Goal: Task Accomplishment & Management: Complete application form

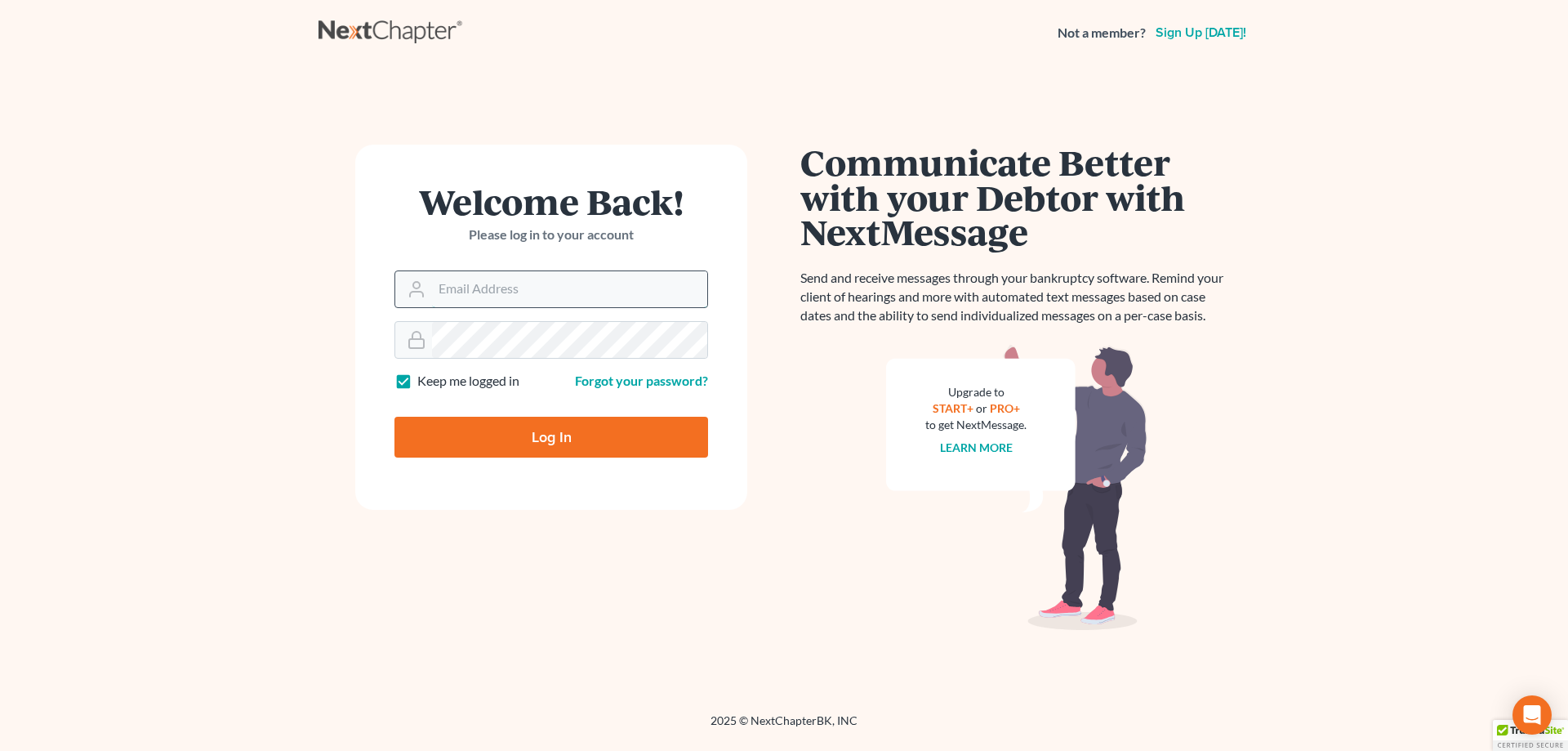
click at [486, 284] on input "Email Address" at bounding box center [569, 289] width 275 height 36
type input "[EMAIL_ADDRESS][DOMAIN_NAME]"
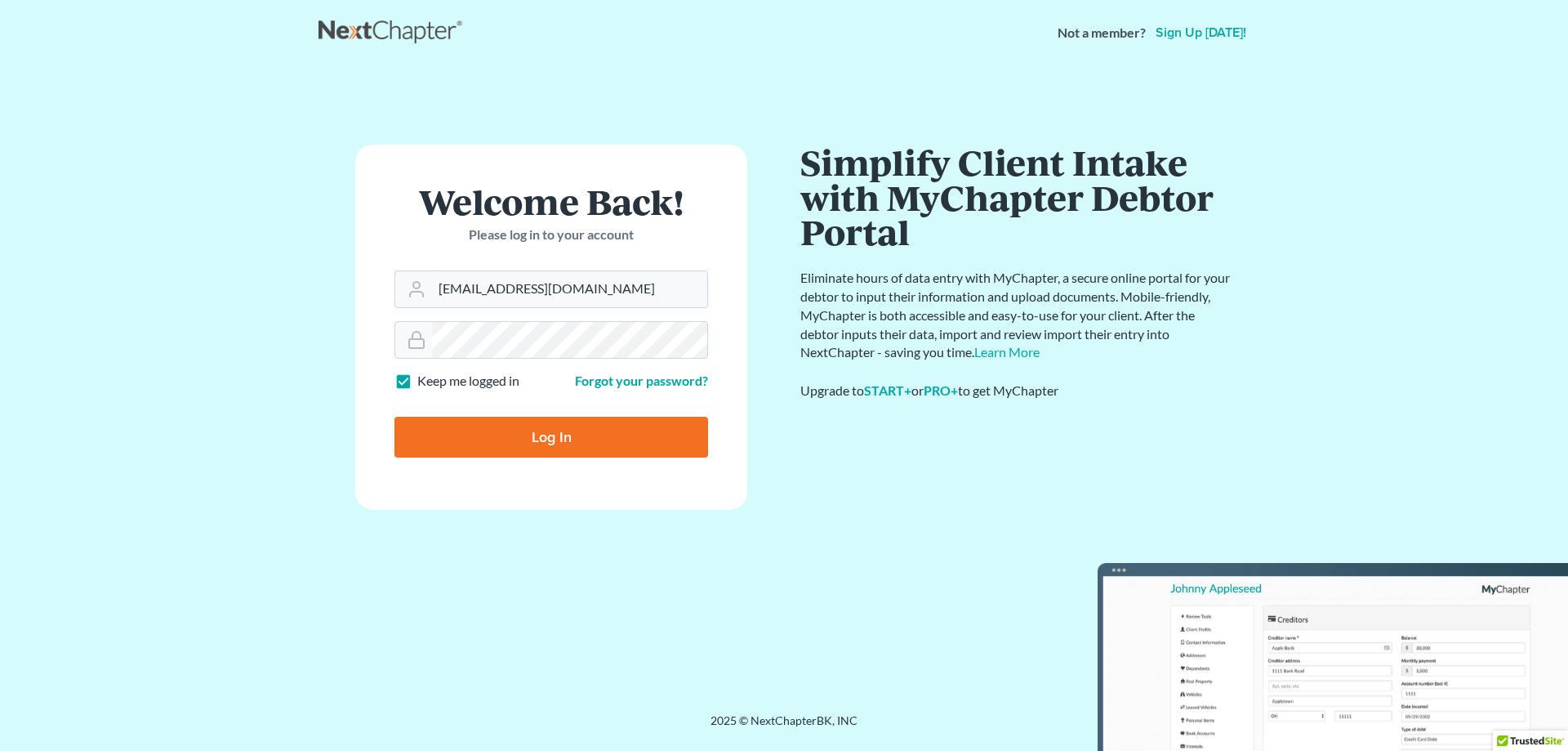
click at [537, 440] on input "Log In" at bounding box center [552, 437] width 314 height 41
type input "Thinking..."
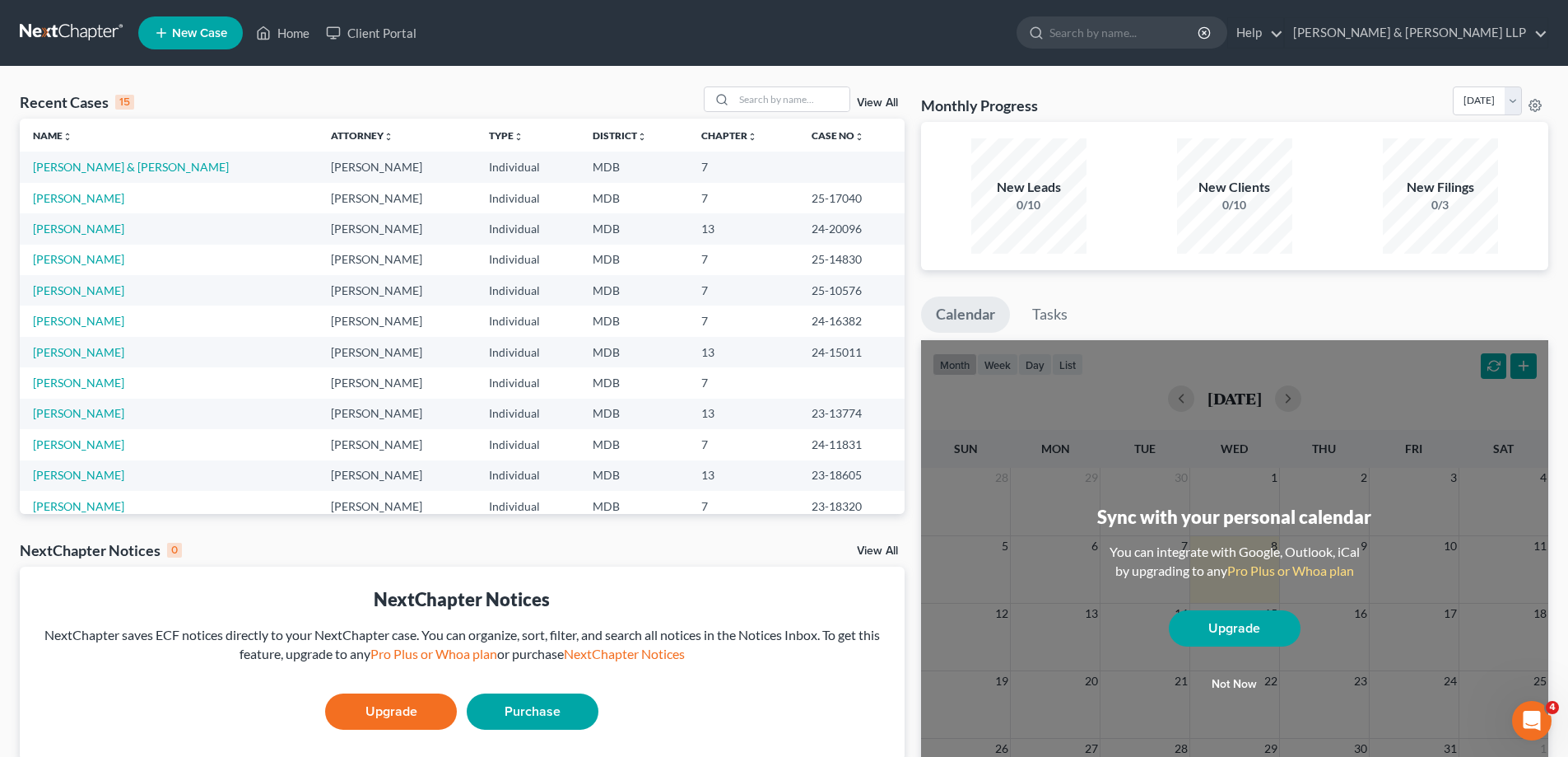
click at [192, 35] on span "New Case" at bounding box center [199, 33] width 56 height 12
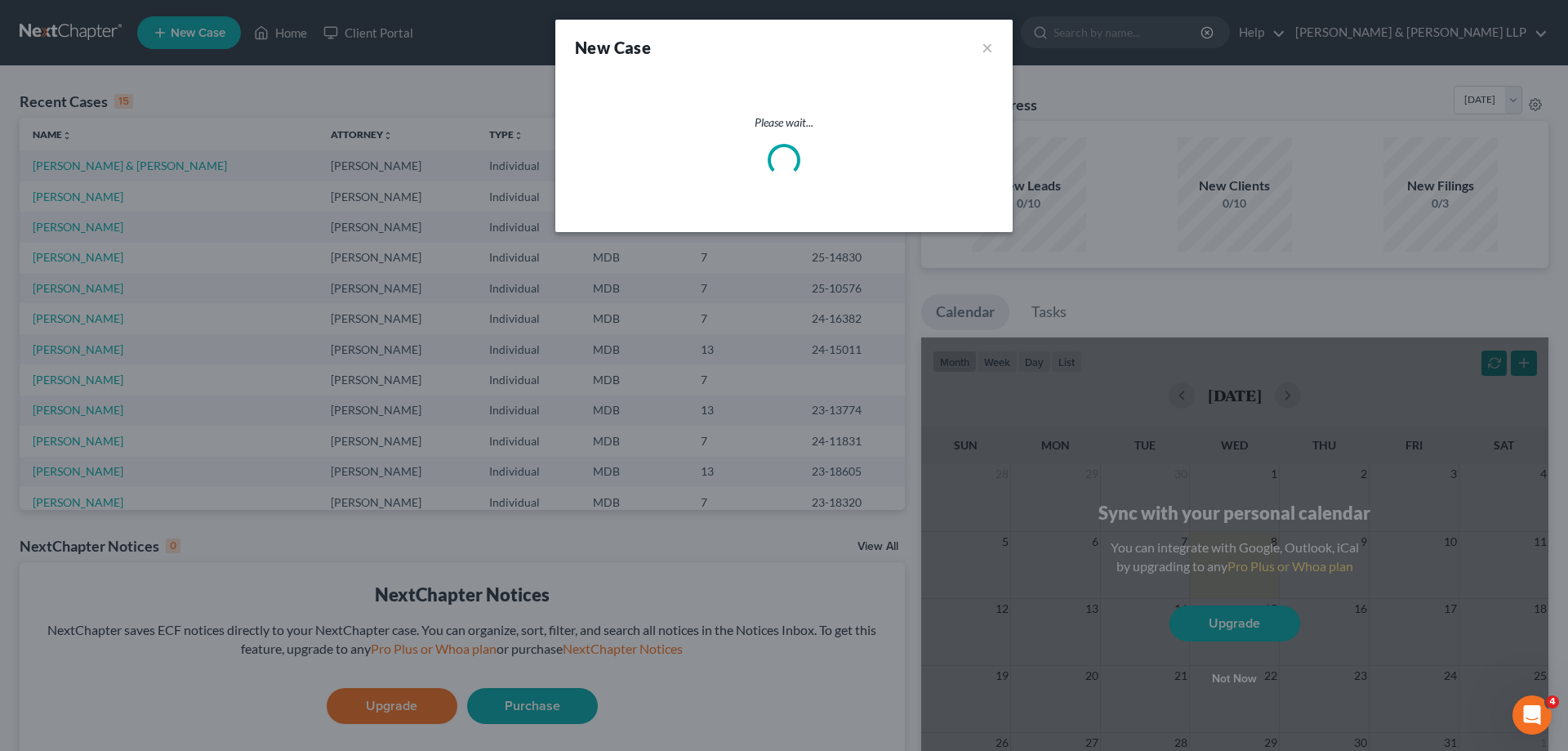
select select "38"
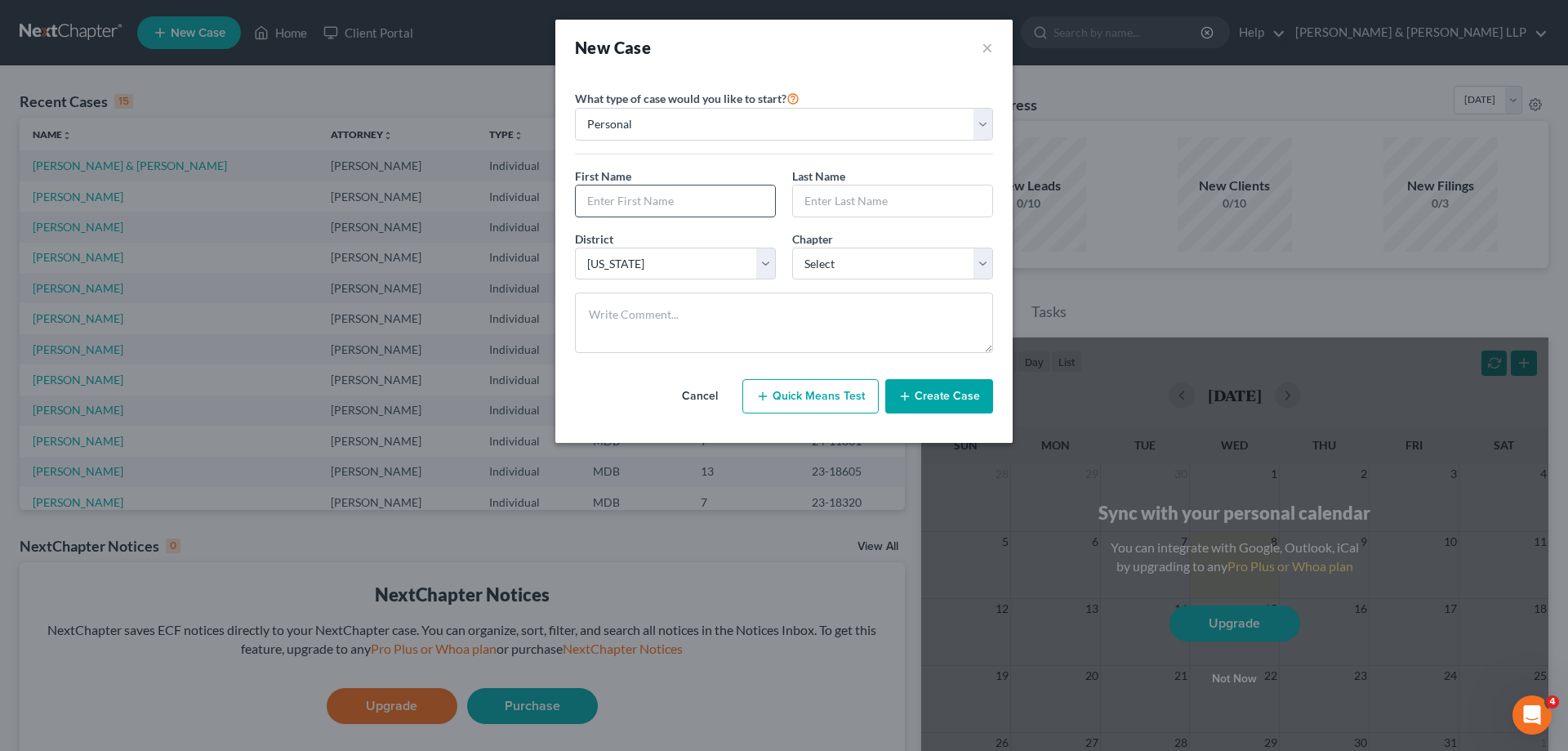
click at [608, 200] on input "text" at bounding box center [675, 201] width 199 height 31
type input "[PERSON_NAME]"
type input "S"
type input "[PERSON_NAME]"
click at [979, 262] on select "Select 7 11 12 13" at bounding box center [892, 264] width 201 height 32
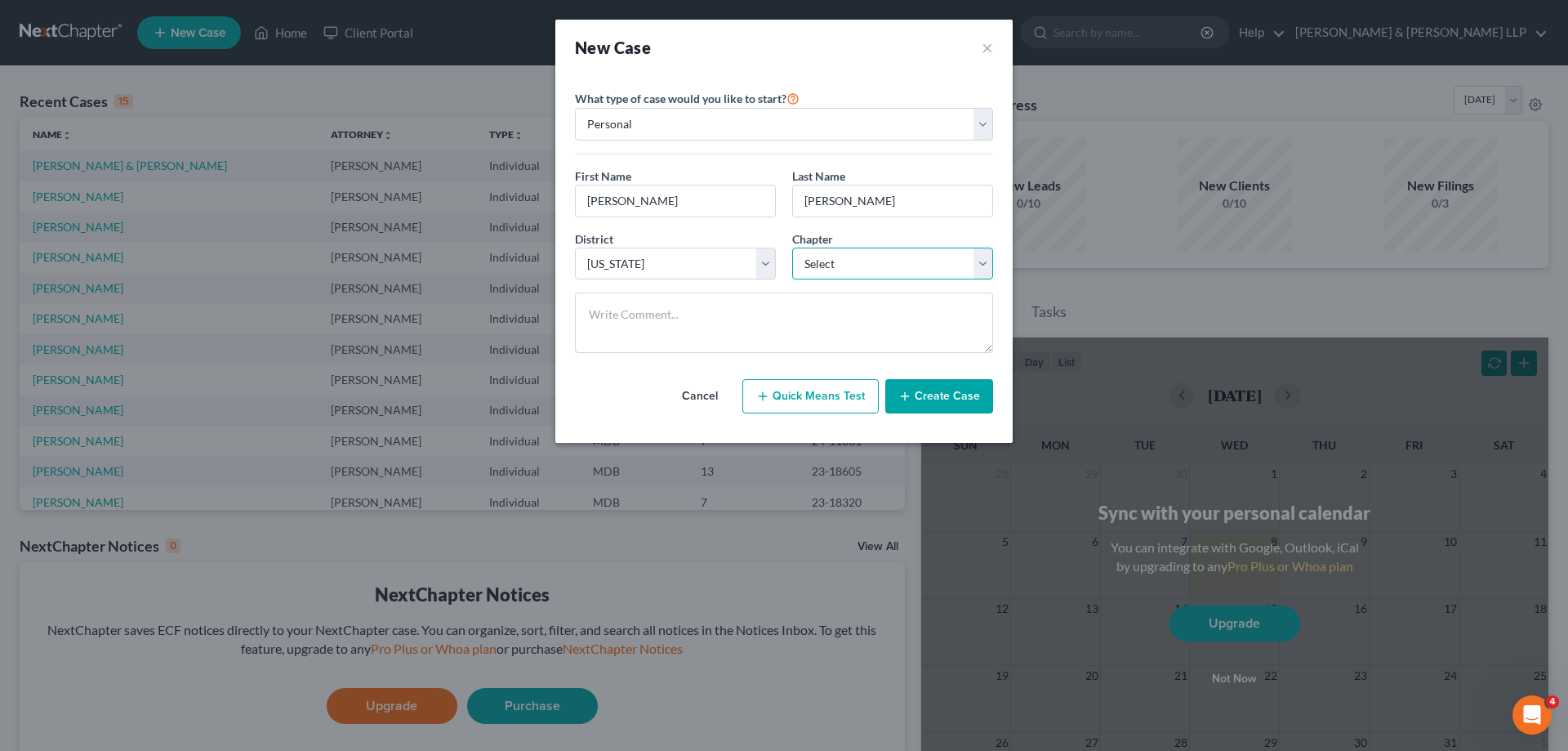
select select "0"
click at [793, 247] on select "Select 7 11 12 13" at bounding box center [892, 264] width 201 height 32
click at [939, 396] on button "Create Case" at bounding box center [938, 396] width 108 height 34
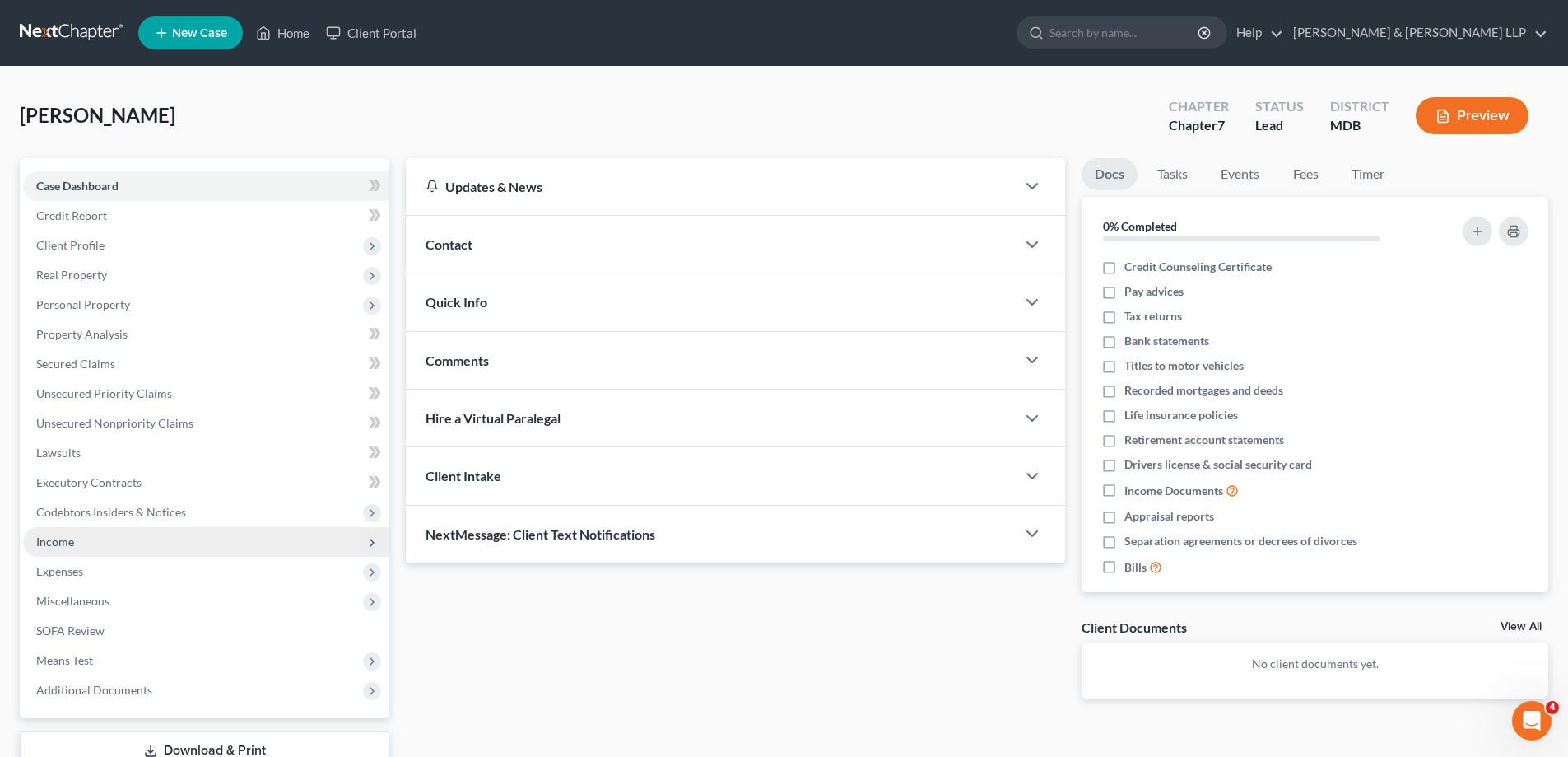
click at [72, 541] on span "Income" at bounding box center [55, 541] width 37 height 14
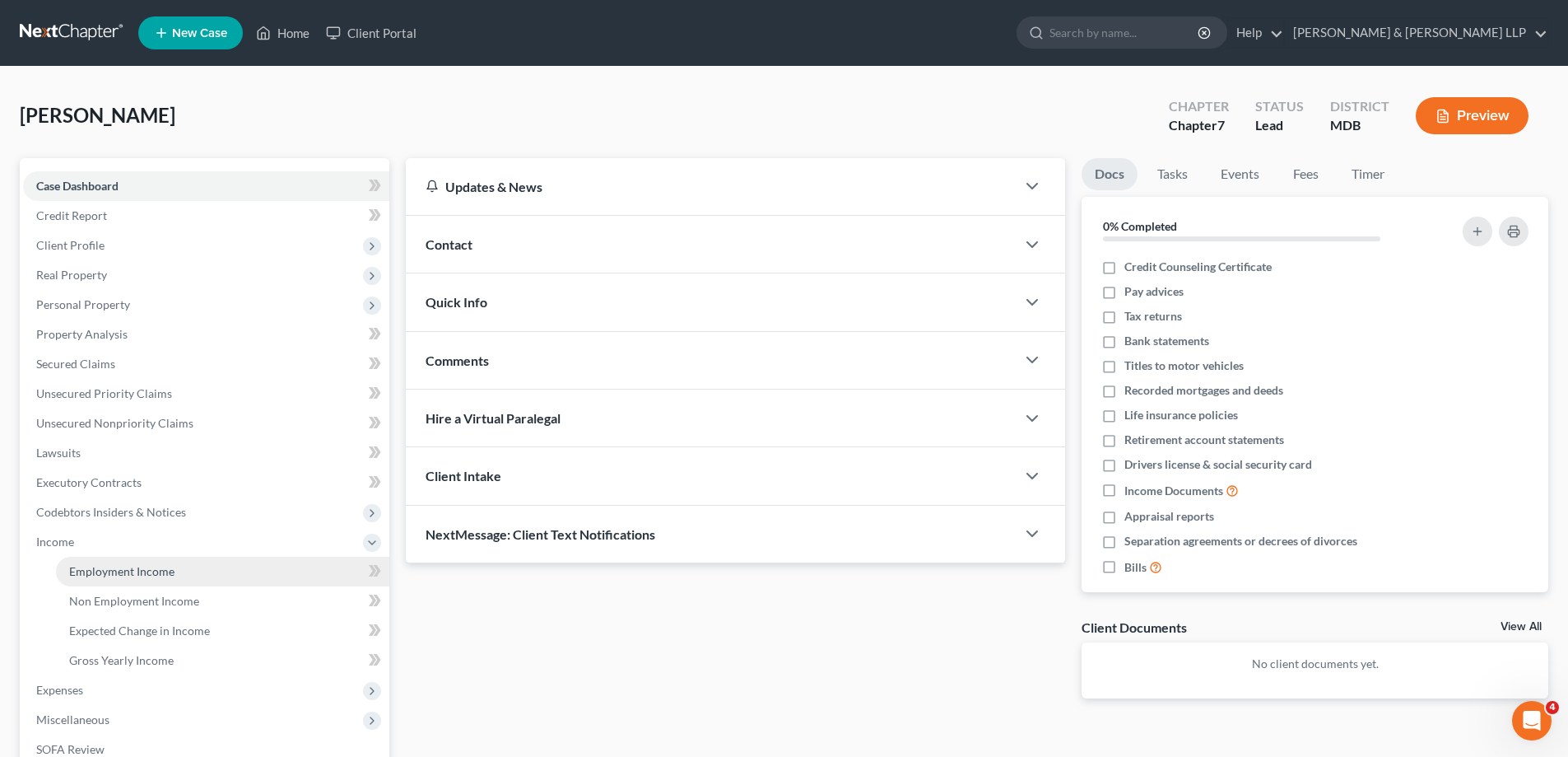
click at [130, 573] on span "Employment Income" at bounding box center [122, 571] width 105 height 14
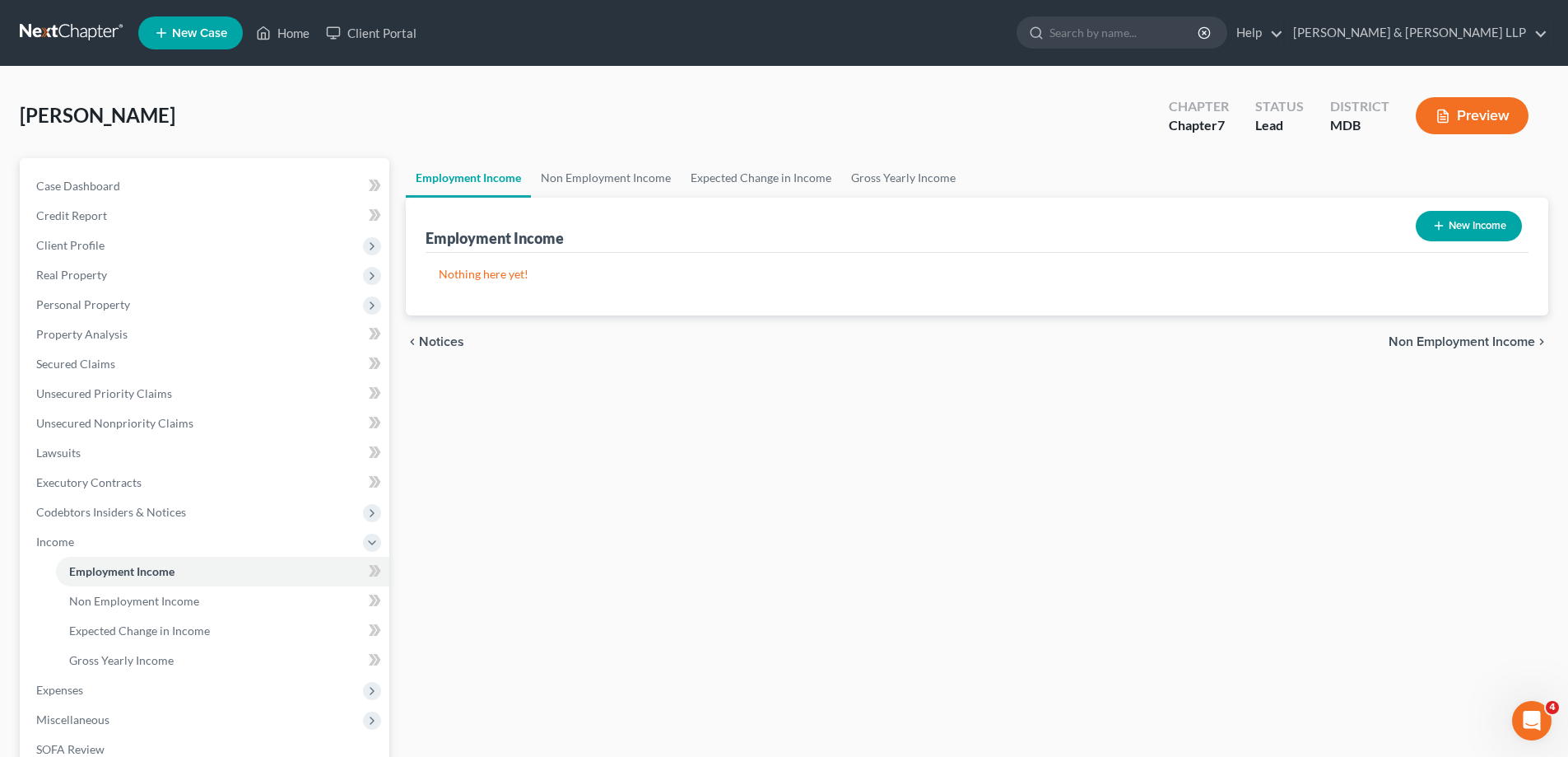
click at [1469, 224] on button "New Income" at bounding box center [1468, 226] width 106 height 31
select select "0"
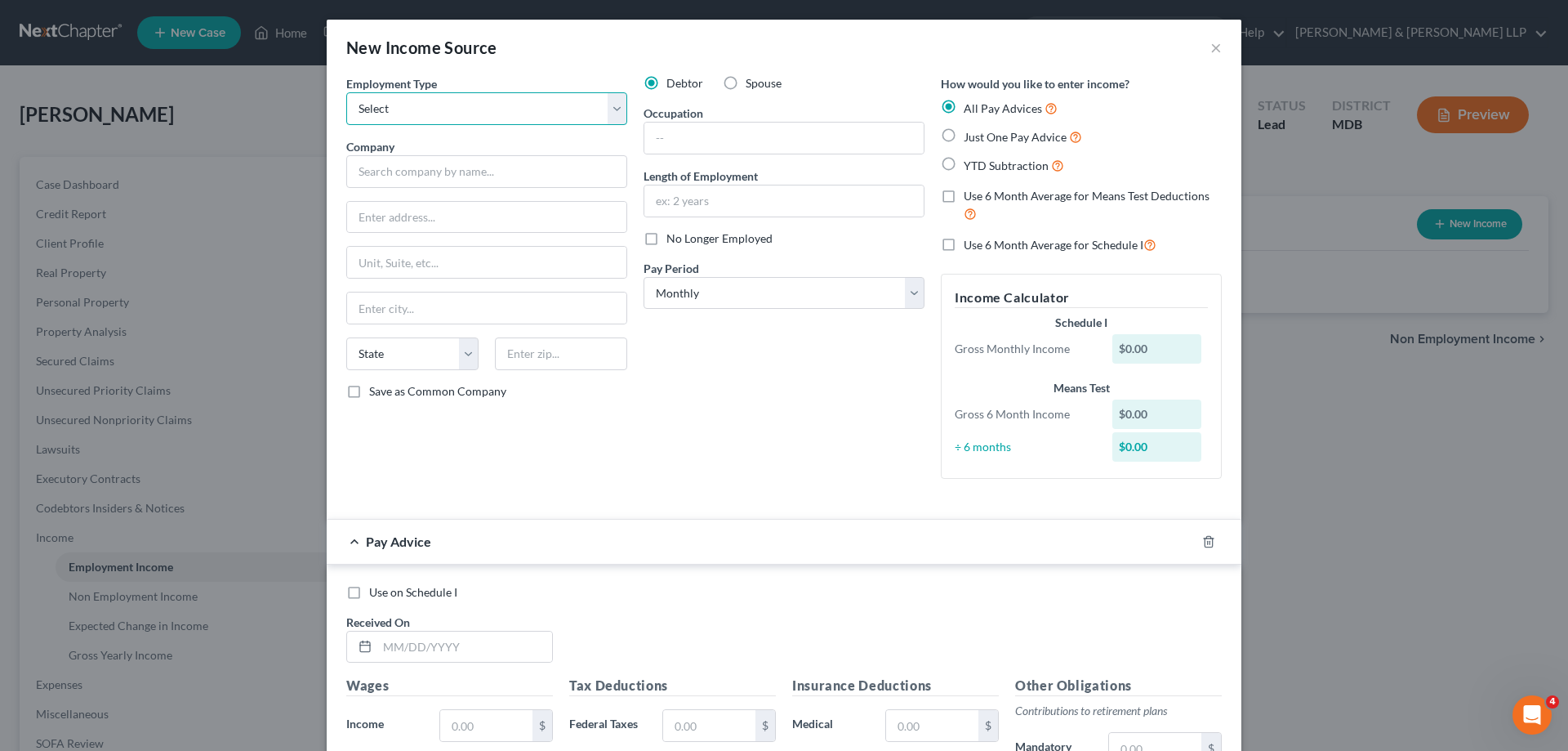
click at [611, 112] on select "Select Full or [DEMOGRAPHIC_DATA] Employment Self Employment" at bounding box center [486, 109] width 281 height 32
select select "0"
click at [346, 92] on select "Select Full or [DEMOGRAPHIC_DATA] Employment Self Employment" at bounding box center [486, 109] width 281 height 32
click at [377, 171] on input "text" at bounding box center [486, 171] width 281 height 32
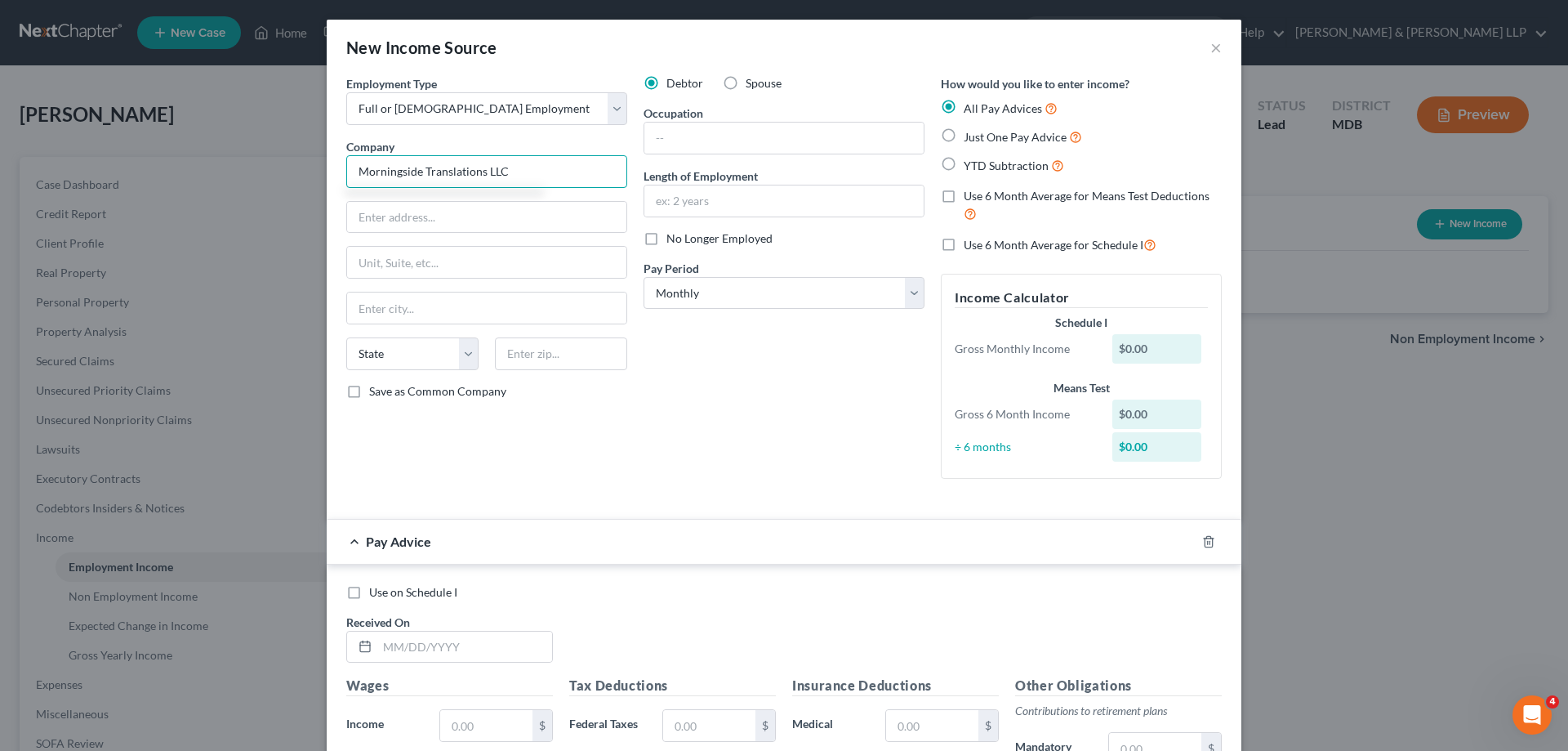
type input "Morningside Translations LLC"
type input "4001 S 700 East"
type input "Suite 500"
type input "[GEOGRAPHIC_DATA]"
select select "46"
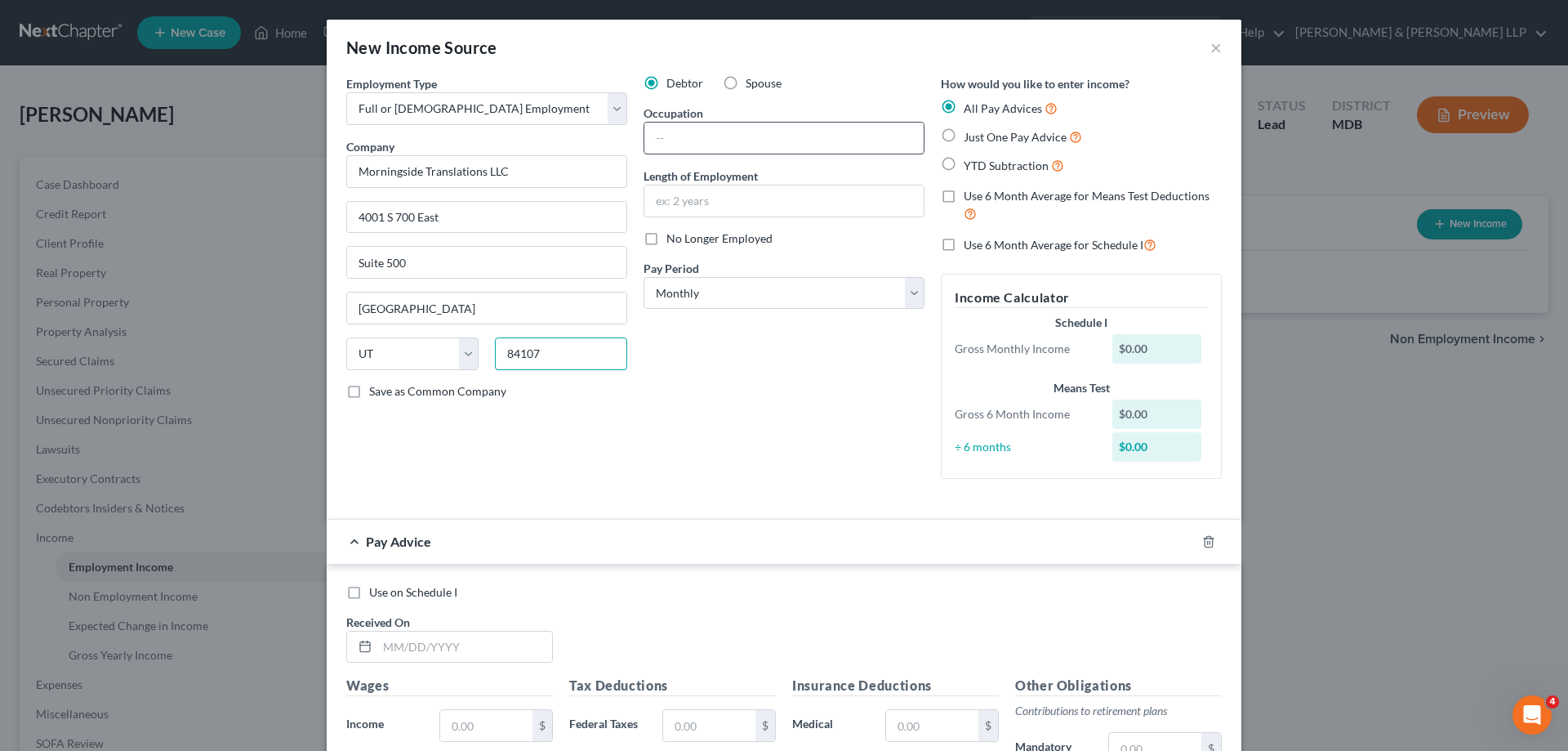
type input "84107"
click at [675, 141] on input "text" at bounding box center [784, 138] width 280 height 31
type input "Translator"
click at [730, 206] on input "text" at bounding box center [784, 201] width 280 height 31
type input "2 months"
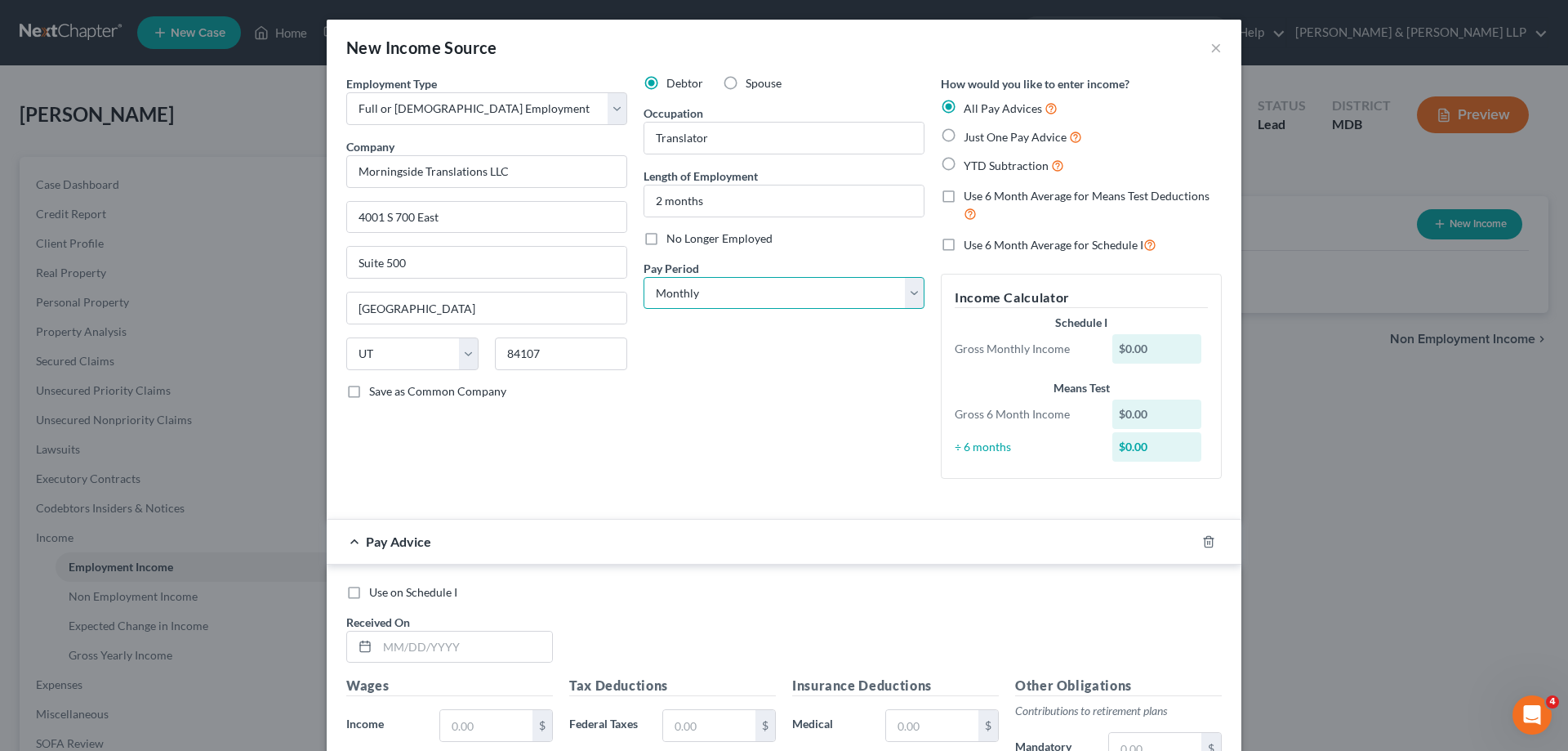
click at [907, 299] on select "Select Monthly Twice Monthly Every Other Week Weekly" at bounding box center [783, 293] width 281 height 32
select select "2"
click at [643, 277] on select "Select Monthly Twice Monthly Every Other Week Weekly" at bounding box center [783, 293] width 281 height 32
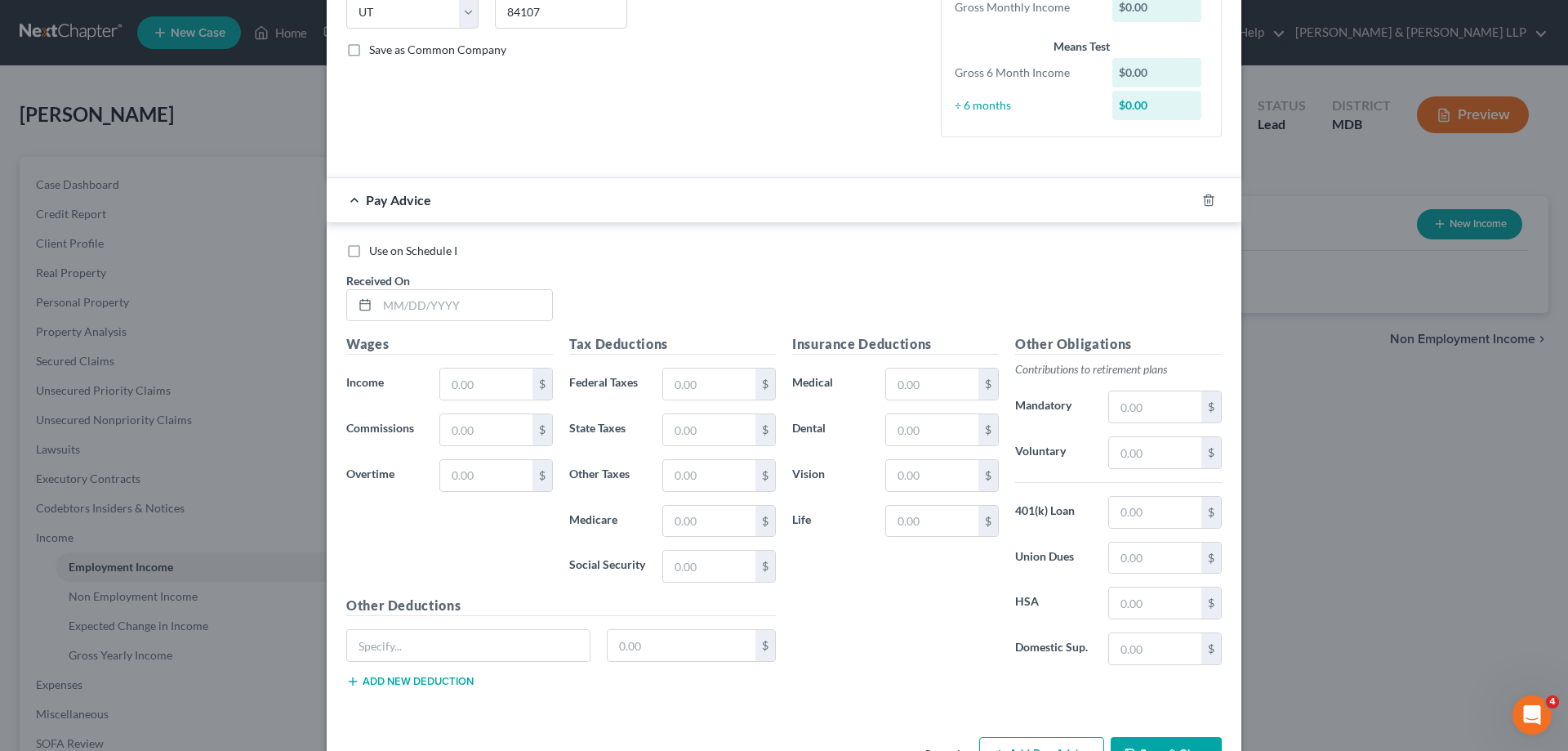
scroll to position [395, 0]
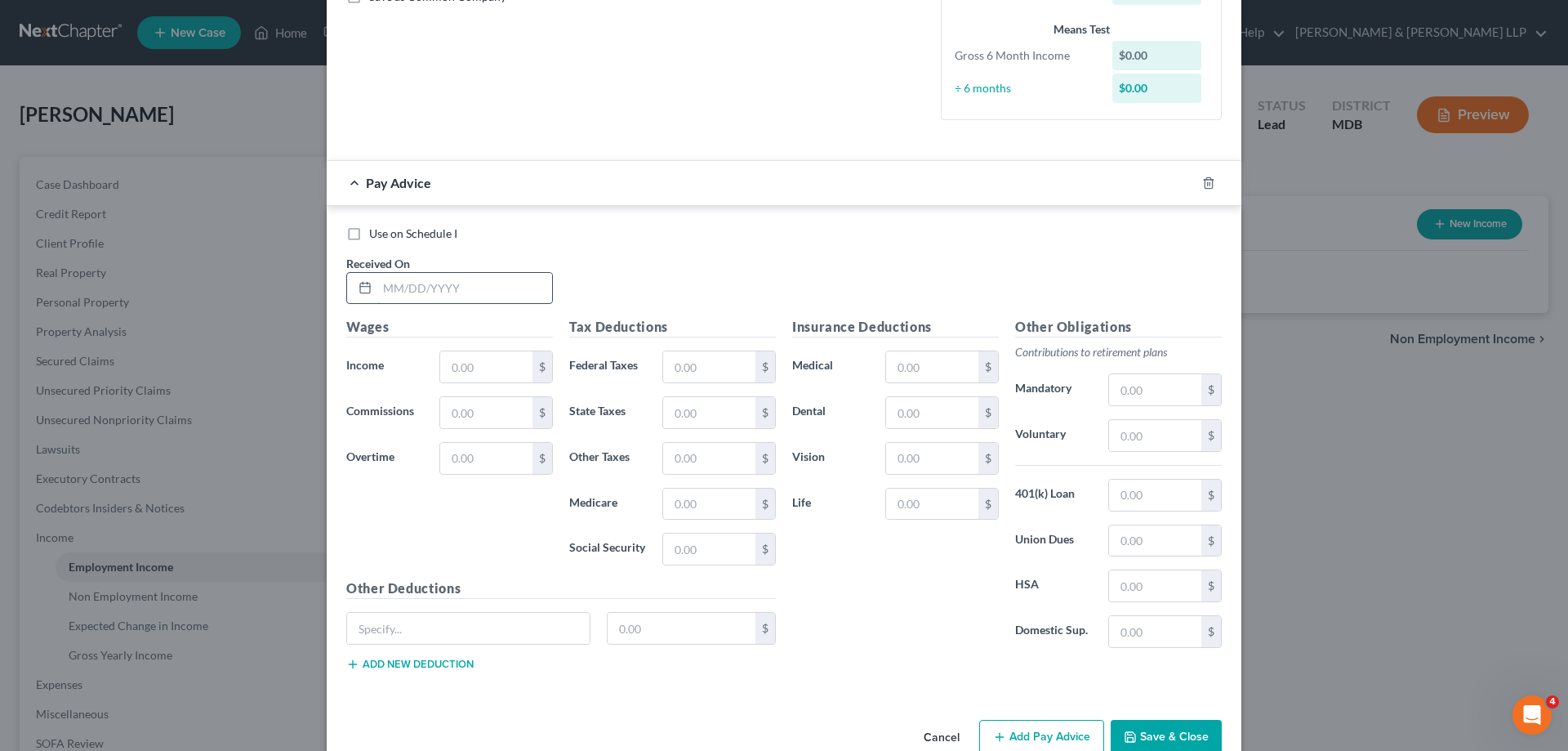
click at [395, 289] on input "text" at bounding box center [465, 288] width 175 height 31
type input "[DATE]"
click at [499, 370] on input "text" at bounding box center [486, 366] width 92 height 31
type input "3,076.92"
click at [712, 543] on input "text" at bounding box center [709, 549] width 92 height 31
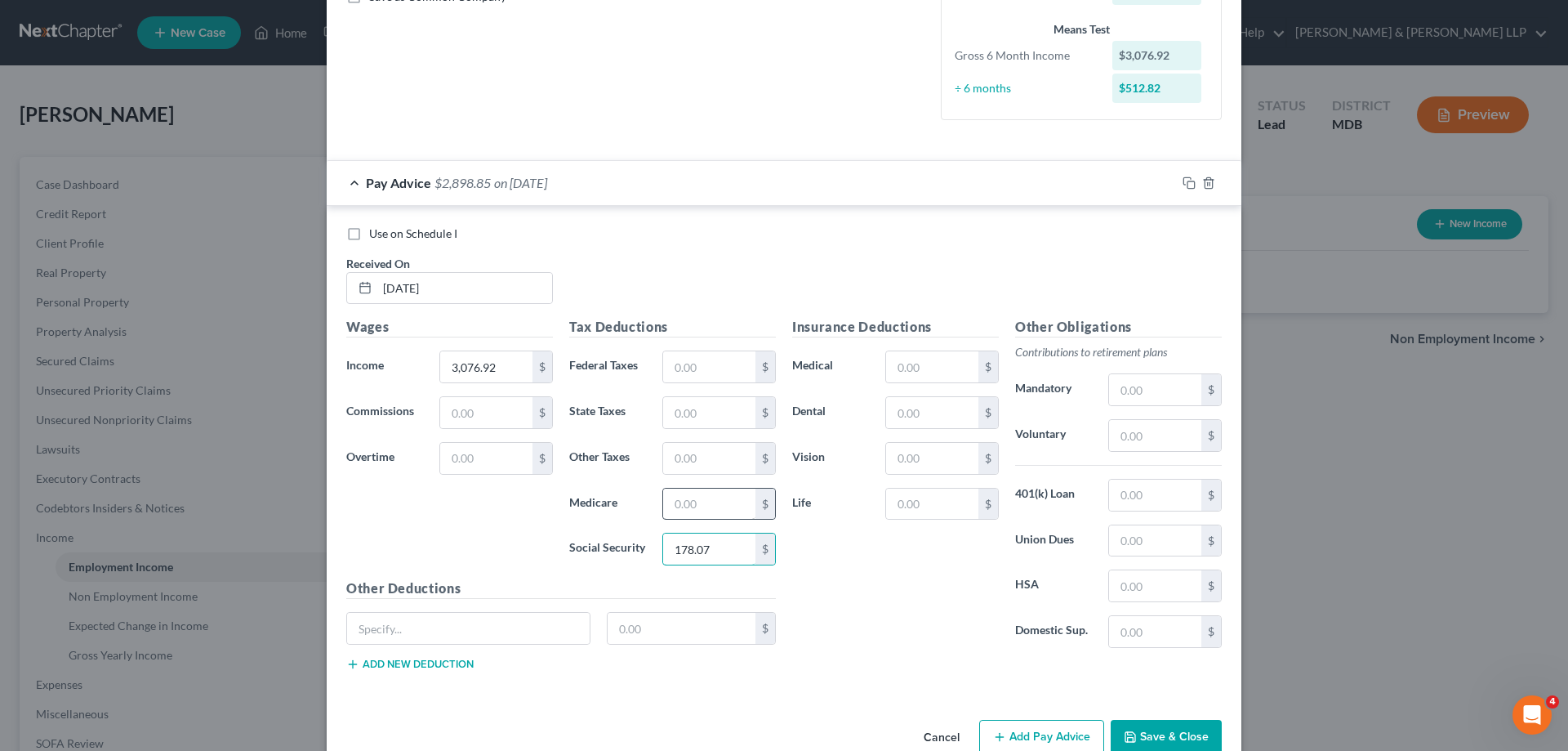
type input "178.07"
click at [707, 501] on input "text" at bounding box center [709, 504] width 92 height 31
type input "41.65"
click at [705, 413] on input "text" at bounding box center [709, 412] width 92 height 31
type input "107.25"
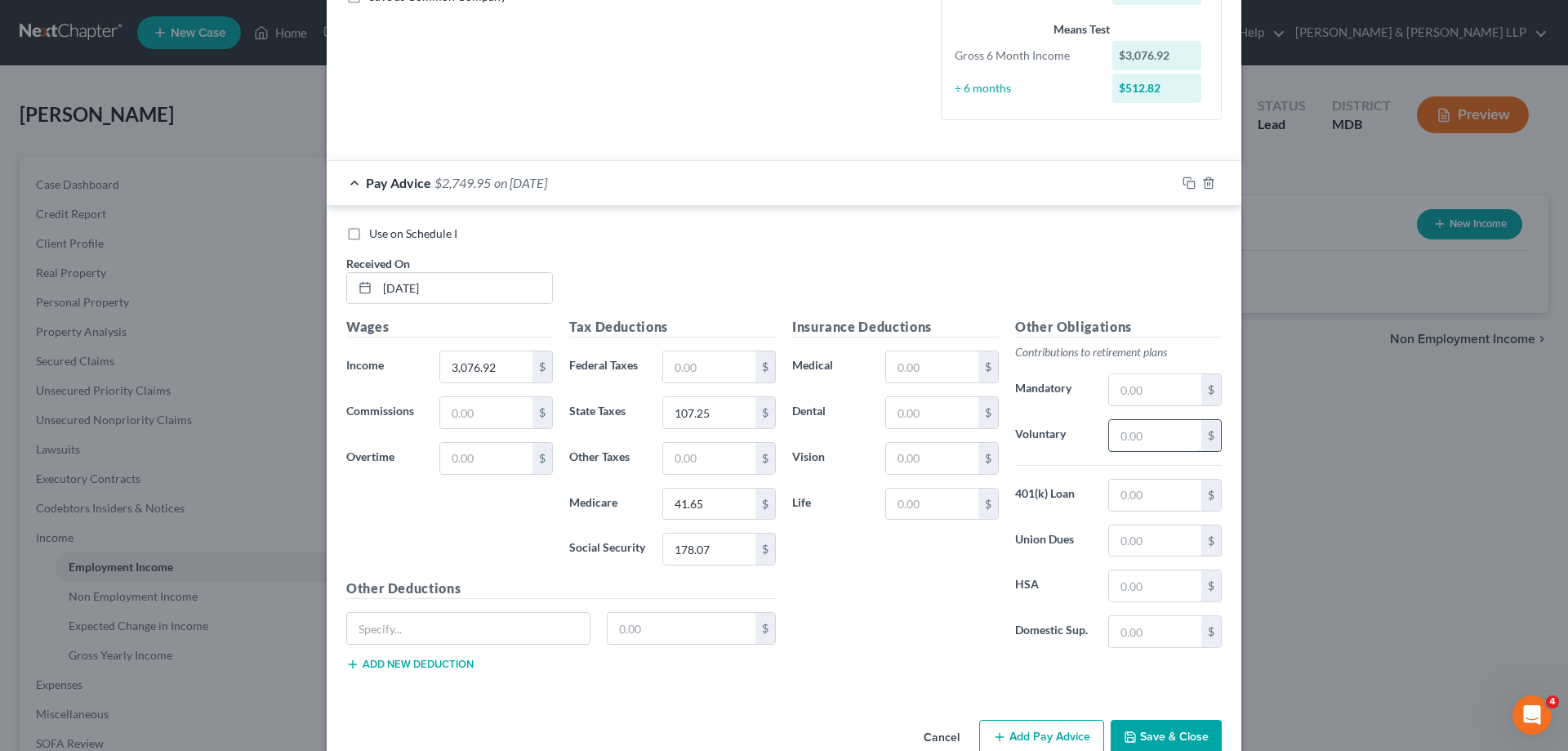
click at [1141, 439] on input "text" at bounding box center [1155, 435] width 92 height 31
click at [930, 368] on input "text" at bounding box center [931, 366] width 92 height 31
type input "168.84"
click at [930, 410] on input "text" at bounding box center [931, 412] width 92 height 31
type input "14.04"
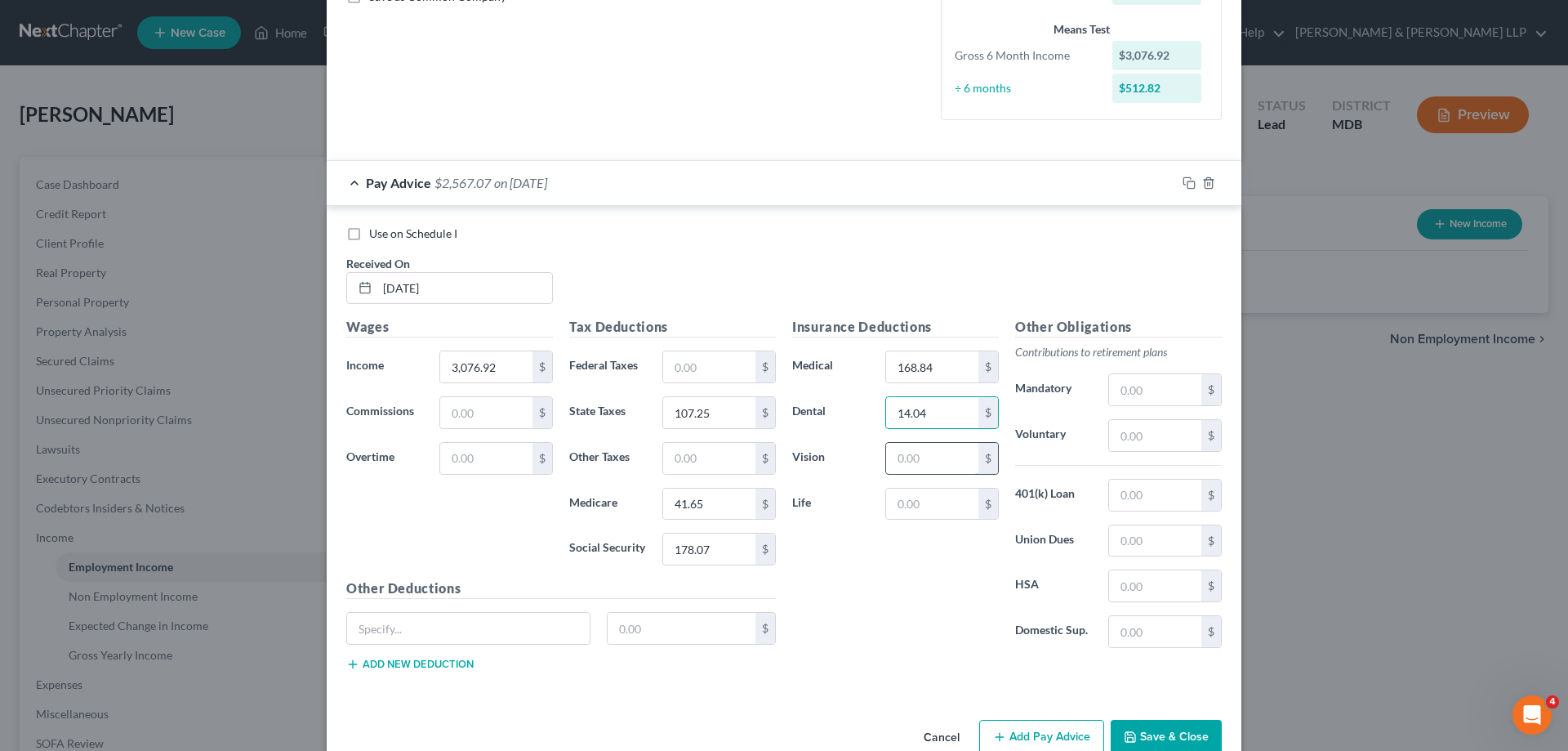
click at [927, 457] on input "text" at bounding box center [931, 458] width 92 height 31
type input "1.68"
click at [368, 630] on input "text" at bounding box center [468, 628] width 243 height 31
type input "Disability"
click at [701, 634] on input "text" at bounding box center [682, 628] width 148 height 31
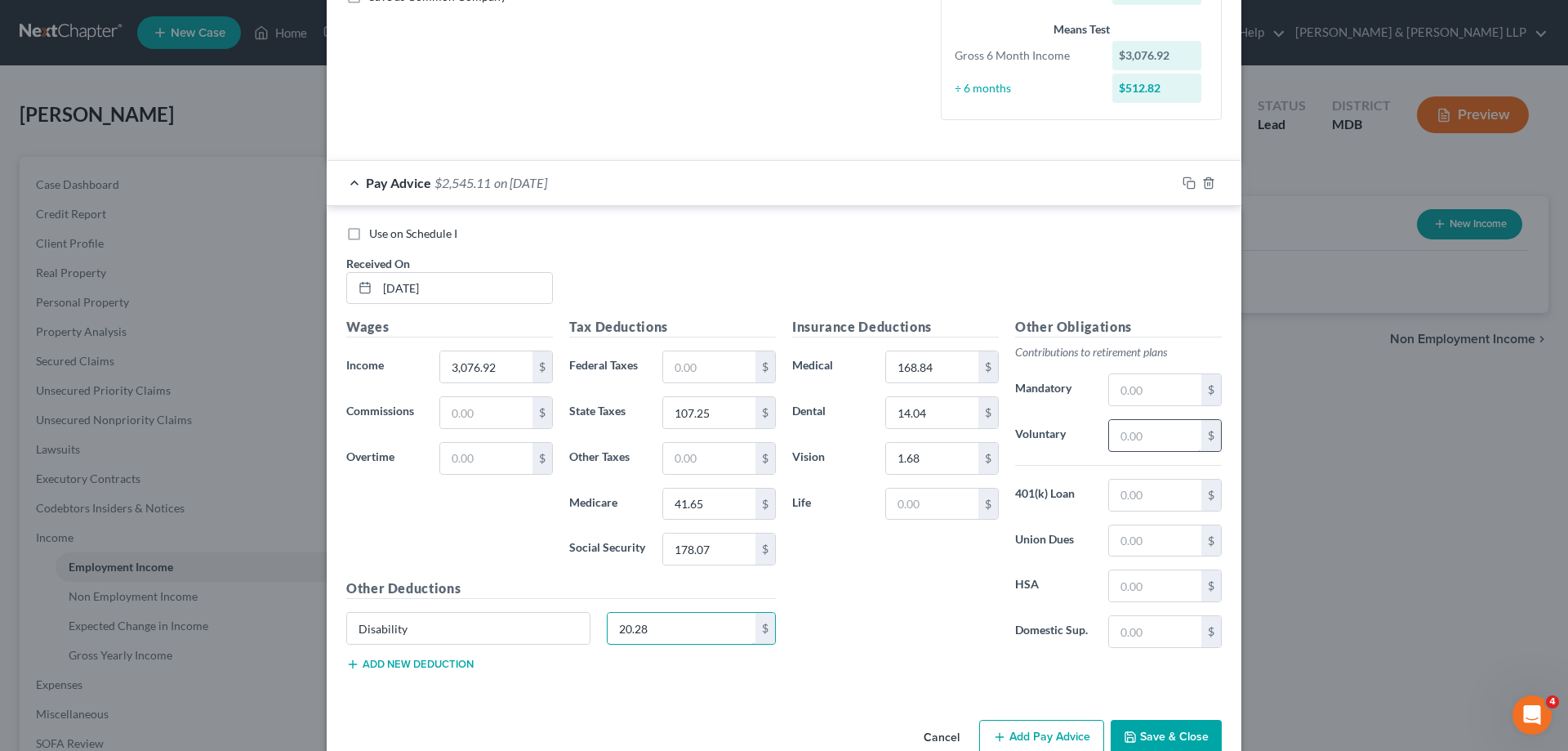
type input "20.28"
click at [1157, 435] on input "text" at bounding box center [1155, 435] width 92 height 31
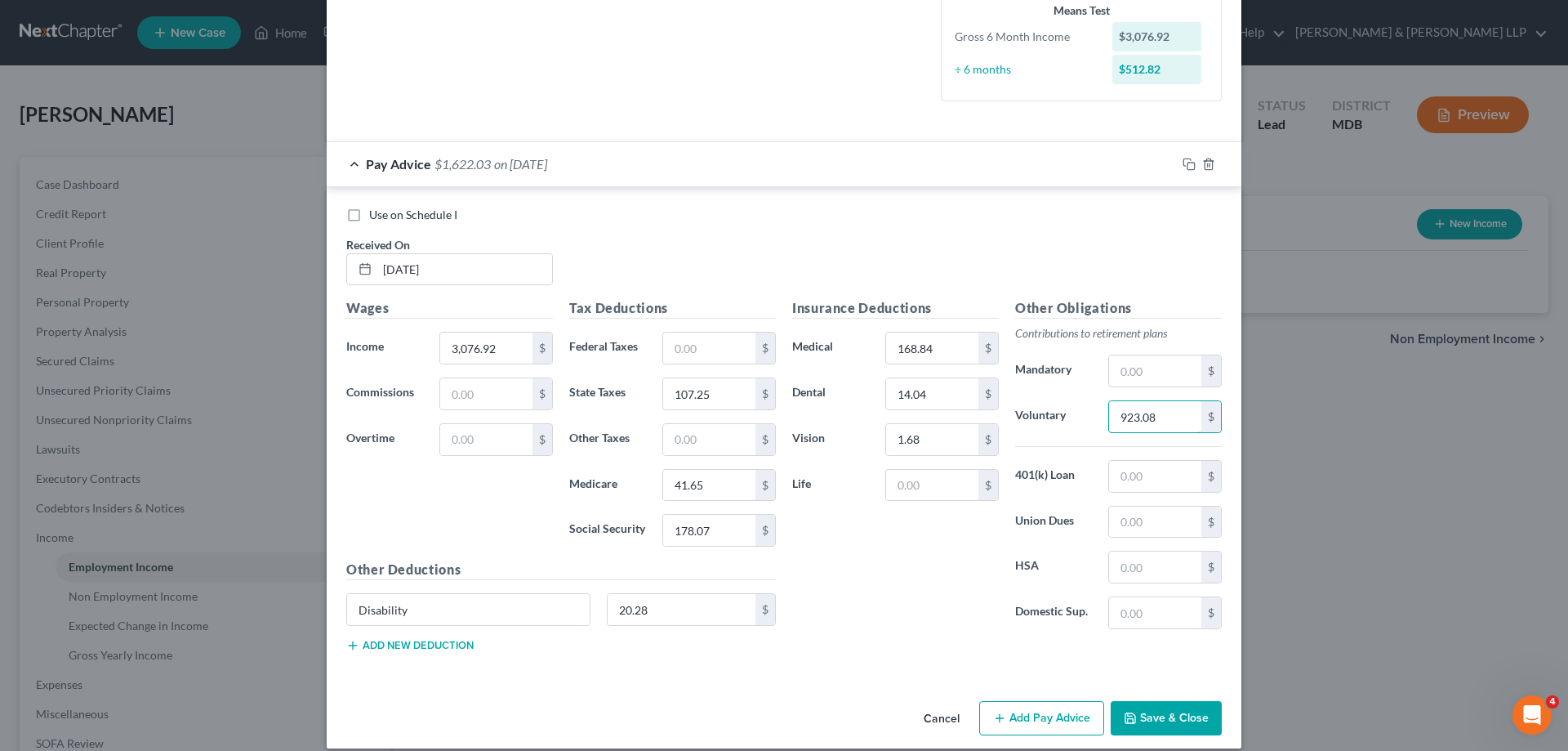
scroll to position [430, 0]
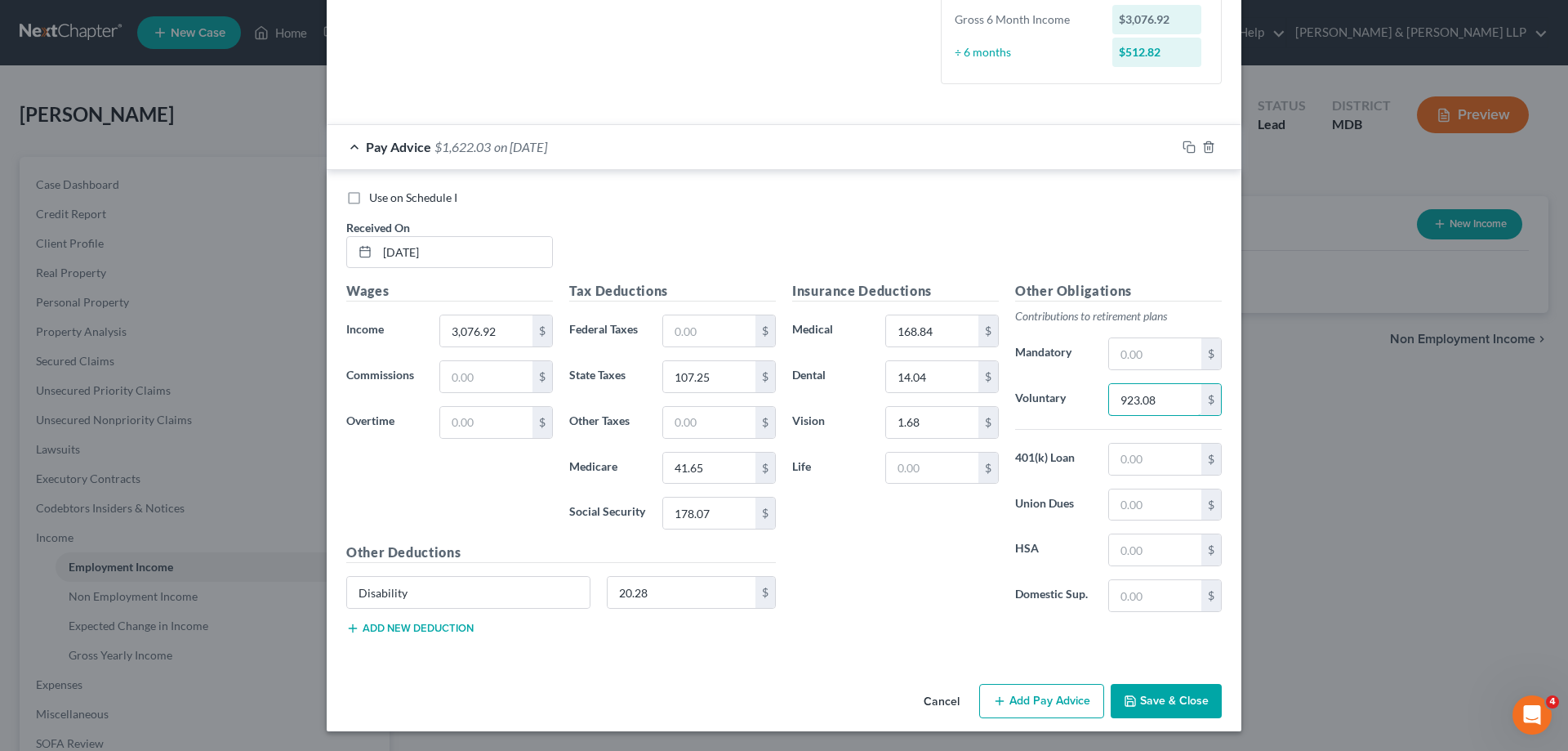
type input "923.08"
click at [1030, 700] on button "Add Pay Advice" at bounding box center [1041, 701] width 125 height 34
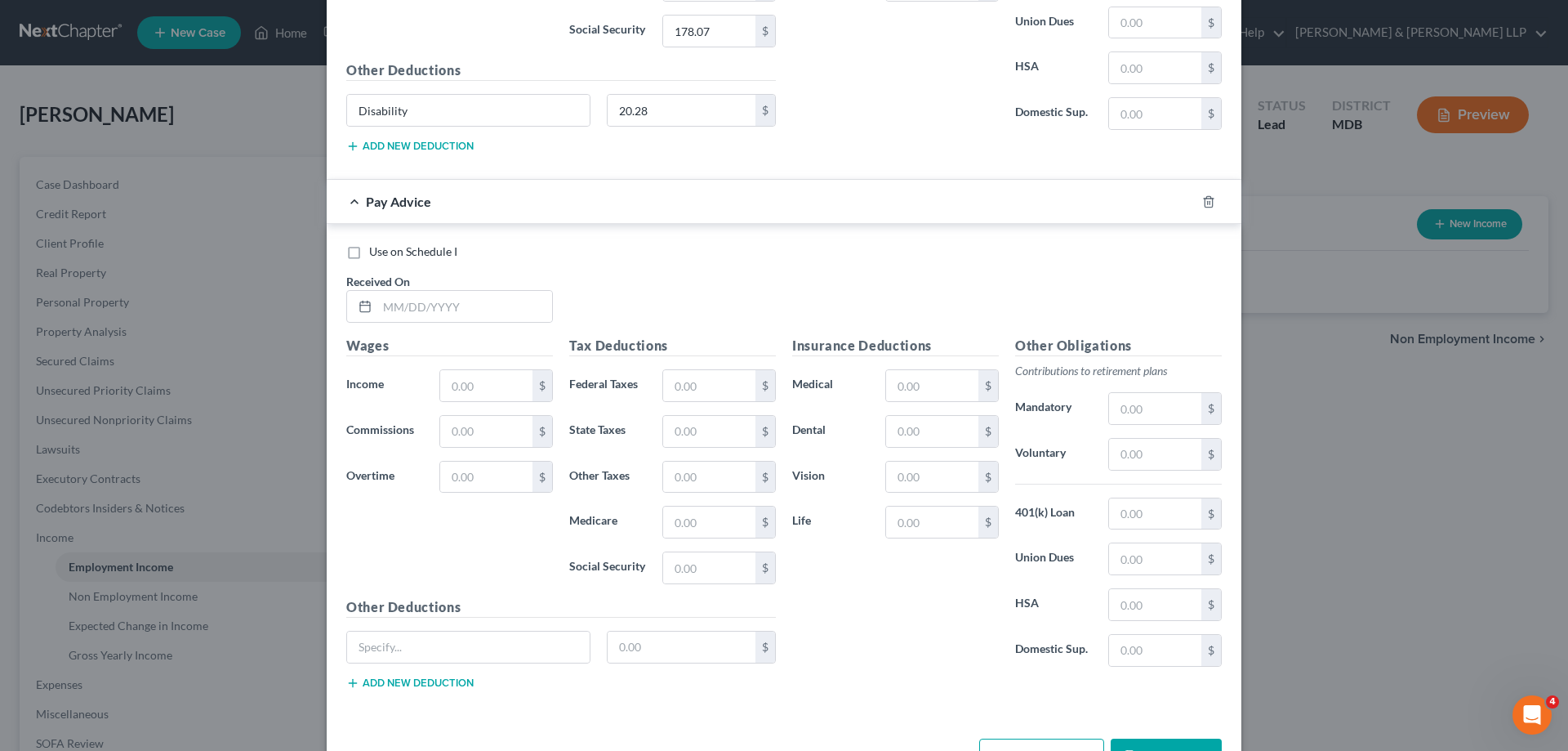
scroll to position [920, 0]
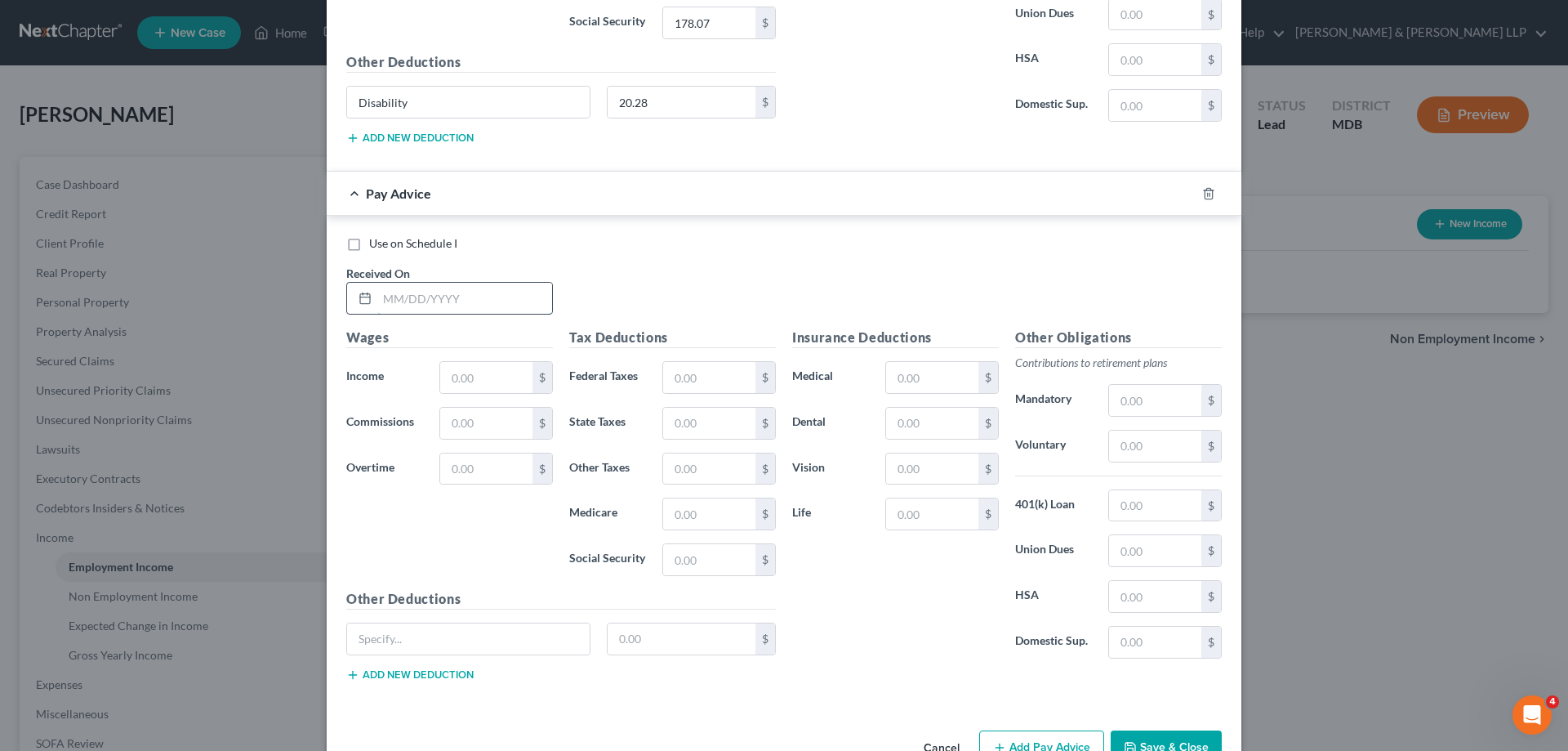
click at [383, 300] on input "text" at bounding box center [465, 298] width 175 height 31
type input "[DATE]"
click at [490, 384] on input "text" at bounding box center [486, 377] width 92 height 31
type input "3"
type input "3,076.92"
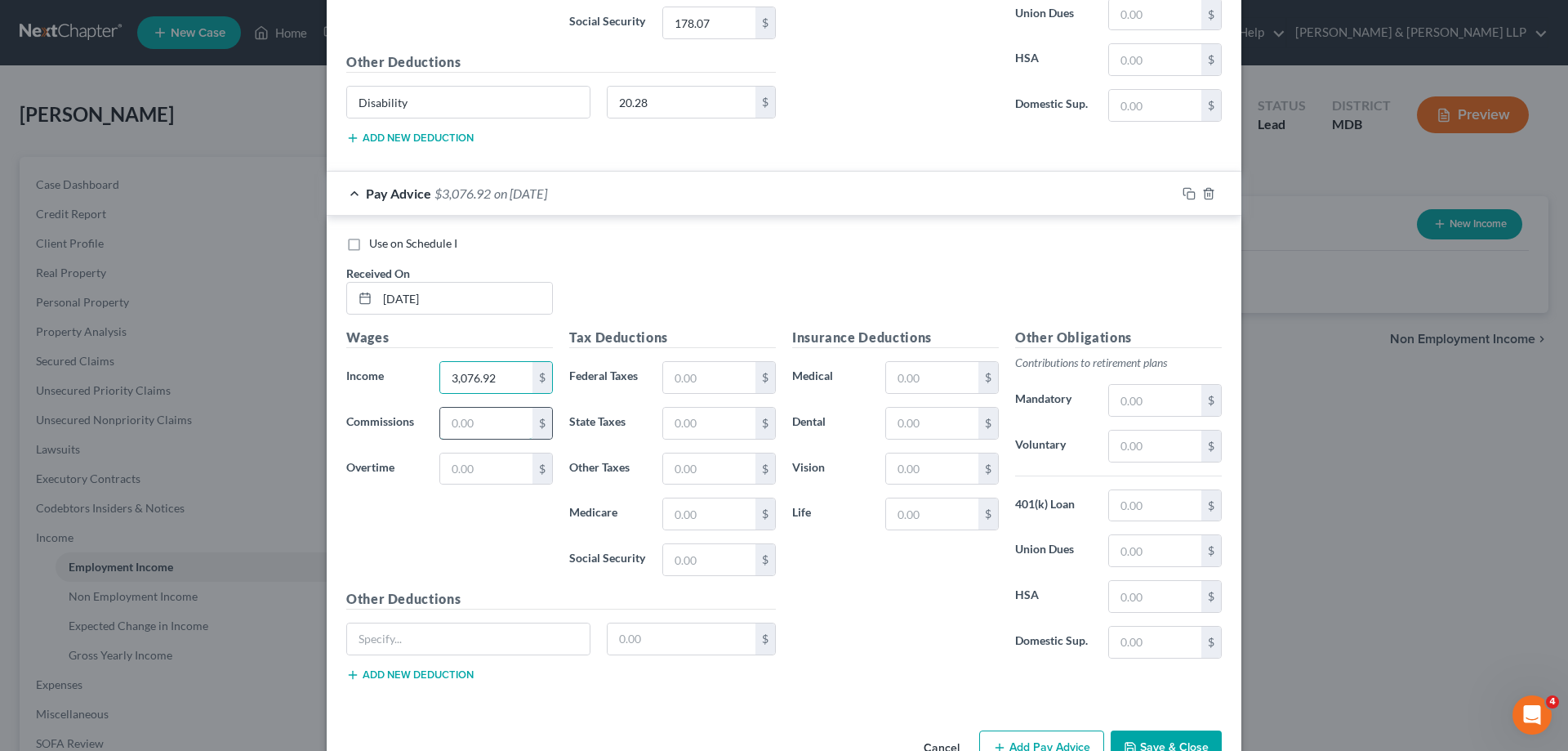
click at [487, 424] on input "text" at bounding box center [486, 423] width 92 height 31
type input "833.34"
click at [714, 381] on input "text" at bounding box center [709, 377] width 92 height 31
click at [664, 425] on input "text" at bounding box center [709, 423] width 92 height 31
type input "153.62"
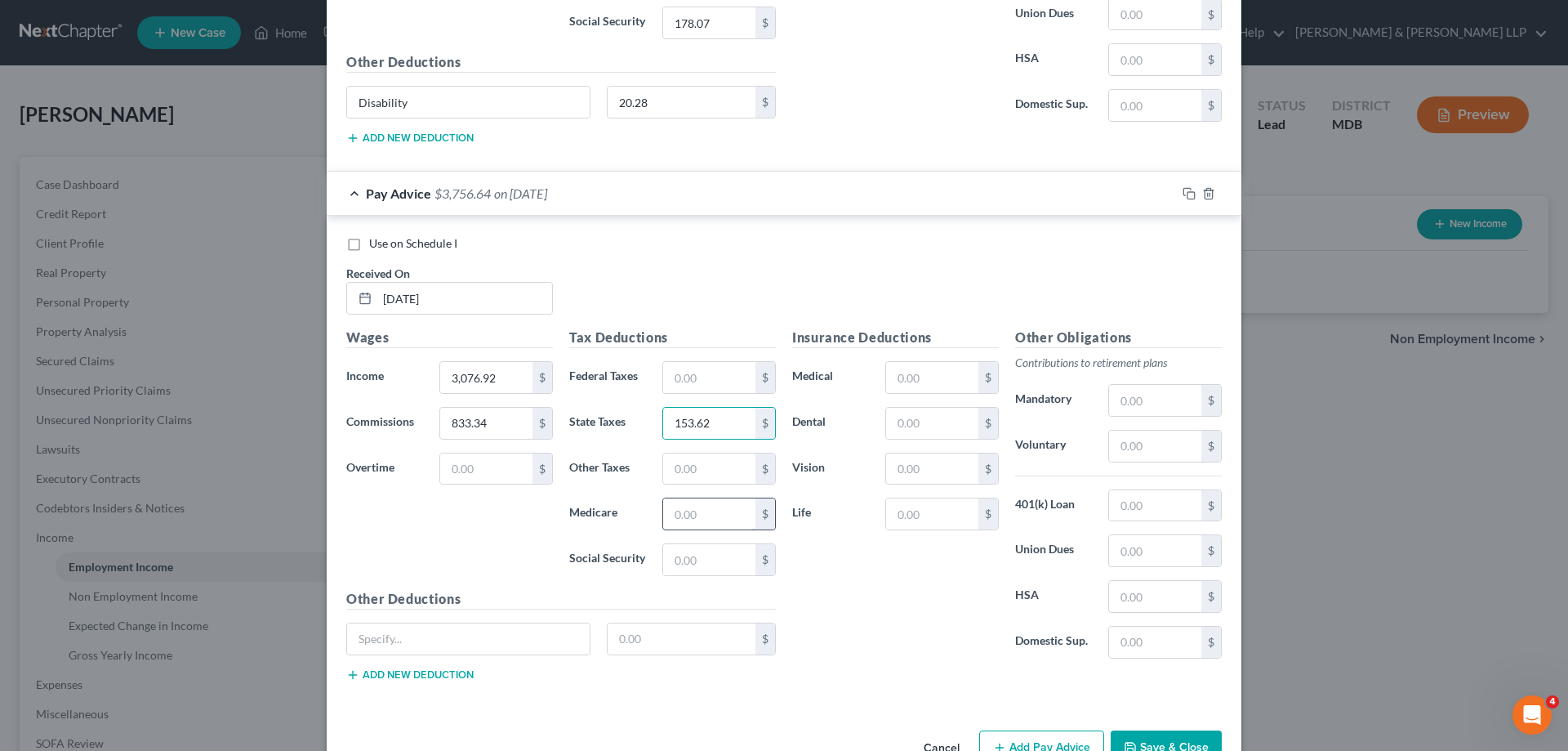
click at [706, 513] on input "text" at bounding box center [709, 514] width 92 height 31
type input "53.72"
click at [702, 556] on input "text" at bounding box center [709, 560] width 92 height 31
type input "229.74"
click at [929, 380] on input "text" at bounding box center [931, 377] width 92 height 31
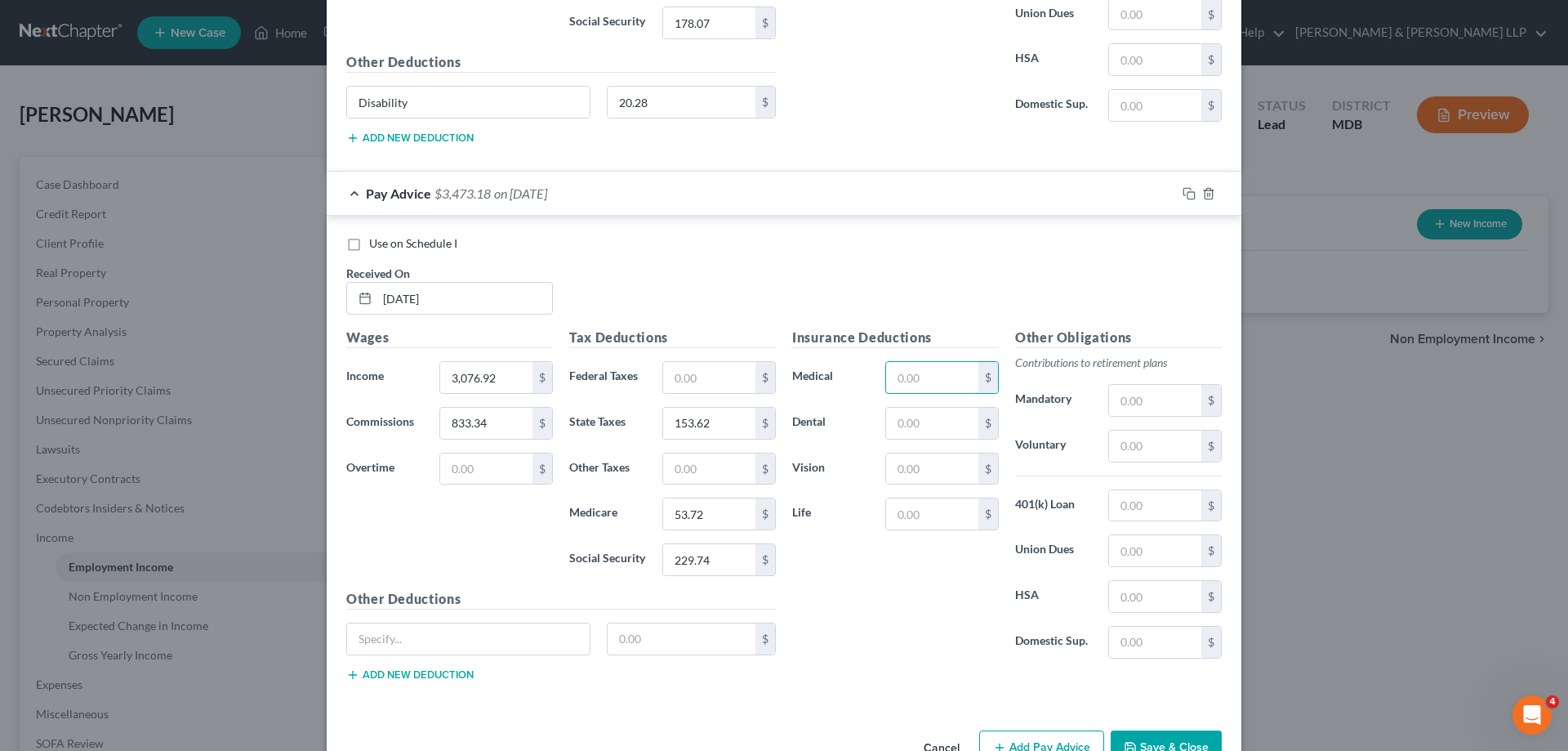
scroll to position [966, 0]
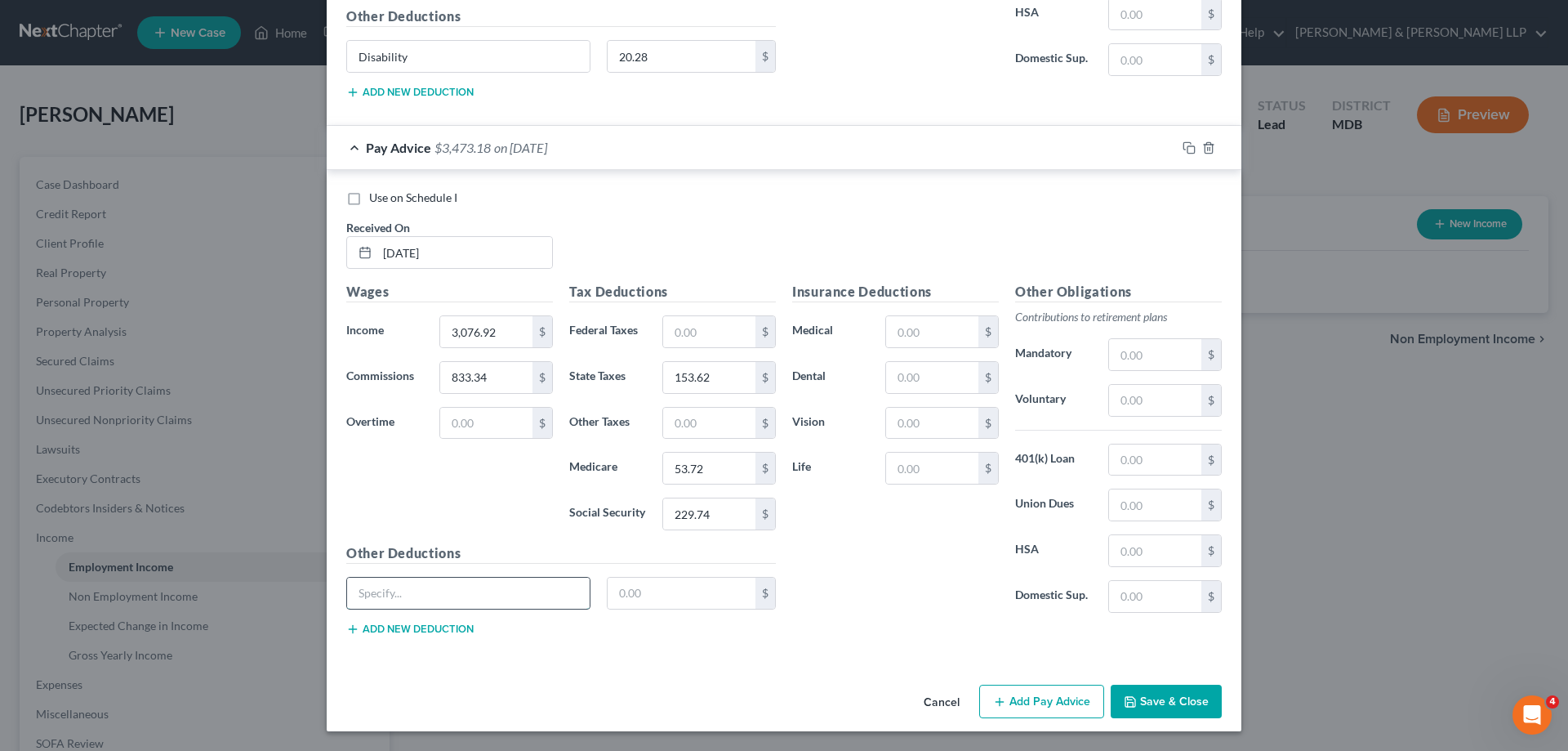
click at [399, 605] on input "text" at bounding box center [468, 593] width 243 height 31
type input "Disability"
type input "20.28"
click at [915, 385] on input "text" at bounding box center [931, 377] width 92 height 31
type input "14.04"
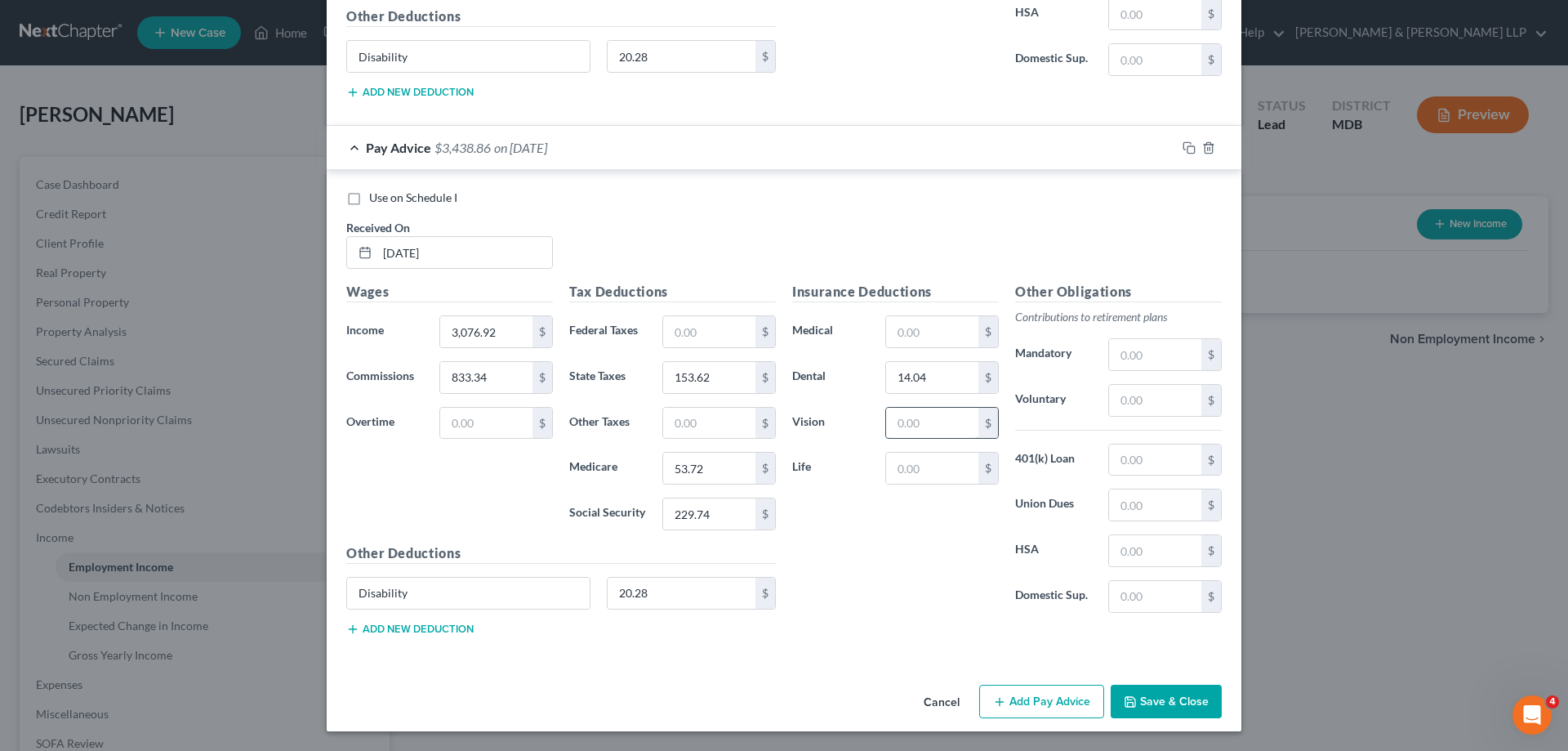
click at [919, 423] on input "text" at bounding box center [931, 423] width 92 height 31
type input "1.68"
click at [927, 330] on input "text" at bounding box center [931, 331] width 92 height 31
type input "168.84"
click at [1135, 405] on input "text" at bounding box center [1155, 400] width 92 height 31
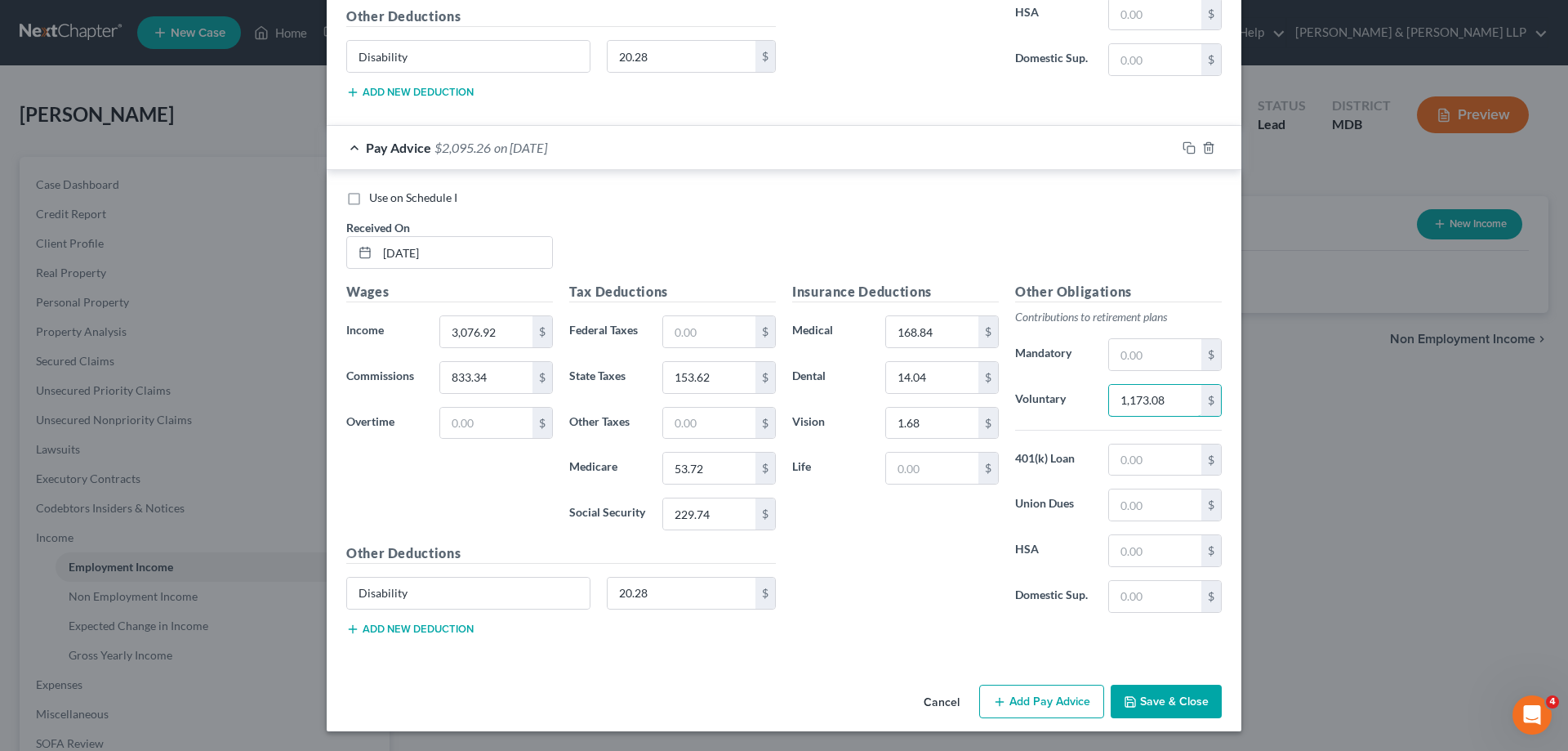
type input "1,173.08"
click at [1021, 700] on button "Add Pay Advice" at bounding box center [1041, 702] width 125 height 34
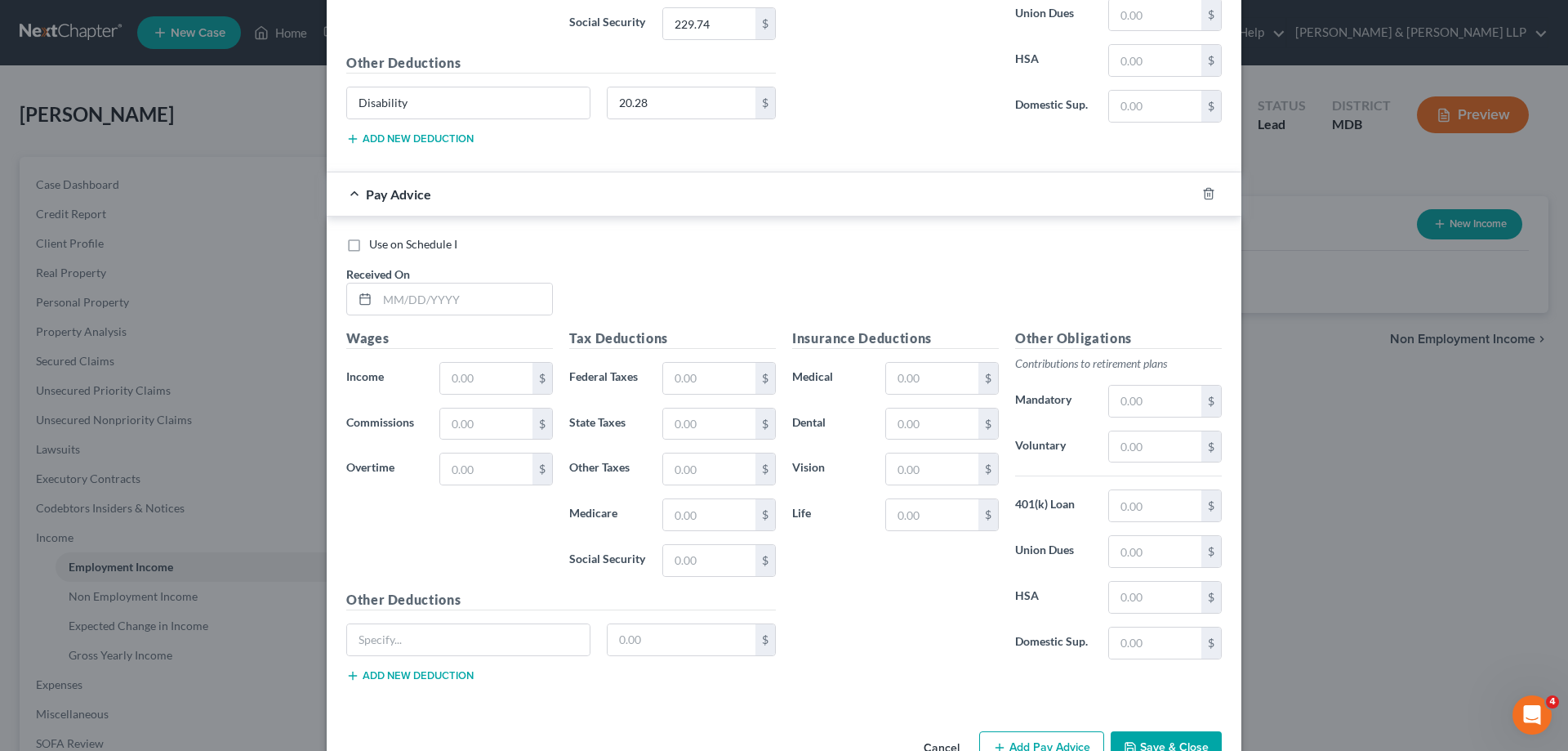
scroll to position [1503, 0]
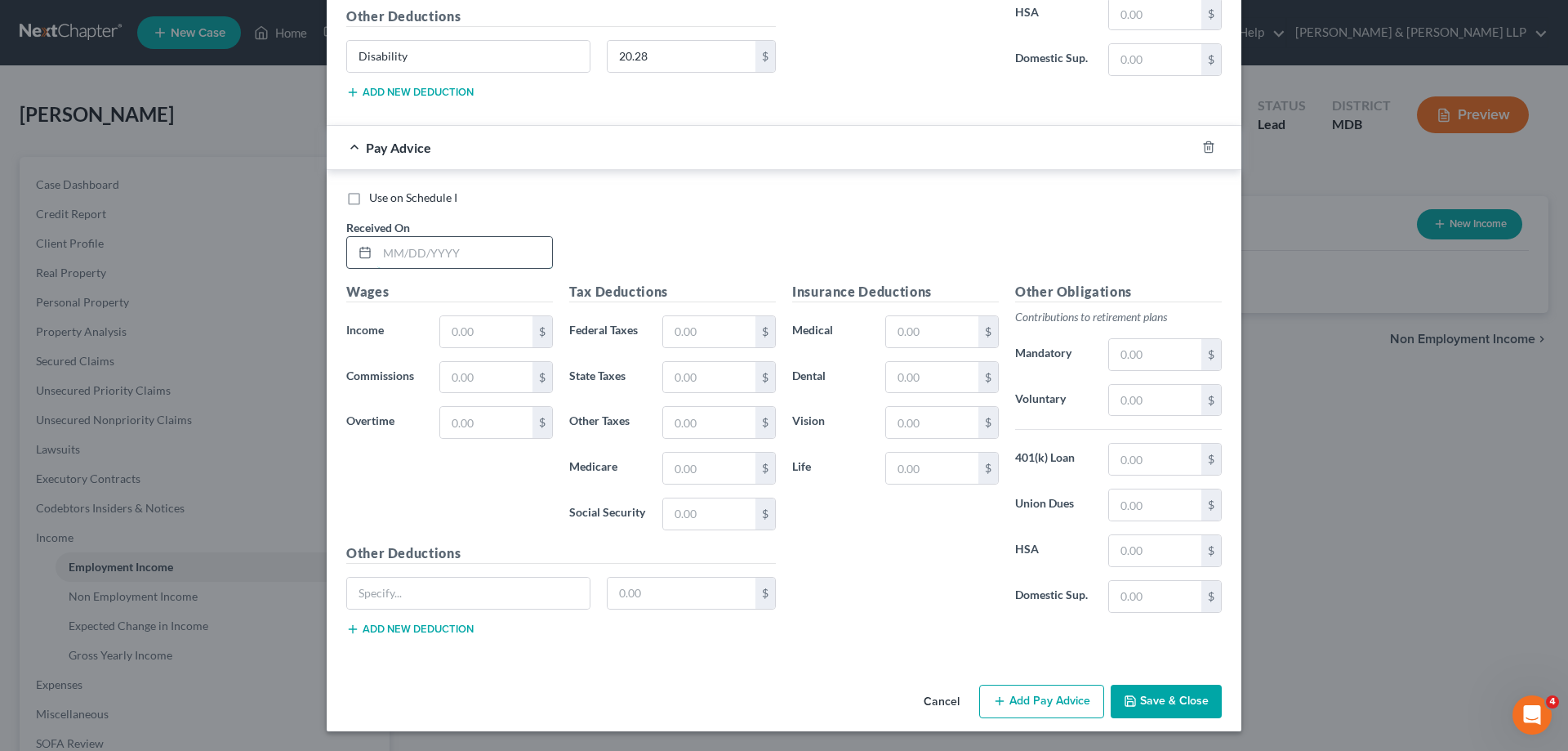
click at [387, 257] on input "text" at bounding box center [465, 252] width 175 height 31
type input "[DATE]"
click at [477, 329] on input "text" at bounding box center [486, 331] width 92 height 31
type input "3,076.92"
click at [706, 376] on input "text" at bounding box center [709, 377] width 92 height 31
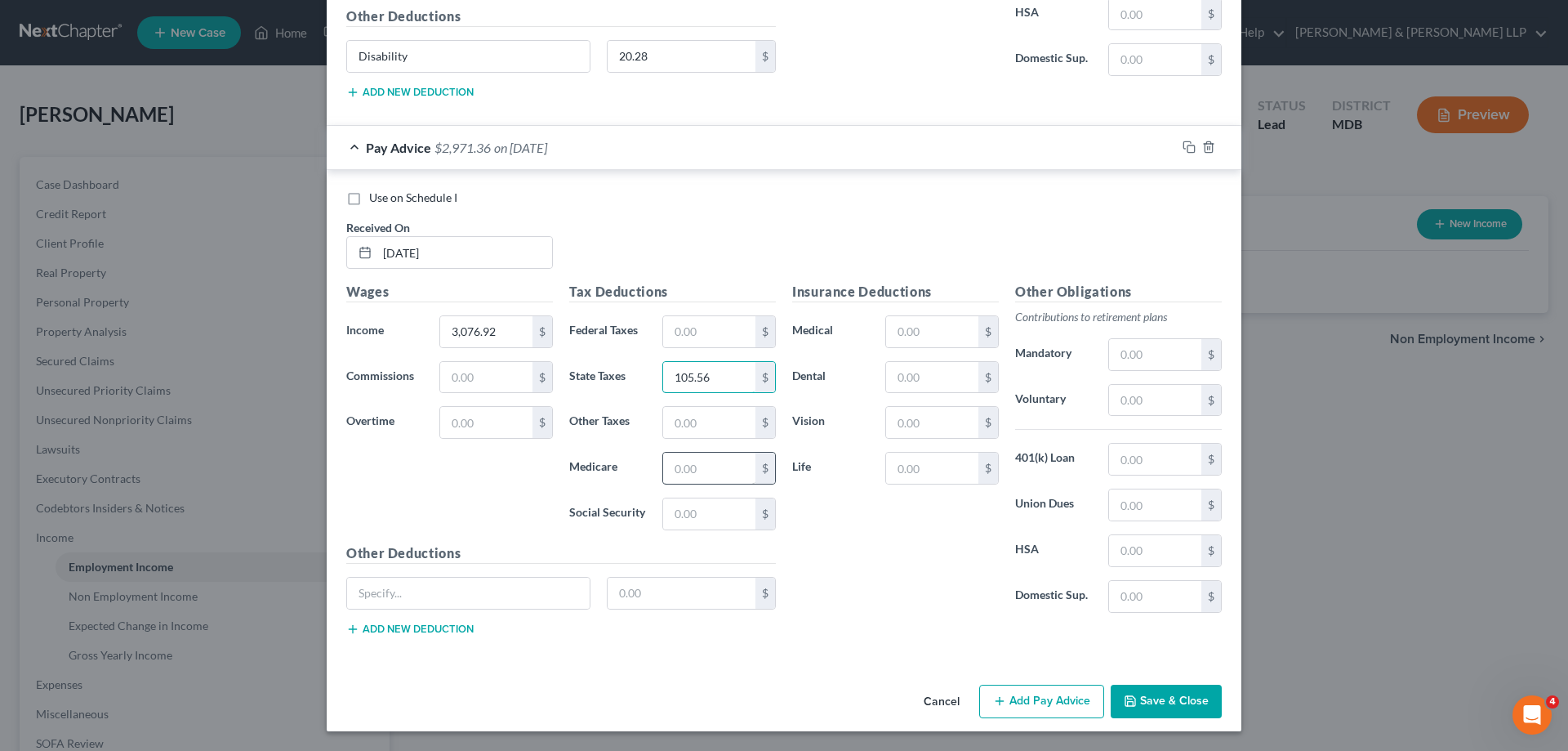
type input "105.56"
click at [682, 476] on input "text" at bounding box center [709, 468] width 92 height 31
type input "41.65"
click at [708, 514] on input "text" at bounding box center [709, 514] width 92 height 31
type input "178.06"
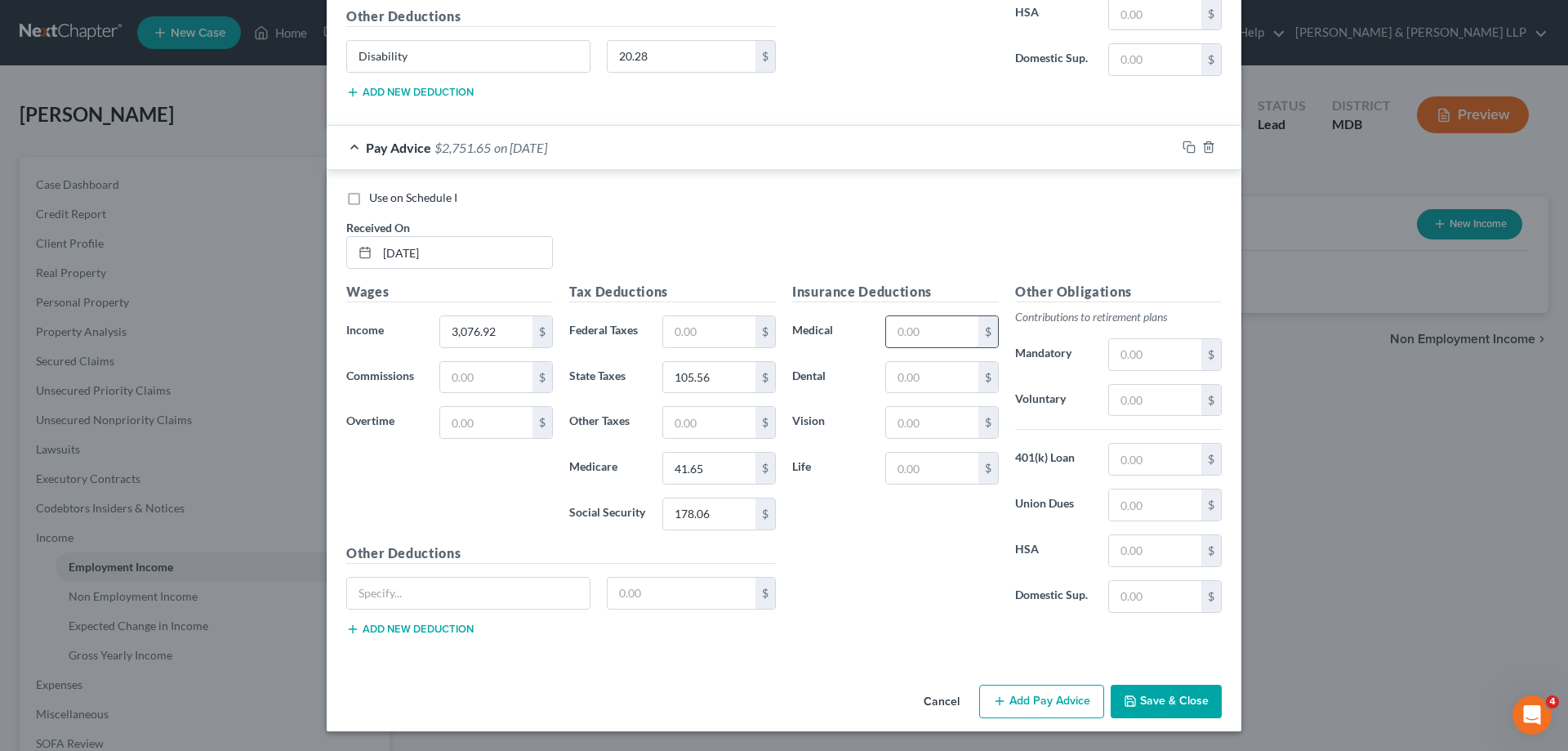
click at [926, 329] on input "text" at bounding box center [931, 331] width 92 height 31
type input "168.84"
click at [926, 380] on input "text" at bounding box center [931, 377] width 92 height 31
type input "14.04"
click at [931, 425] on input "text" at bounding box center [931, 422] width 92 height 31
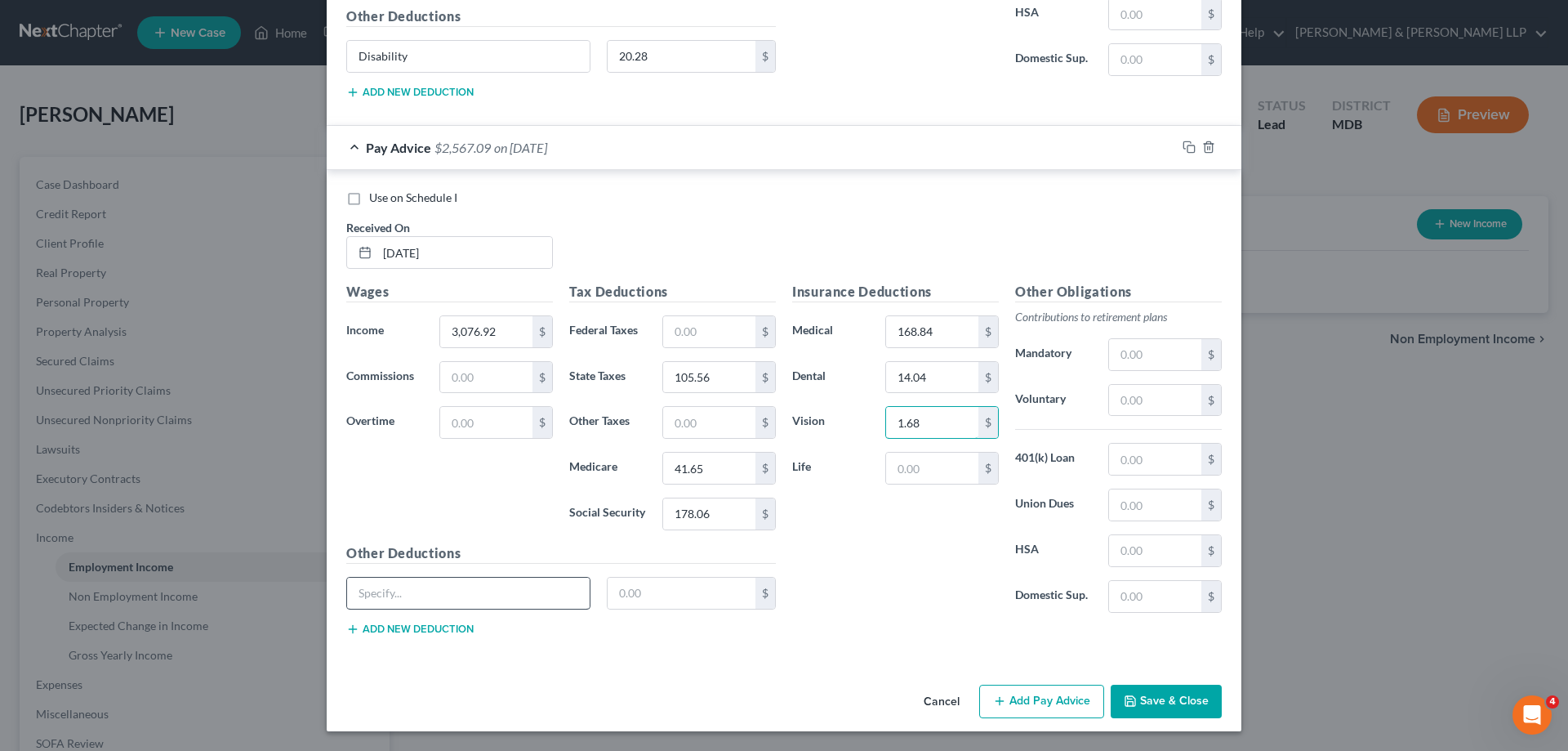
type input "1.68"
click at [402, 583] on input "text" at bounding box center [468, 593] width 243 height 31
type input "Disability"
type input "20.28"
click at [1144, 392] on input "text" at bounding box center [1155, 400] width 92 height 31
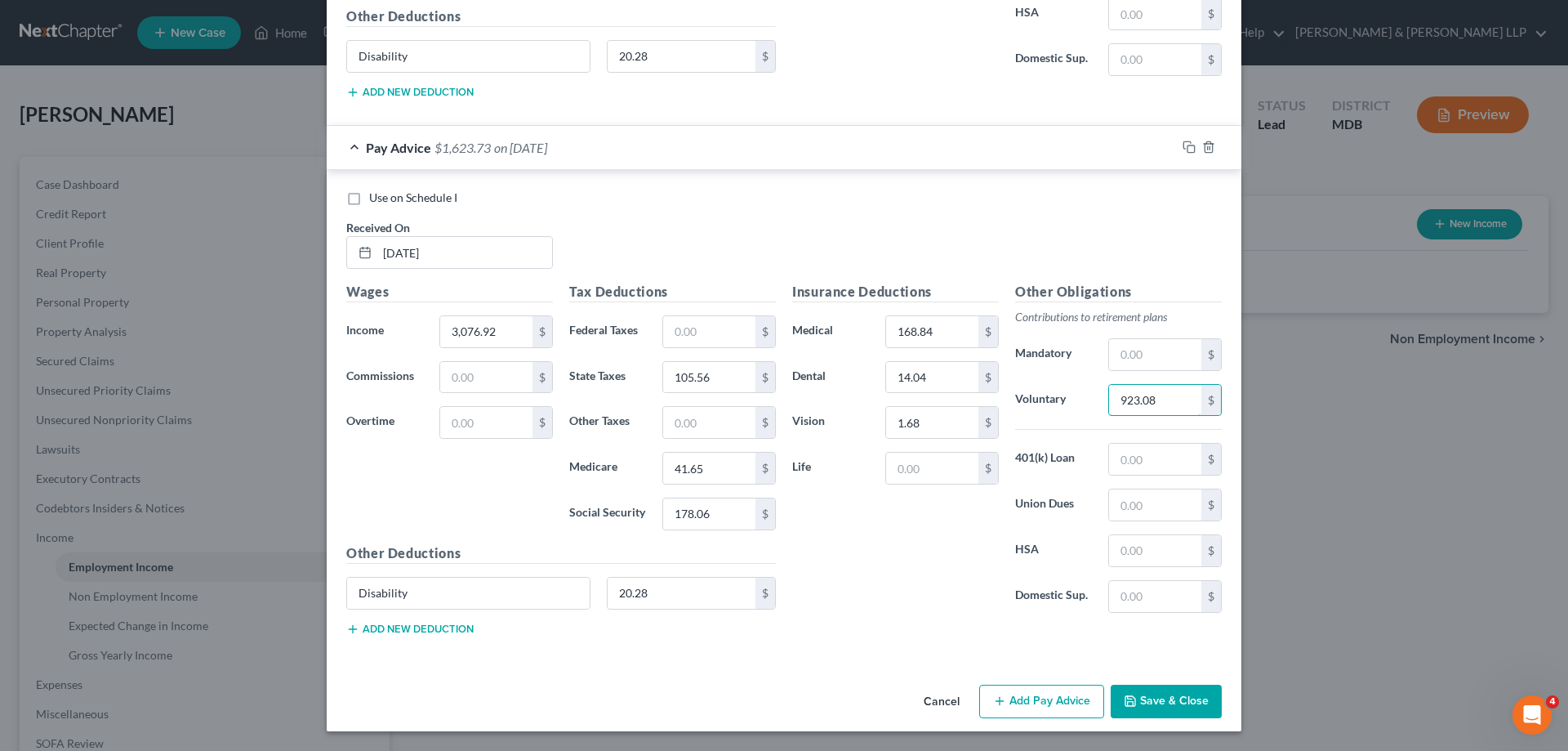
type input "923.08"
click at [1034, 703] on button "Add Pay Advice" at bounding box center [1041, 702] width 125 height 34
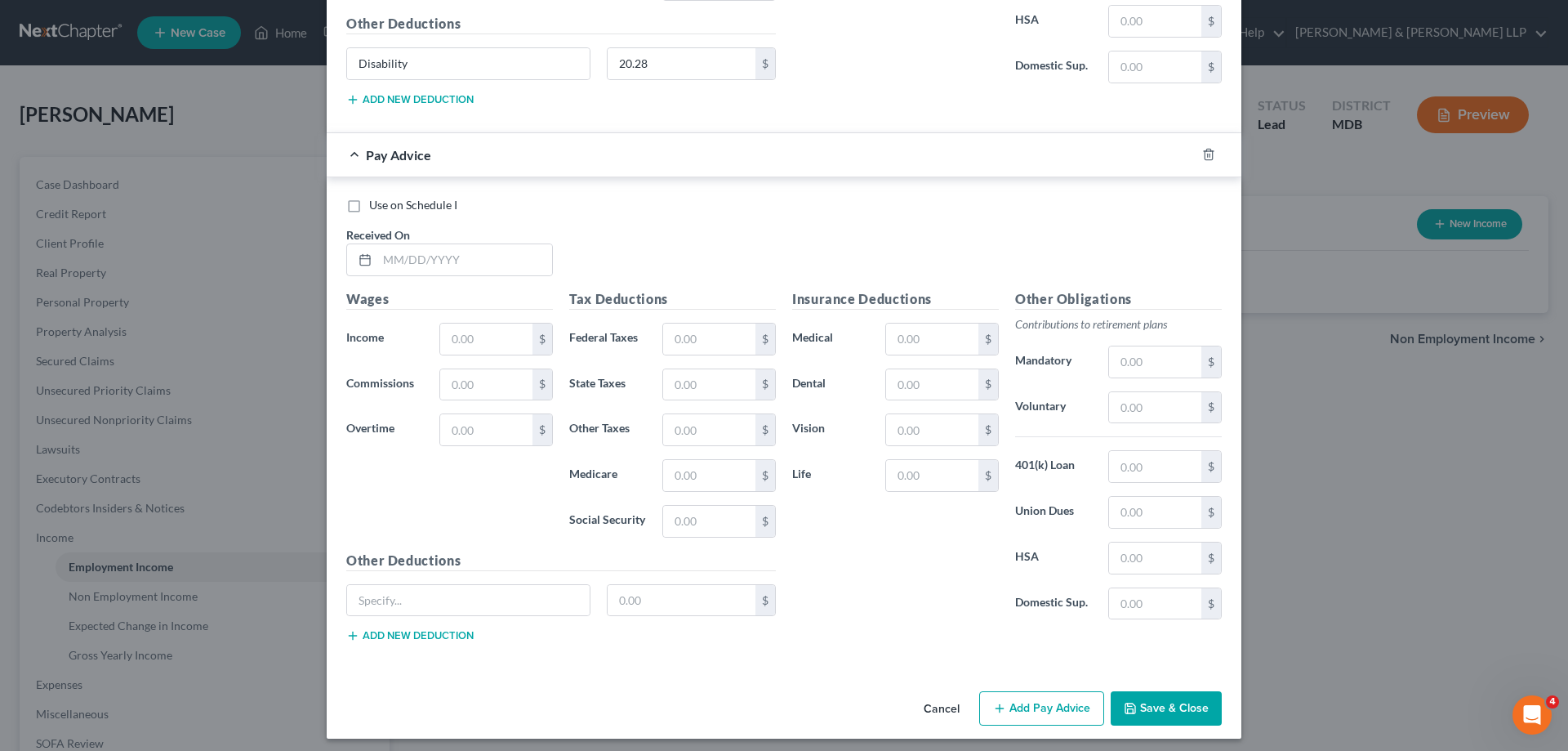
scroll to position [2040, 0]
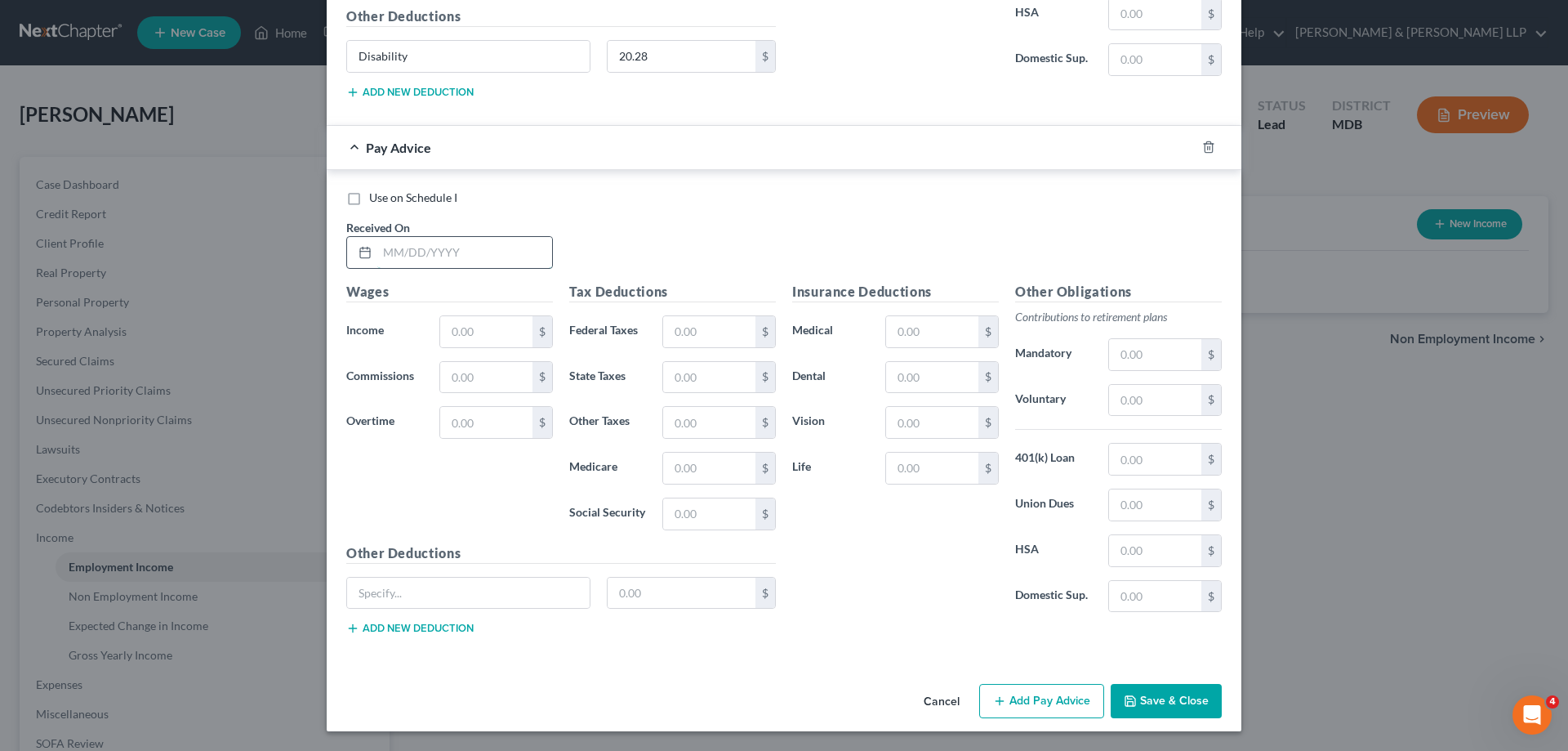
click at [410, 255] on input "text" at bounding box center [465, 252] width 175 height 31
type input "[DATE]"
click at [468, 336] on input "text" at bounding box center [486, 331] width 92 height 31
type input "3,076.92"
click at [472, 373] on input "text" at bounding box center [486, 377] width 92 height 31
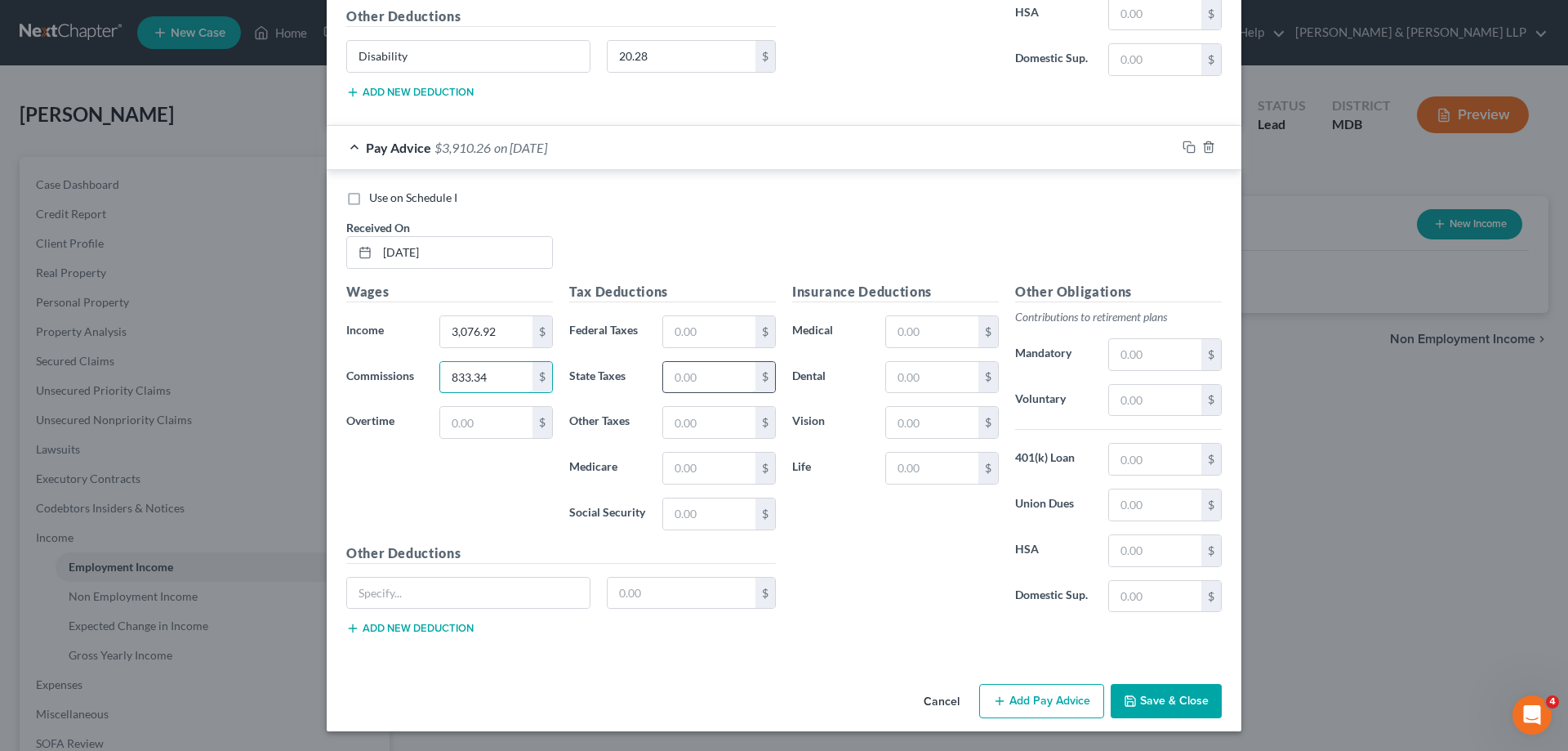
type input "833.34"
click at [702, 378] on input "text" at bounding box center [709, 377] width 92 height 31
type input "151.94"
click at [695, 468] on input "text" at bounding box center [709, 468] width 92 height 31
type input "53.73"
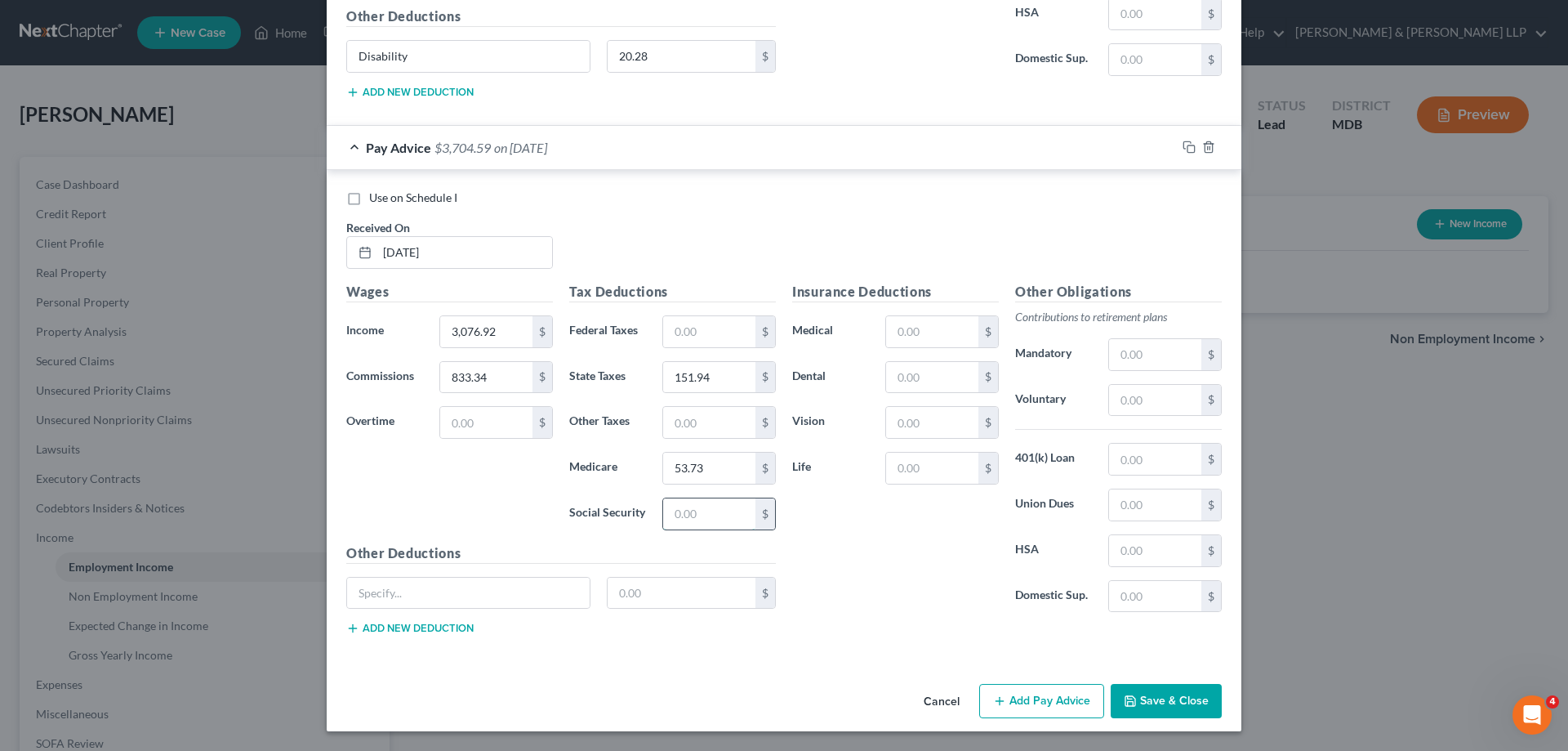
click at [695, 523] on input "text" at bounding box center [709, 514] width 92 height 31
type input "229.74"
click at [386, 598] on input "text" at bounding box center [468, 593] width 243 height 31
type input "Disability"
click at [649, 598] on input "text" at bounding box center [682, 593] width 148 height 31
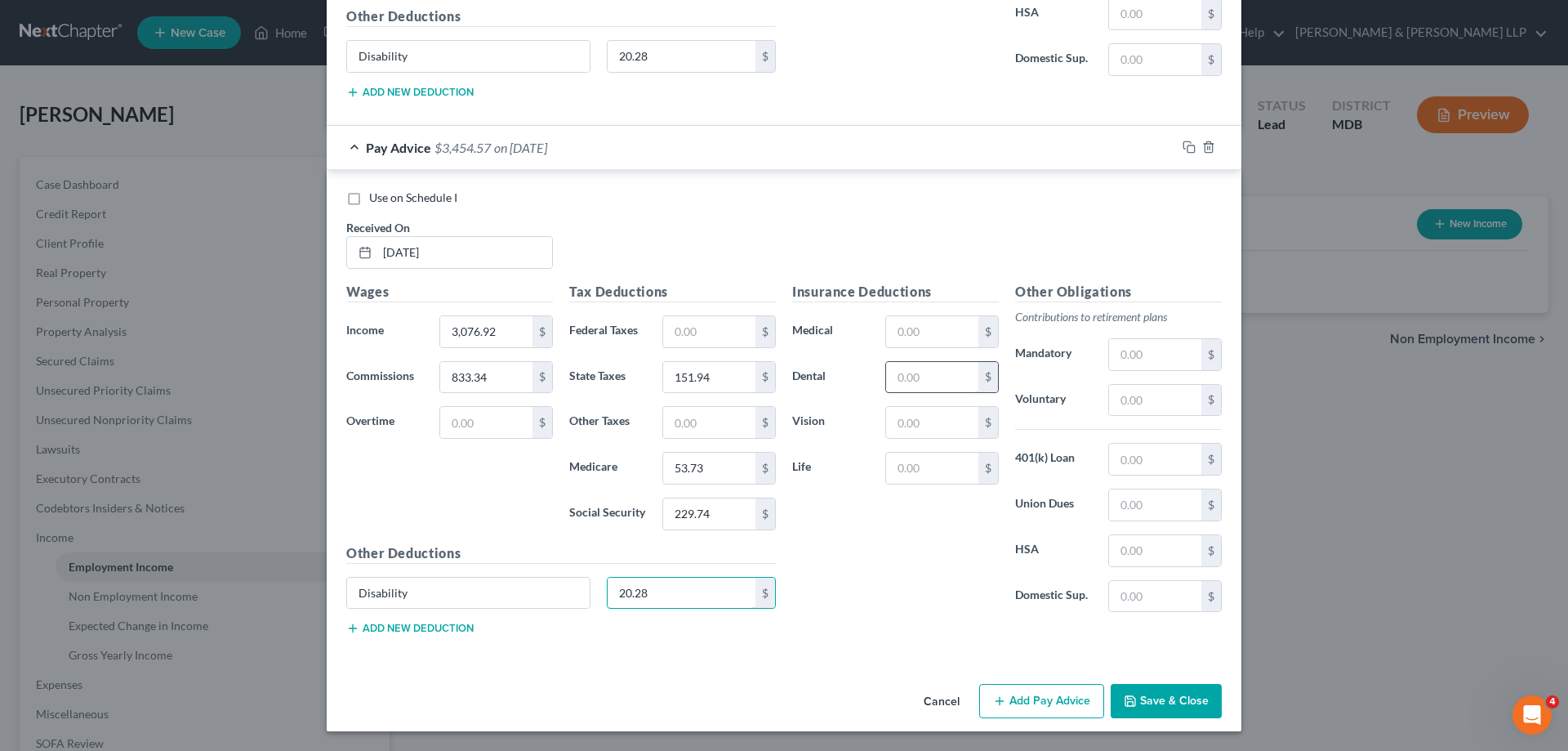
type input "20.28"
click at [914, 378] on input "text" at bounding box center [931, 377] width 92 height 31
type input "14.04"
click at [922, 424] on input "text" at bounding box center [931, 422] width 92 height 31
type input "1.68"
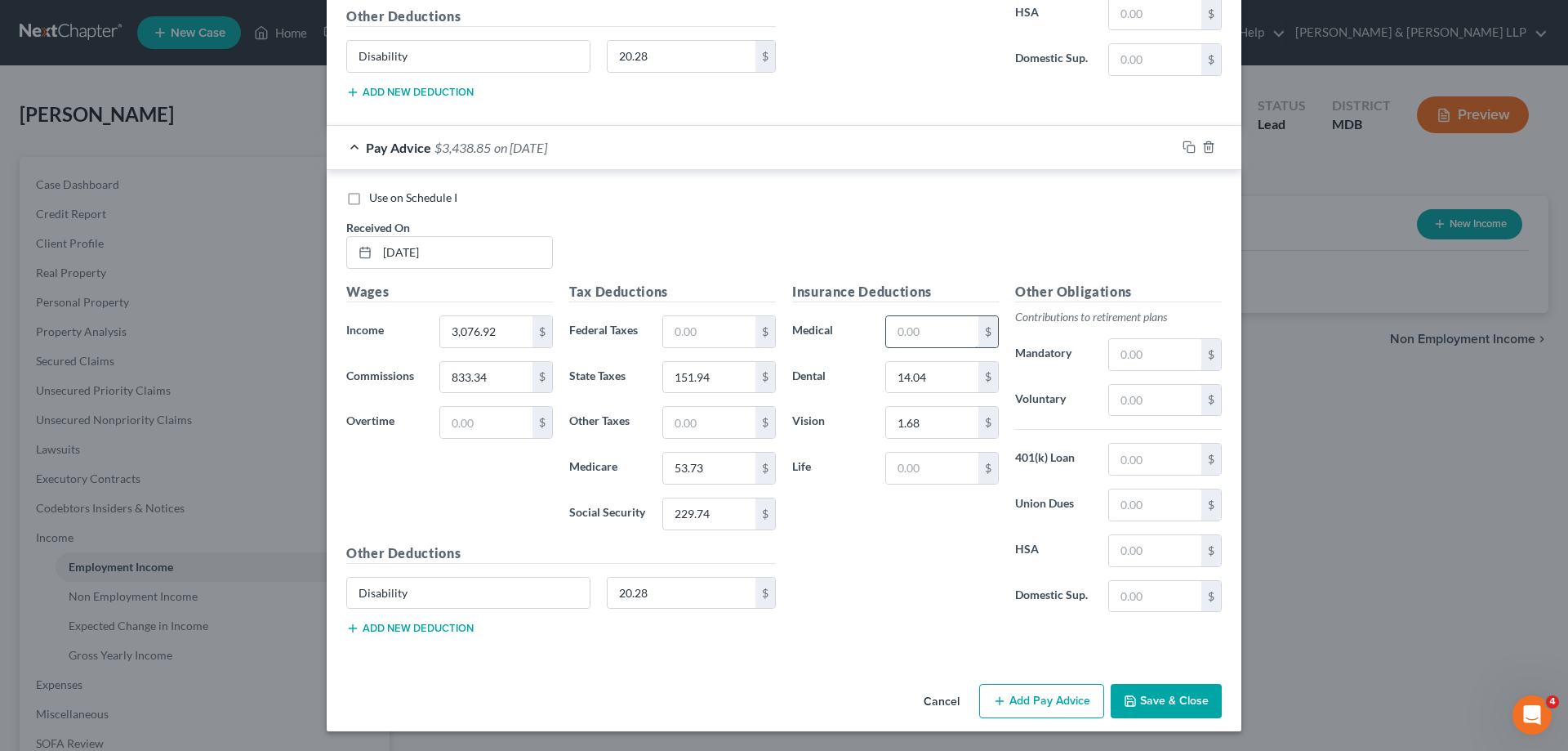
click at [923, 329] on input "text" at bounding box center [931, 331] width 92 height 31
type input "168.84"
click at [1149, 402] on input "text" at bounding box center [1155, 400] width 92 height 31
type input "1,173.08"
click at [1179, 703] on button "Save & Close" at bounding box center [1166, 701] width 111 height 34
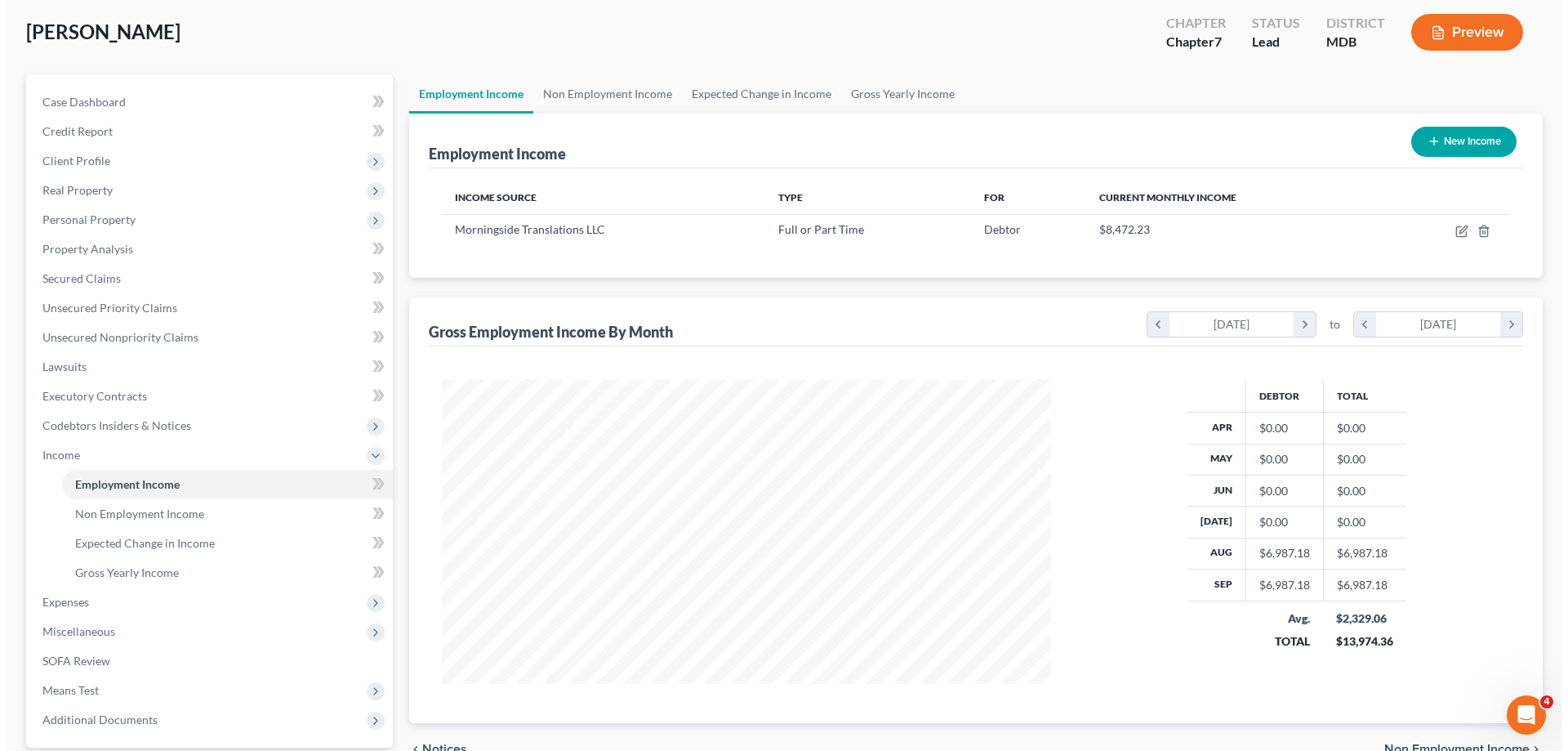
scroll to position [82, 0]
click at [1444, 146] on button "New Income" at bounding box center [1457, 143] width 106 height 30
select select "0"
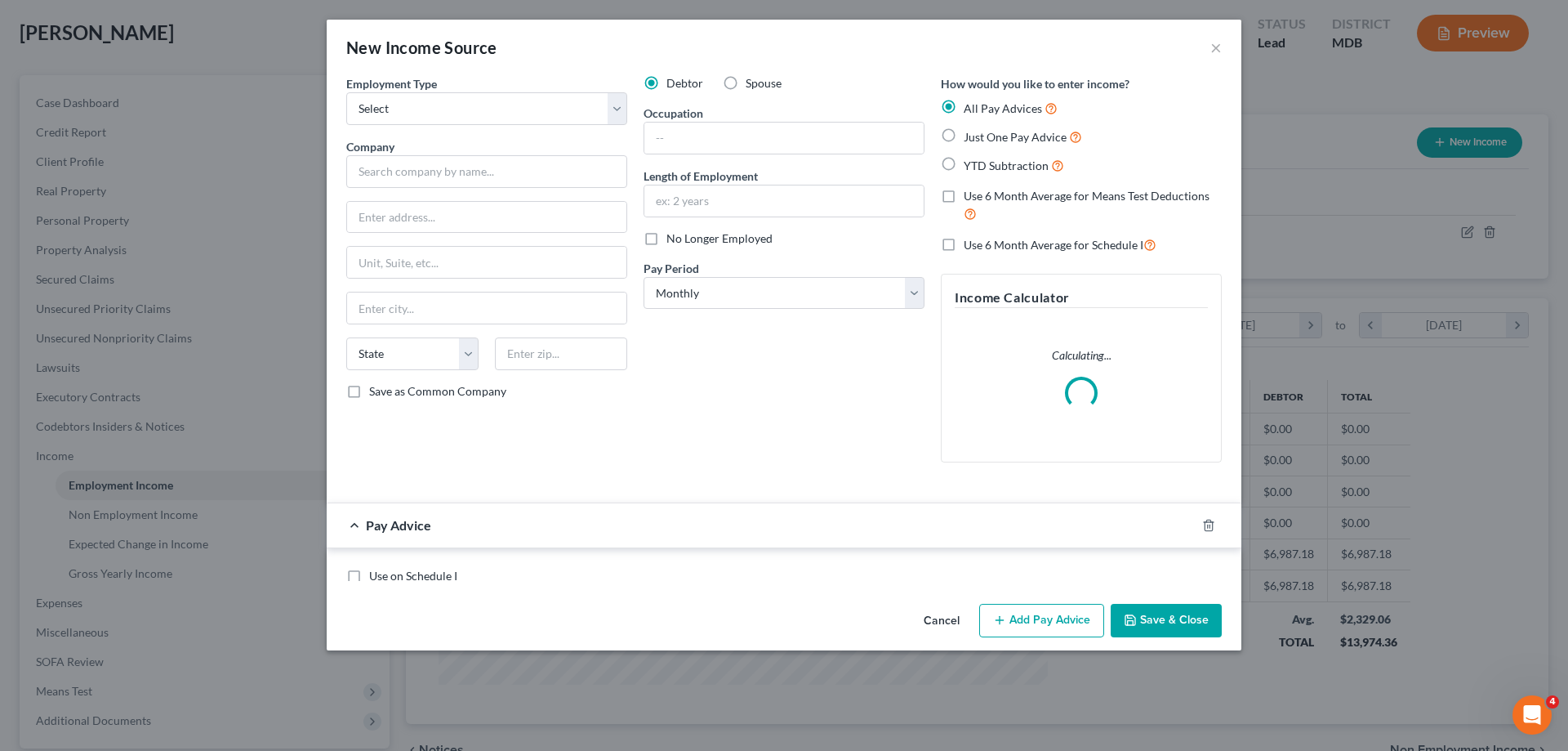
scroll to position [307, 648]
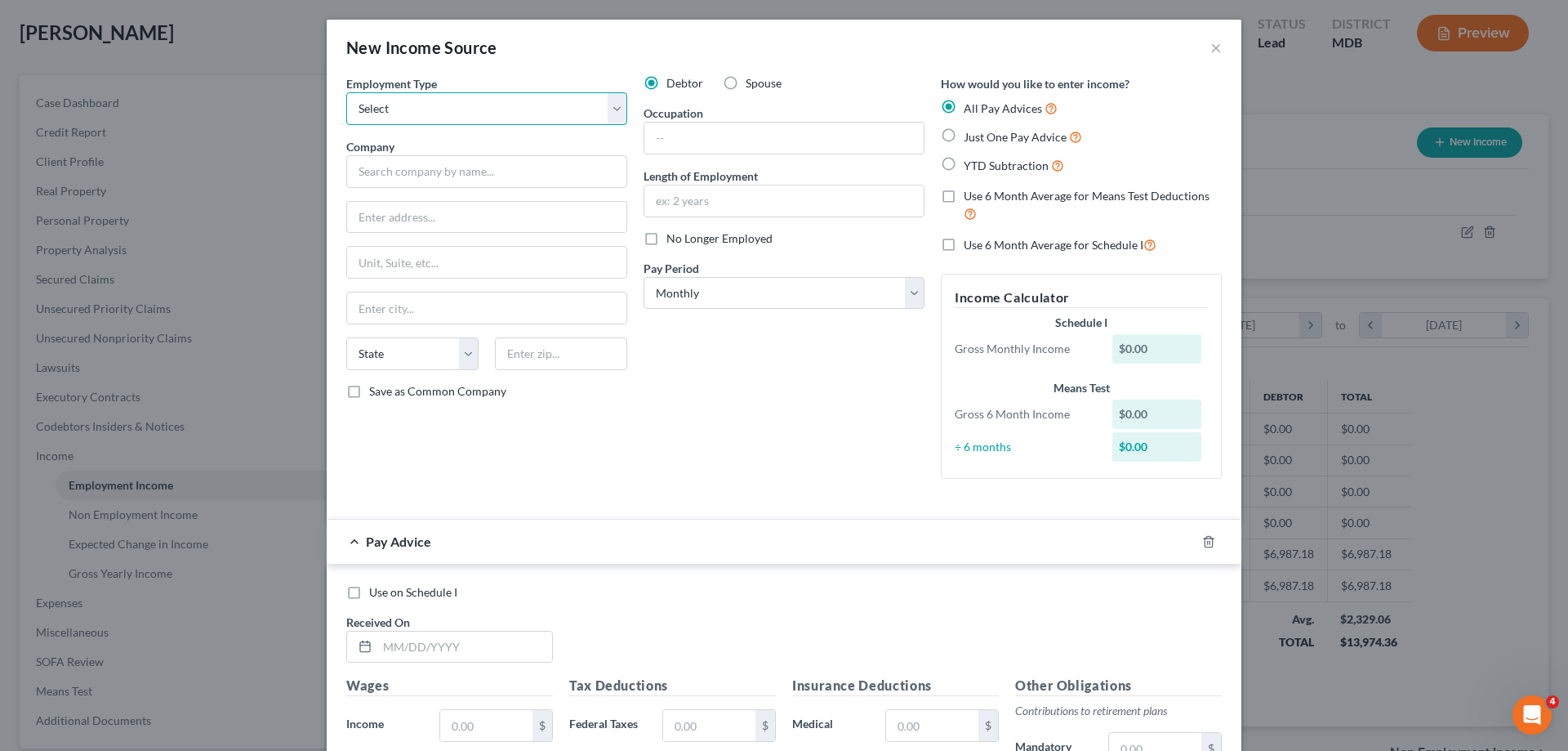
click at [608, 109] on select "Select Full or [DEMOGRAPHIC_DATA] Employment Self Employment" at bounding box center [486, 109] width 281 height 32
select select "1"
click at [346, 92] on select "Select Full or [DEMOGRAPHIC_DATA] Employment Self Employment" at bounding box center [486, 109] width 281 height 32
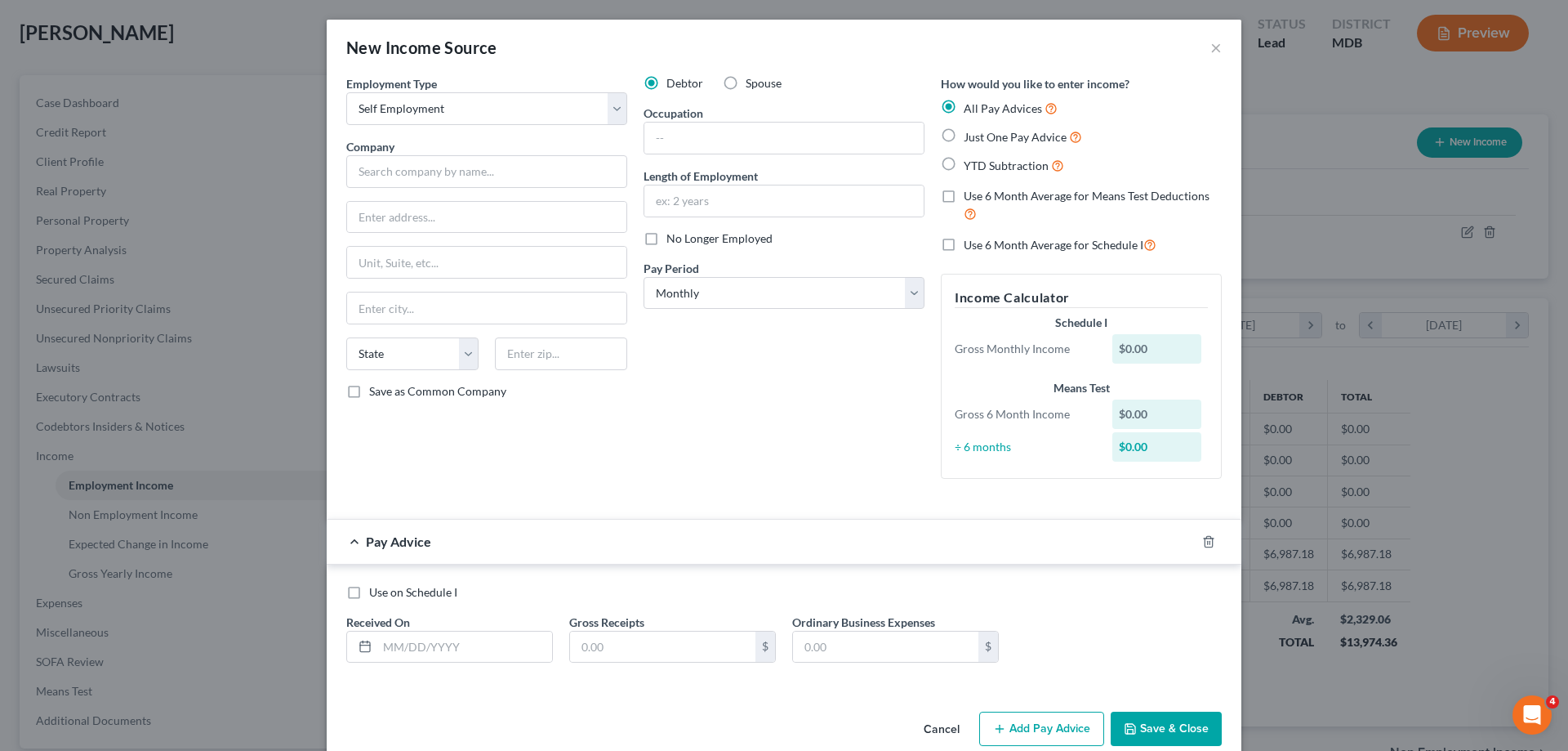
click at [746, 84] on label "Spouse" at bounding box center [764, 83] width 36 height 16
click at [753, 84] on input "Spouse" at bounding box center [757, 80] width 10 height 10
radio input "true"
click at [378, 164] on input "text" at bounding box center [486, 171] width 281 height 32
click at [475, 174] on input "[PERSON_NAME] Psychoterapy" at bounding box center [486, 171] width 281 height 32
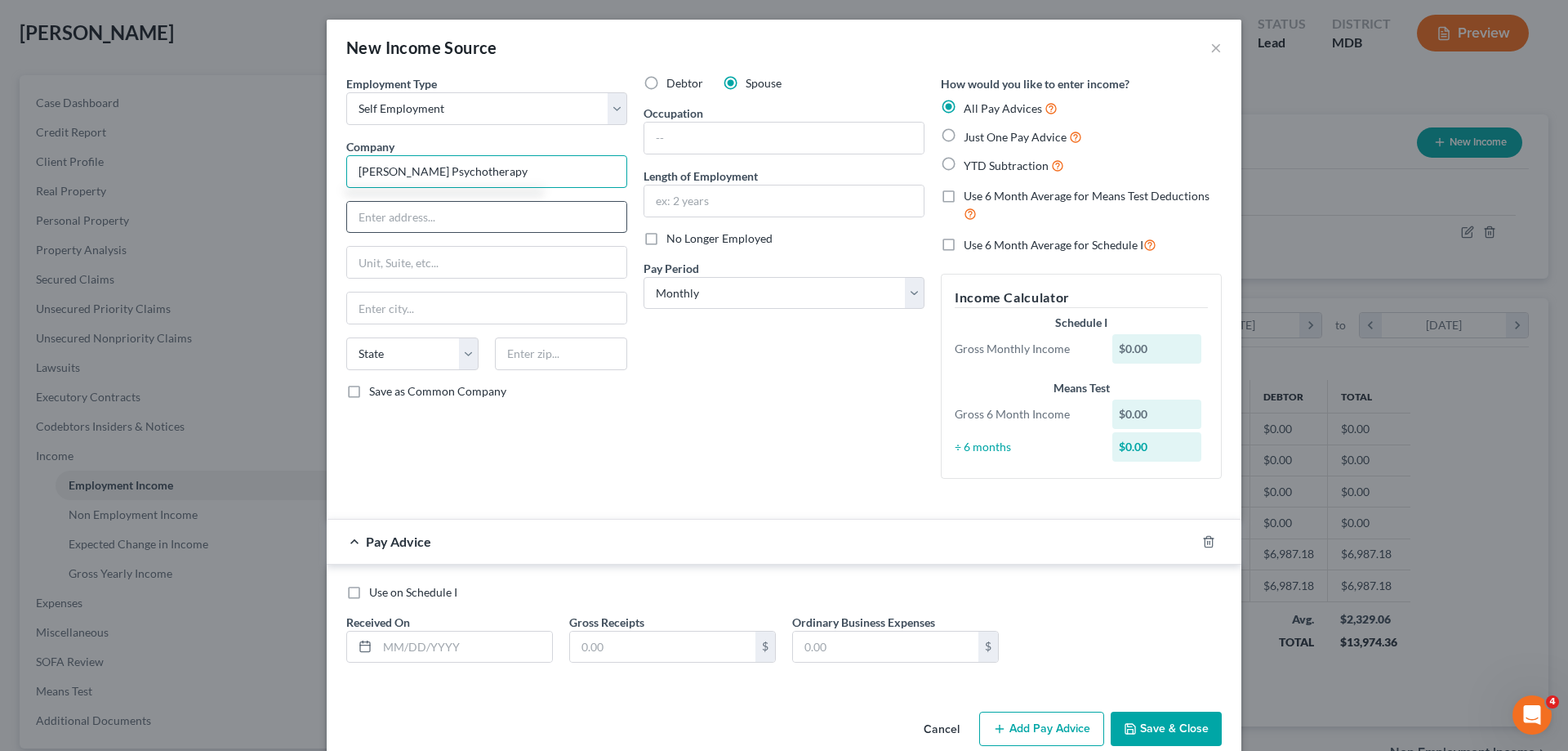
type input "[PERSON_NAME] Psychotherapy"
click at [480, 212] on input "text" at bounding box center [487, 217] width 280 height 31
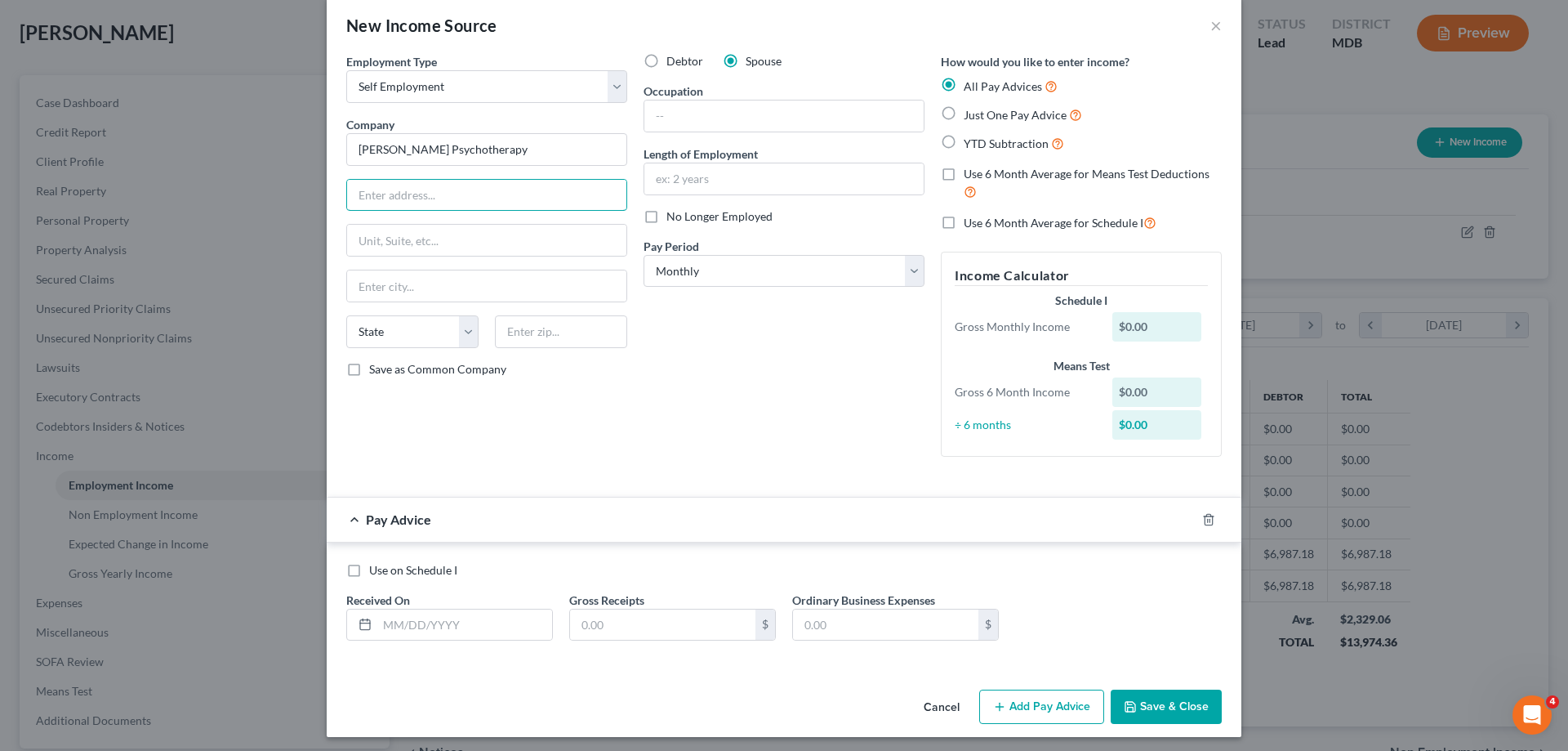
scroll to position [28, 0]
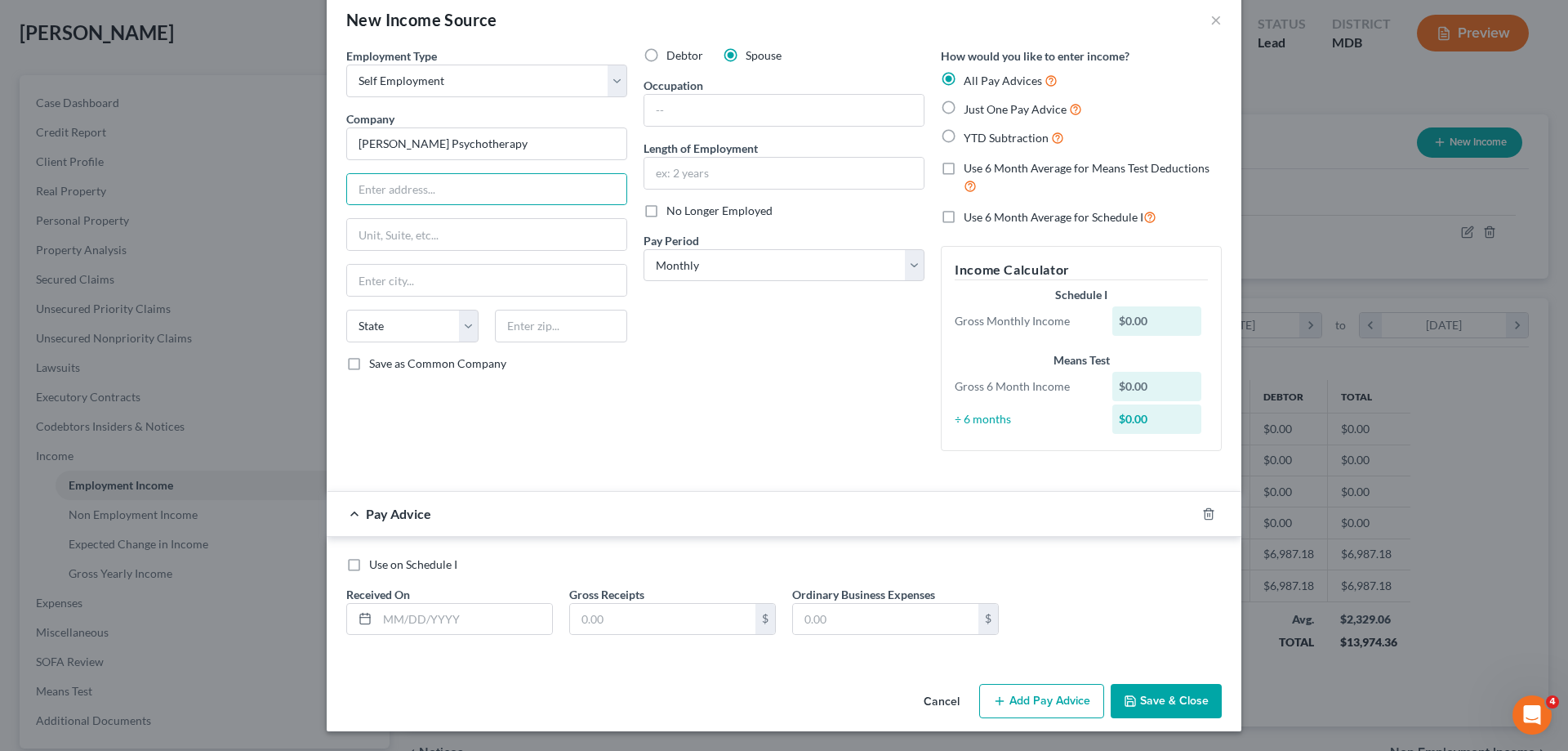
click at [661, 377] on div "Debtor Spouse Occupation Length of Employment No Longer Employed Pay Period * S…" at bounding box center [784, 256] width 297 height 417
click at [381, 621] on input "text" at bounding box center [465, 619] width 175 height 31
type input "[DATE]"
click at [637, 622] on input "text" at bounding box center [662, 619] width 186 height 31
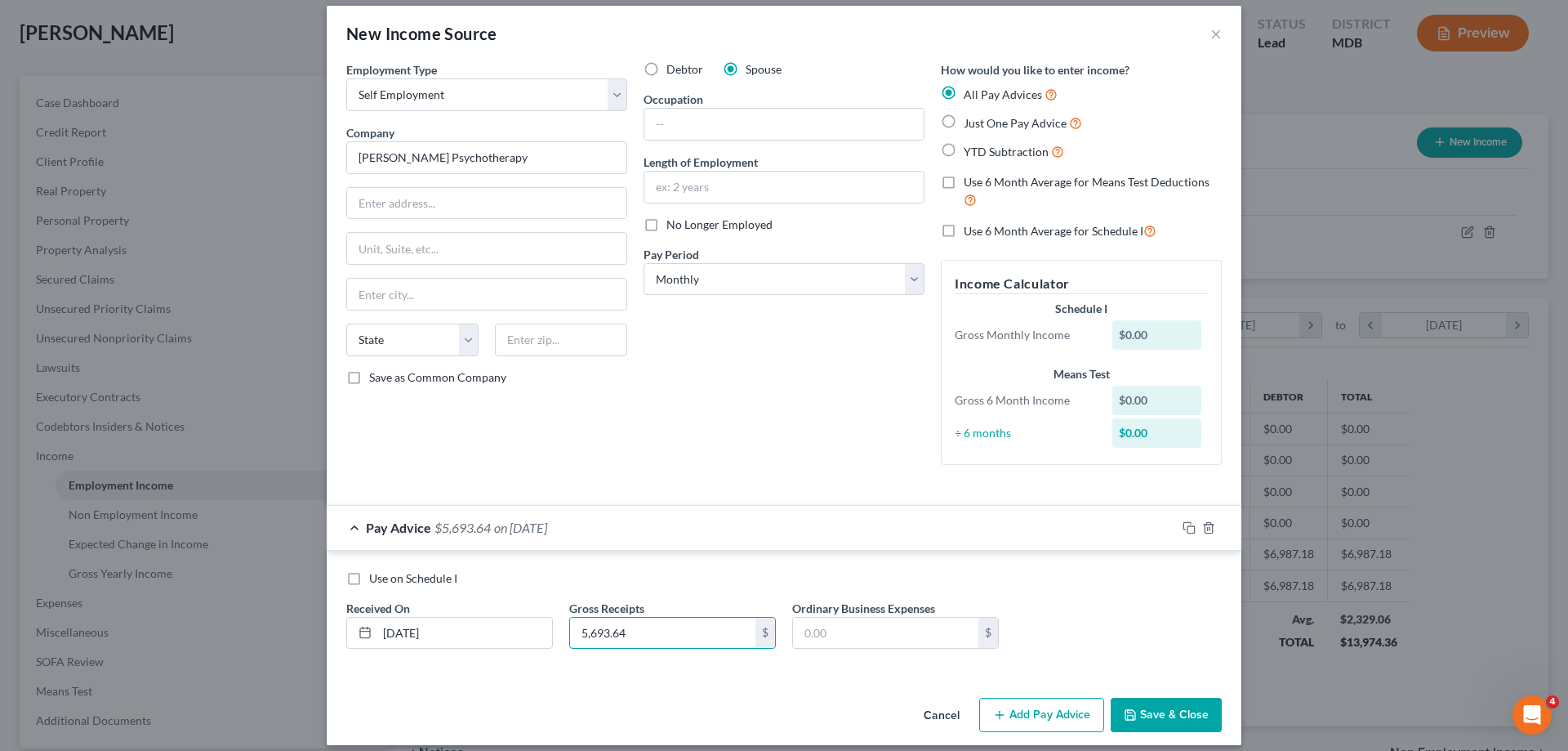
scroll to position [0, 0]
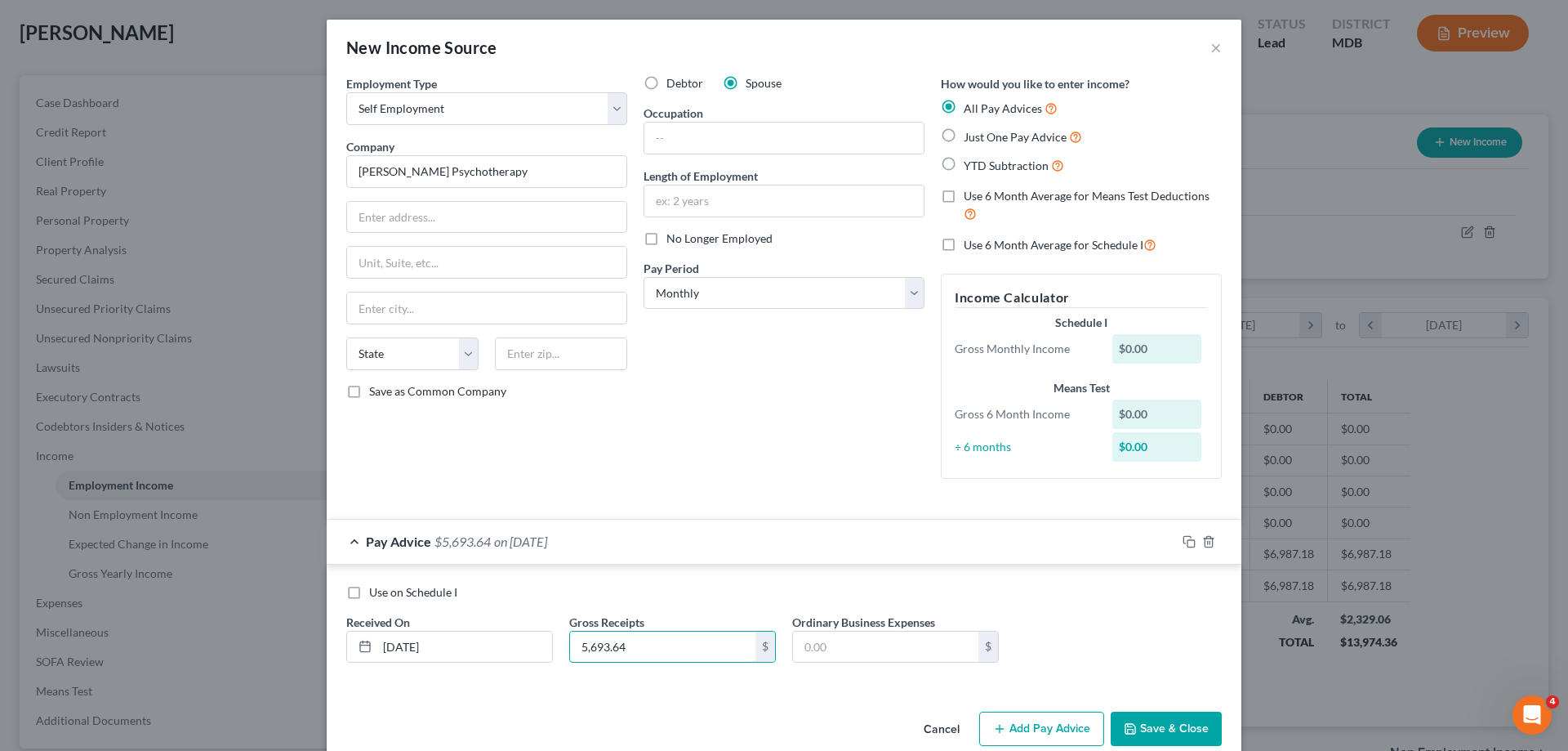
type input "5,693.64"
click at [1021, 724] on button "Add Pay Advice" at bounding box center [1041, 729] width 125 height 34
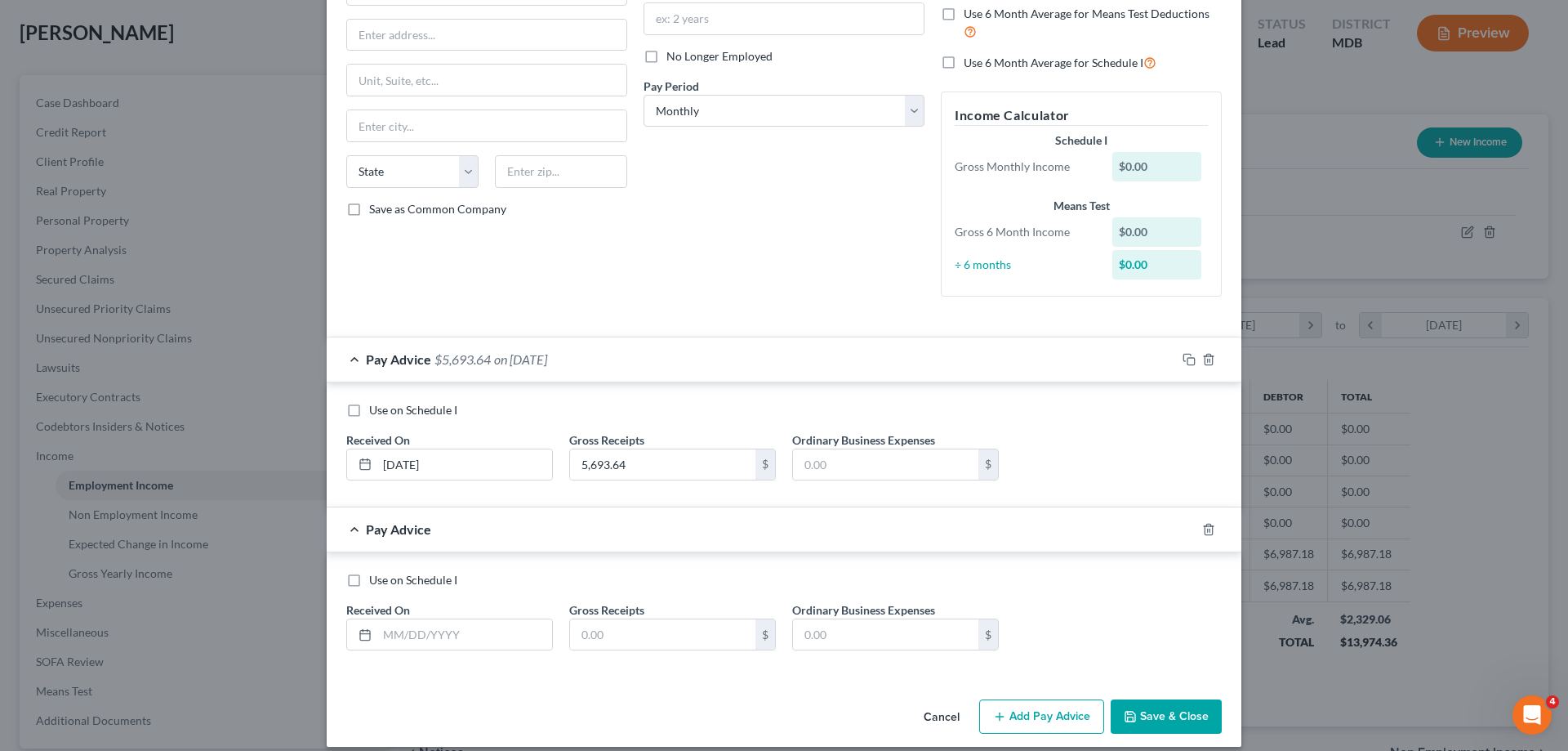
scroll to position [198, 0]
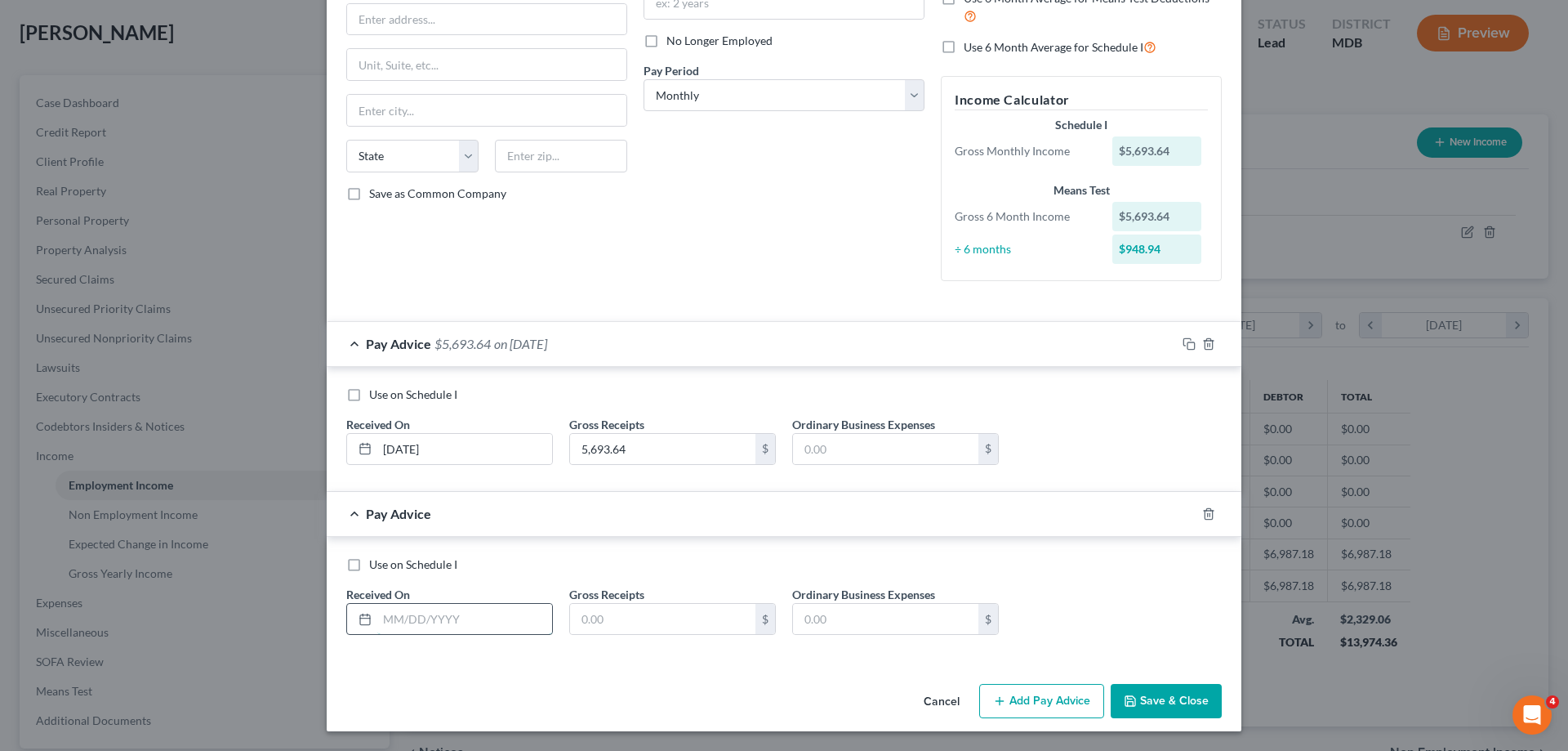
click at [385, 615] on input "text" at bounding box center [465, 619] width 175 height 31
type input "[DATE]"
click at [624, 628] on input "text" at bounding box center [662, 619] width 186 height 31
type input "8,012.82"
click at [1011, 695] on button "Add Pay Advice" at bounding box center [1041, 701] width 125 height 34
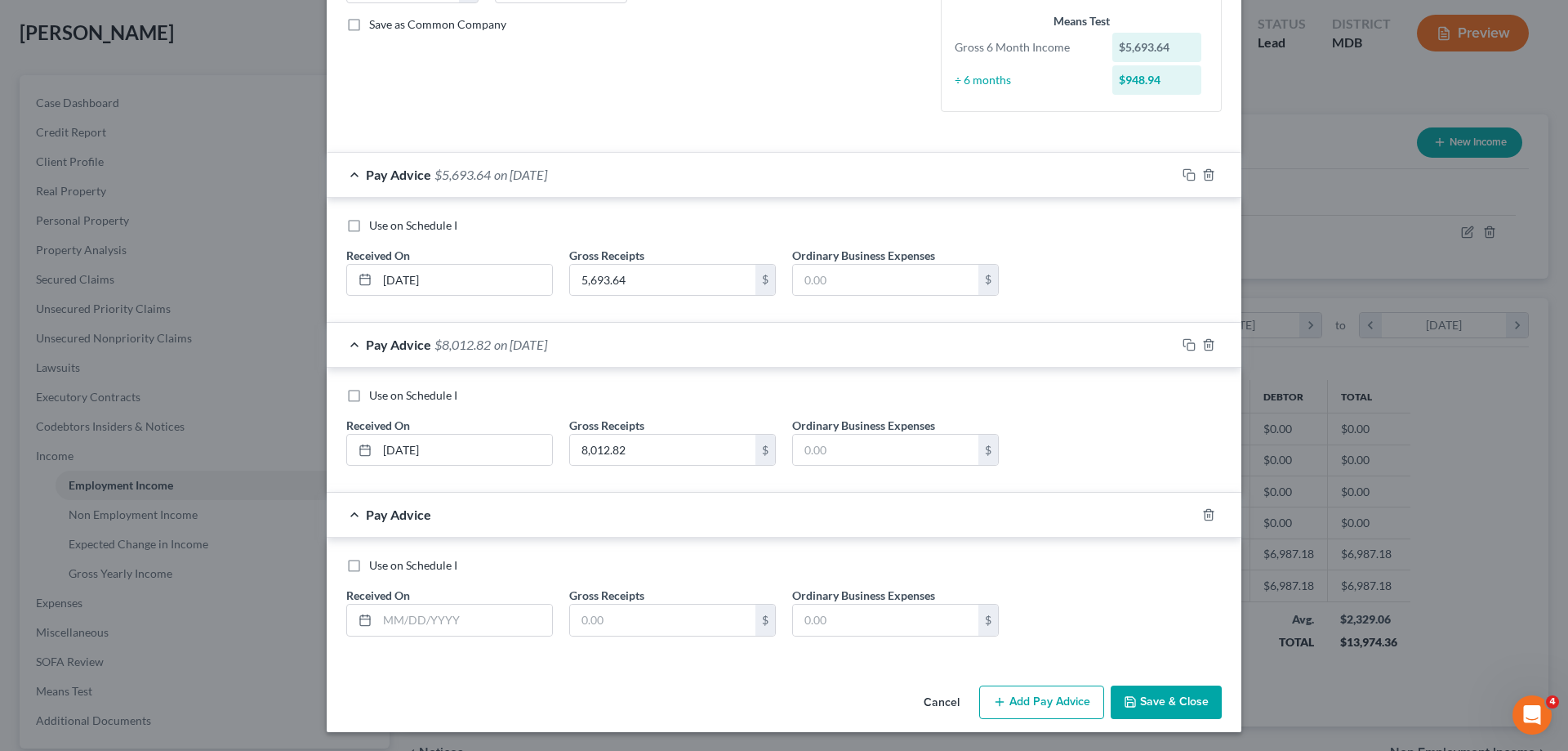
scroll to position [367, 0]
click at [398, 617] on input "text" at bounding box center [465, 619] width 175 height 31
type input "[DATE]"
click at [614, 615] on input "text" at bounding box center [662, 619] width 186 height 31
type input "6,052.99"
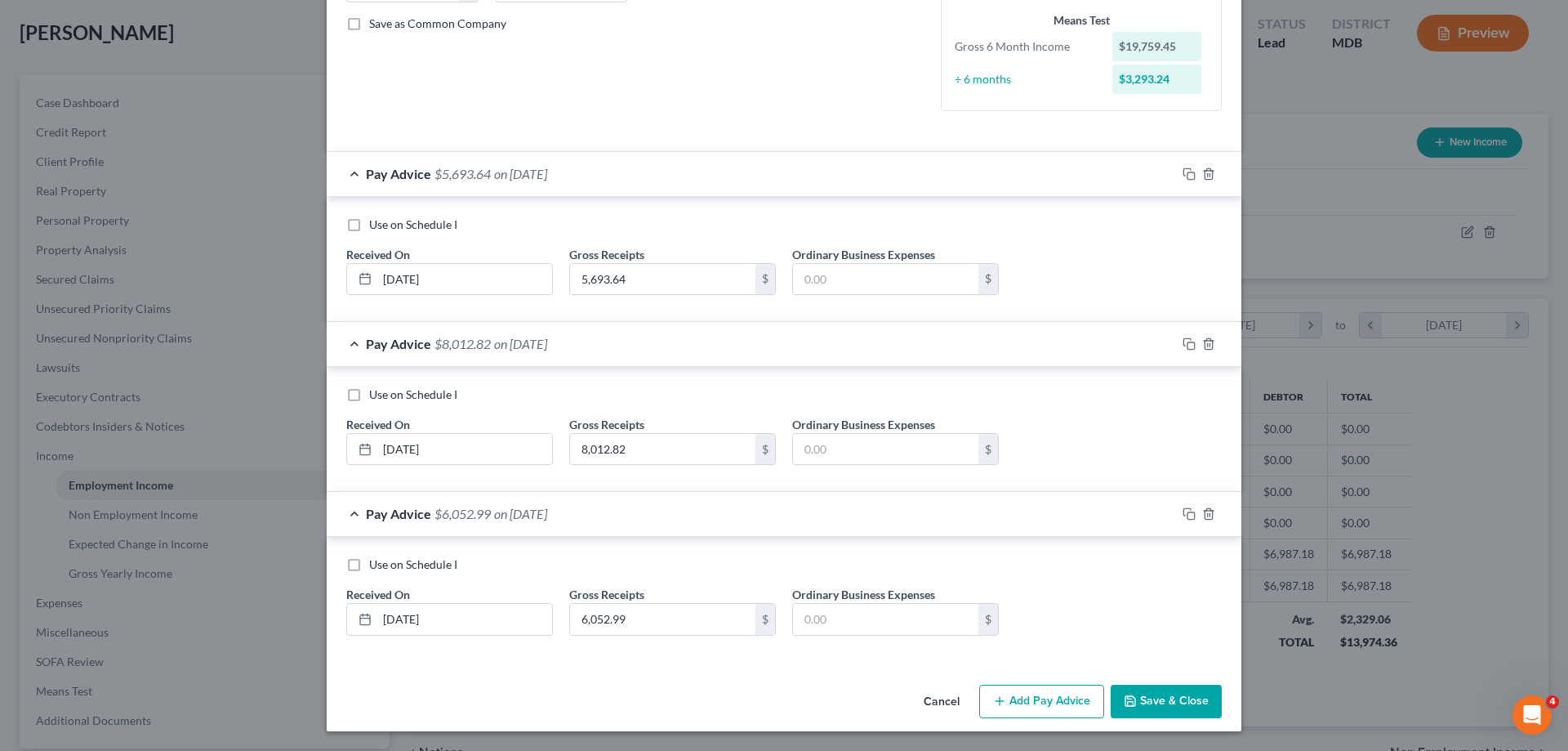
click at [1032, 703] on button "Add Pay Advice" at bounding box center [1041, 702] width 125 height 34
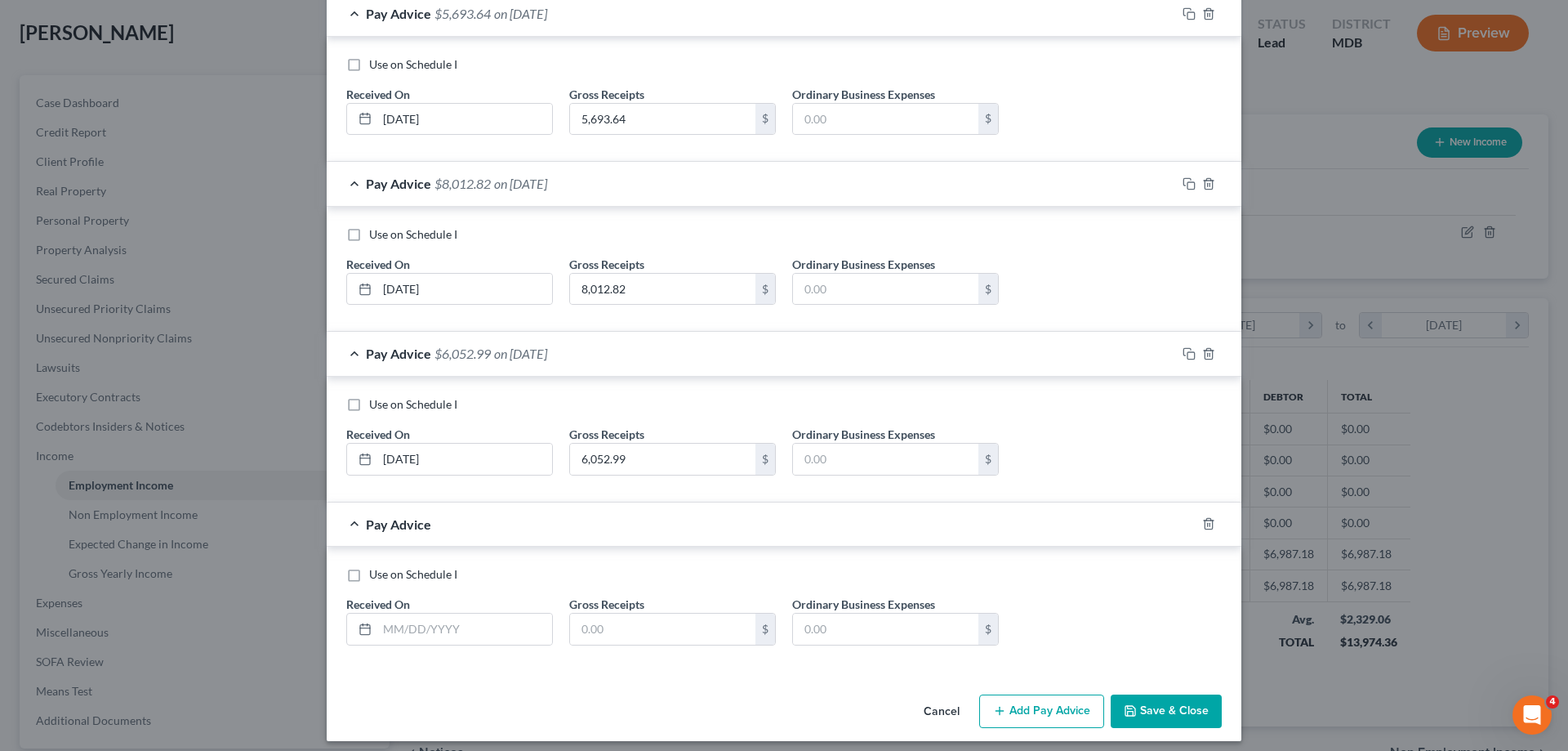
scroll to position [538, 0]
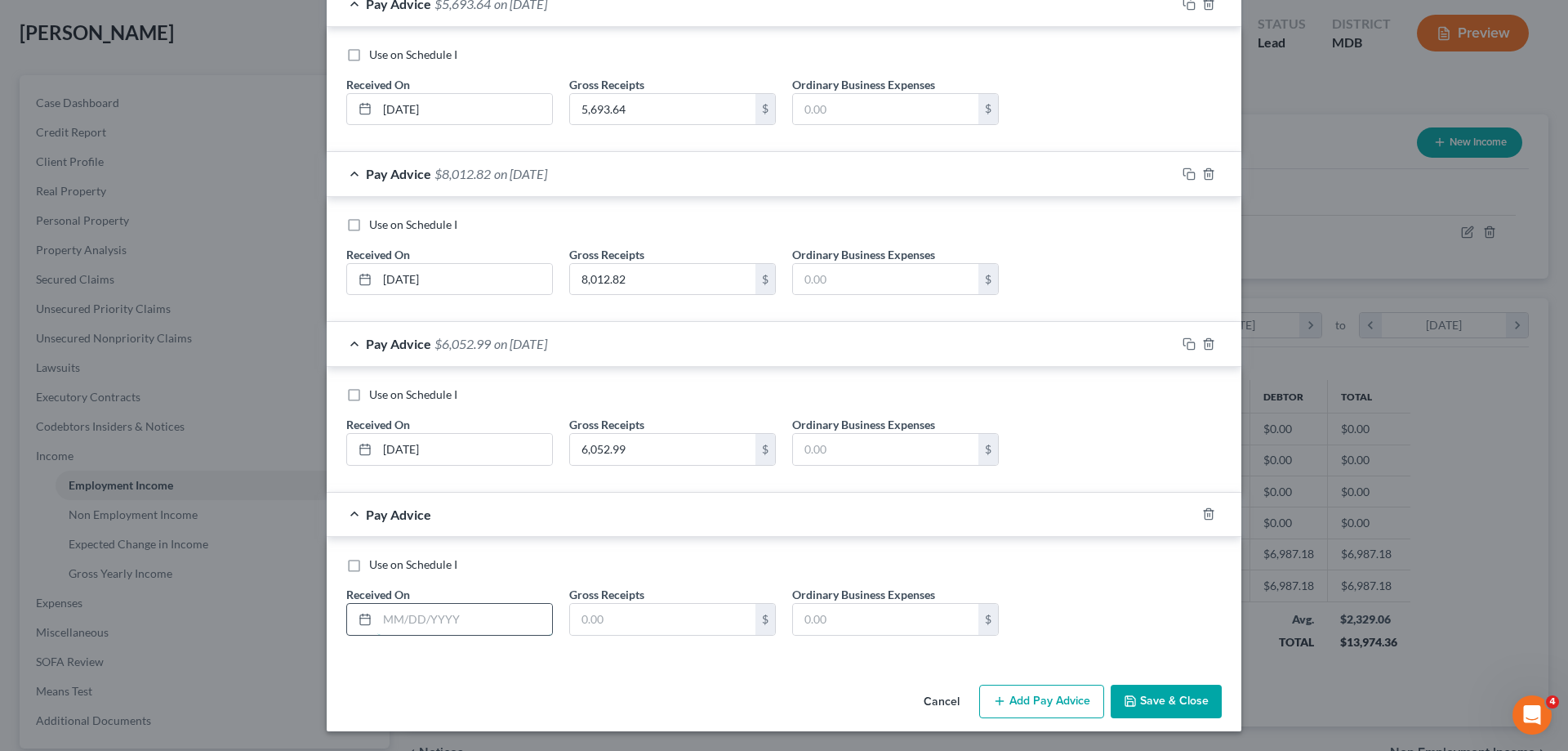
click at [410, 624] on input "text" at bounding box center [465, 619] width 175 height 31
type input "[DATE]"
click at [624, 626] on input "text" at bounding box center [662, 619] width 186 height 31
type input "7,066.82"
click at [1040, 698] on button "Add Pay Advice" at bounding box center [1041, 702] width 125 height 34
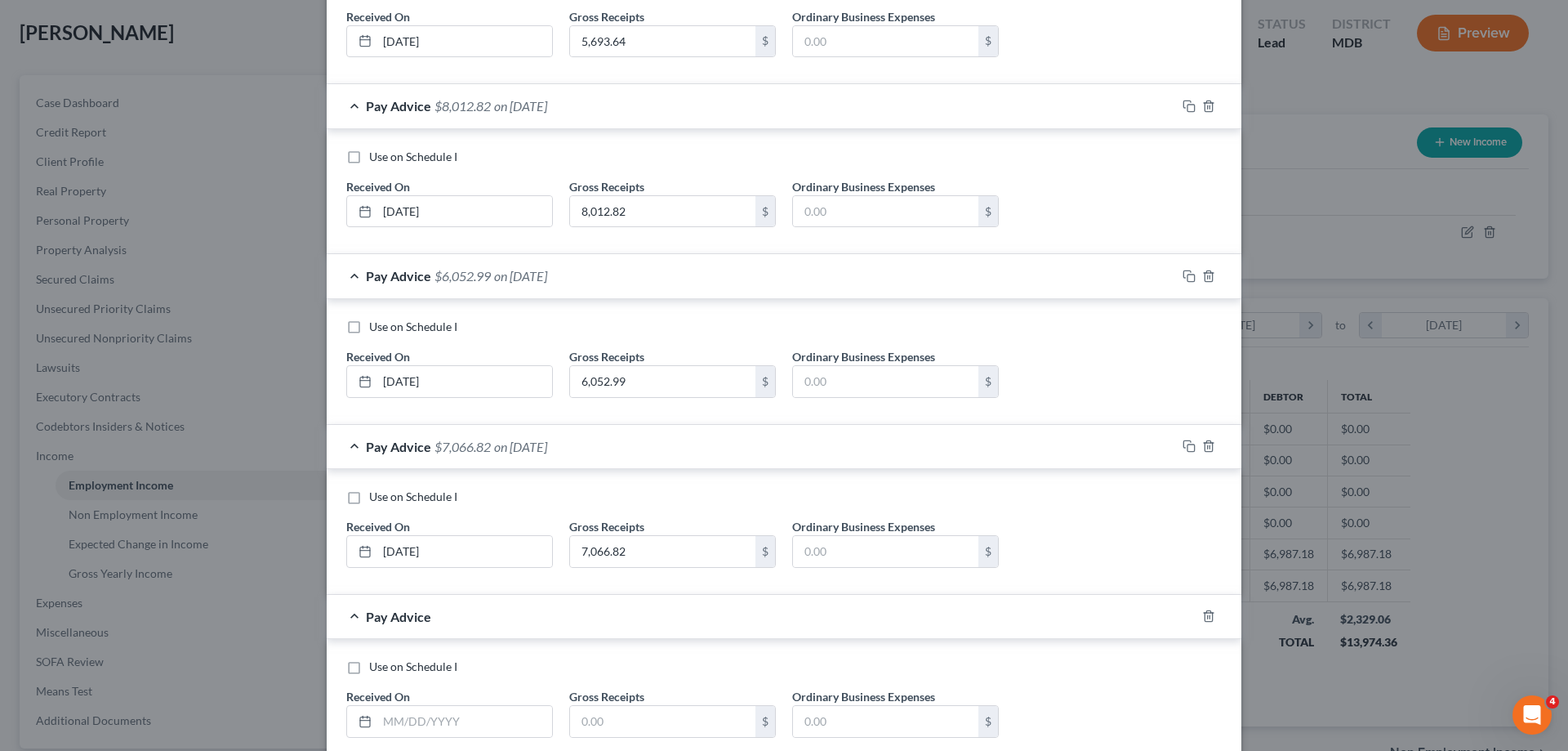
scroll to position [707, 0]
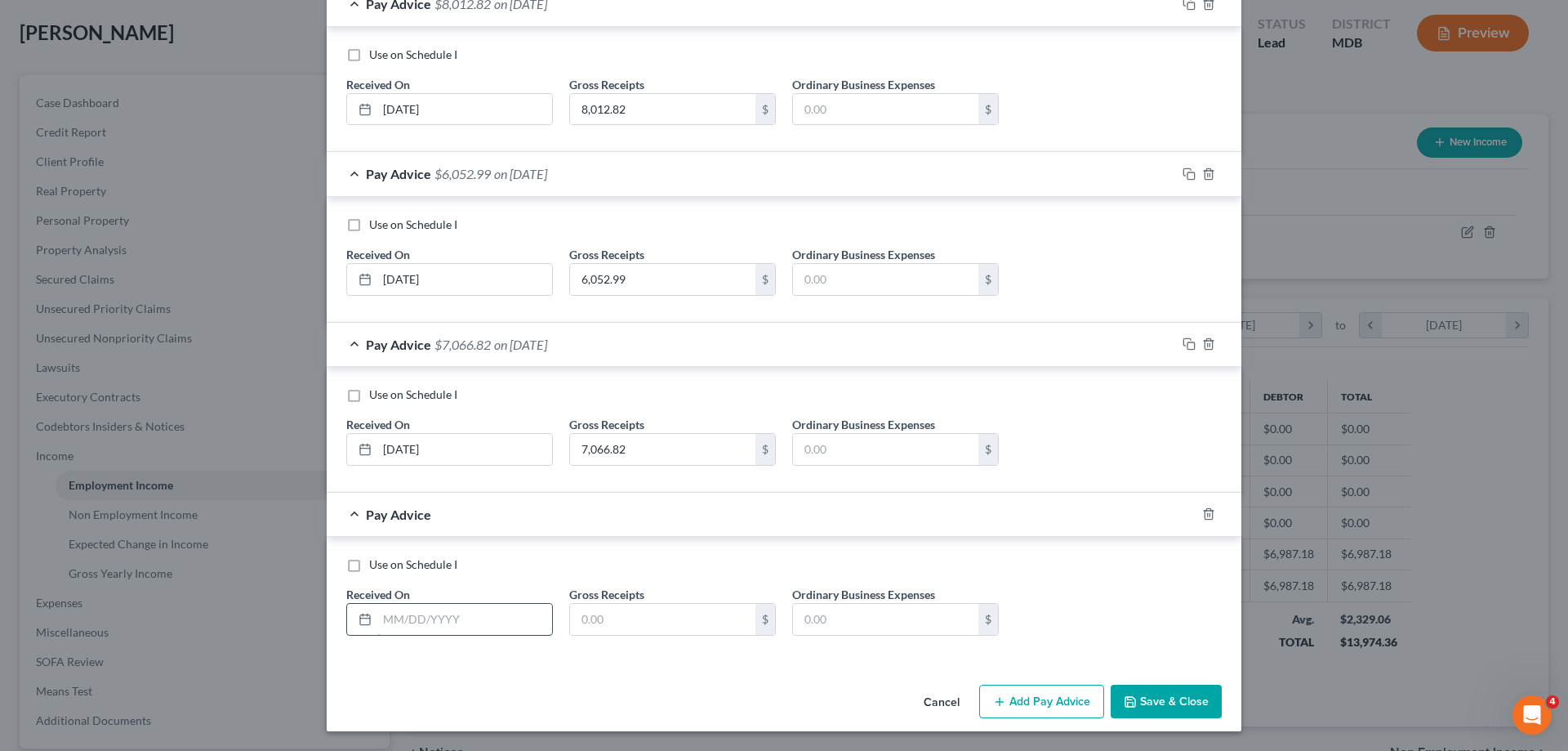
click at [379, 621] on input "text" at bounding box center [465, 619] width 175 height 31
type input "[DATE]"
click at [676, 621] on input "text" at bounding box center [662, 619] width 186 height 31
type input "7,075.52"
click at [1047, 707] on button "Add Pay Advice" at bounding box center [1041, 702] width 125 height 34
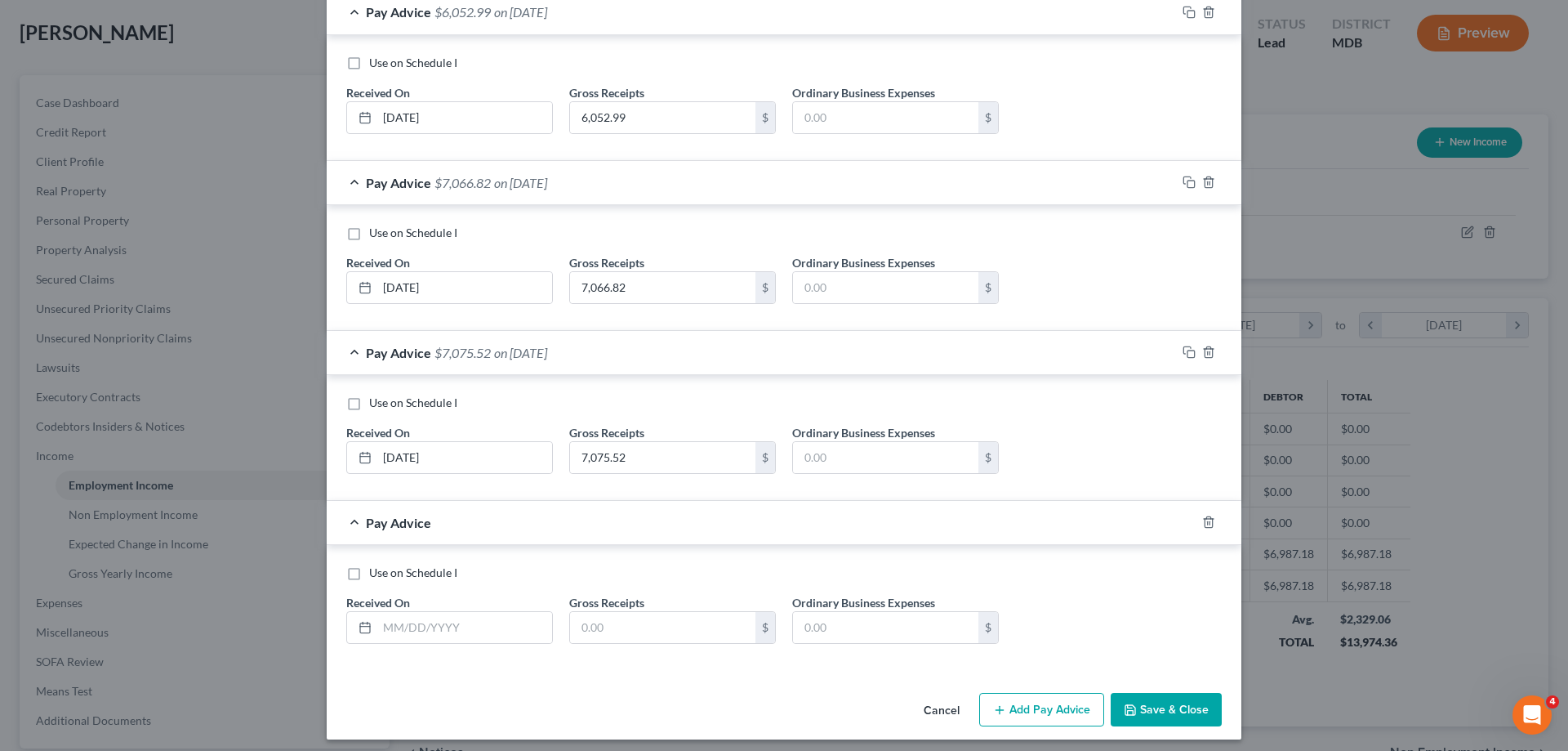
scroll to position [878, 0]
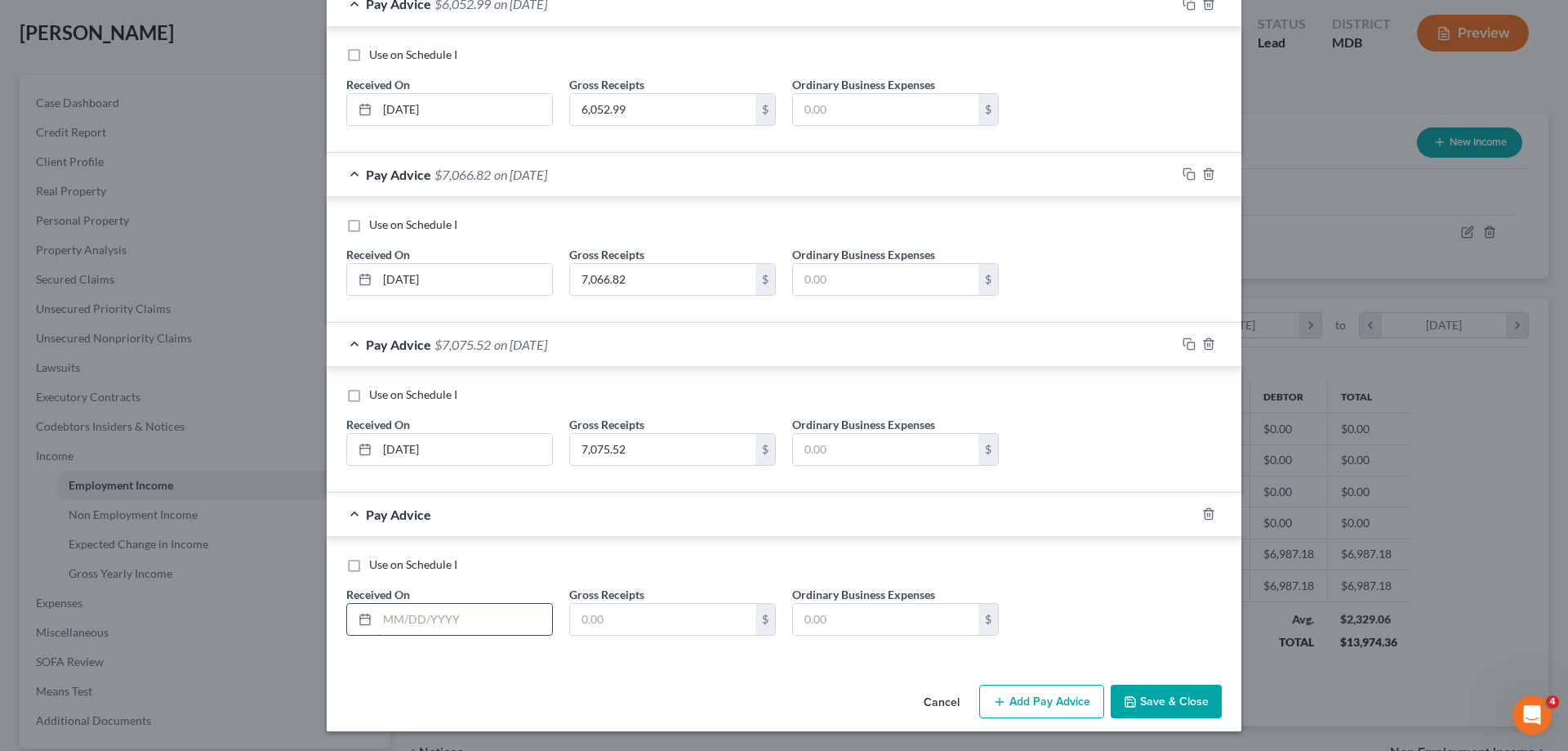
click at [410, 616] on input "text" at bounding box center [465, 619] width 175 height 31
type input "[DATE]"
click at [616, 620] on input "text" at bounding box center [662, 619] width 186 height 31
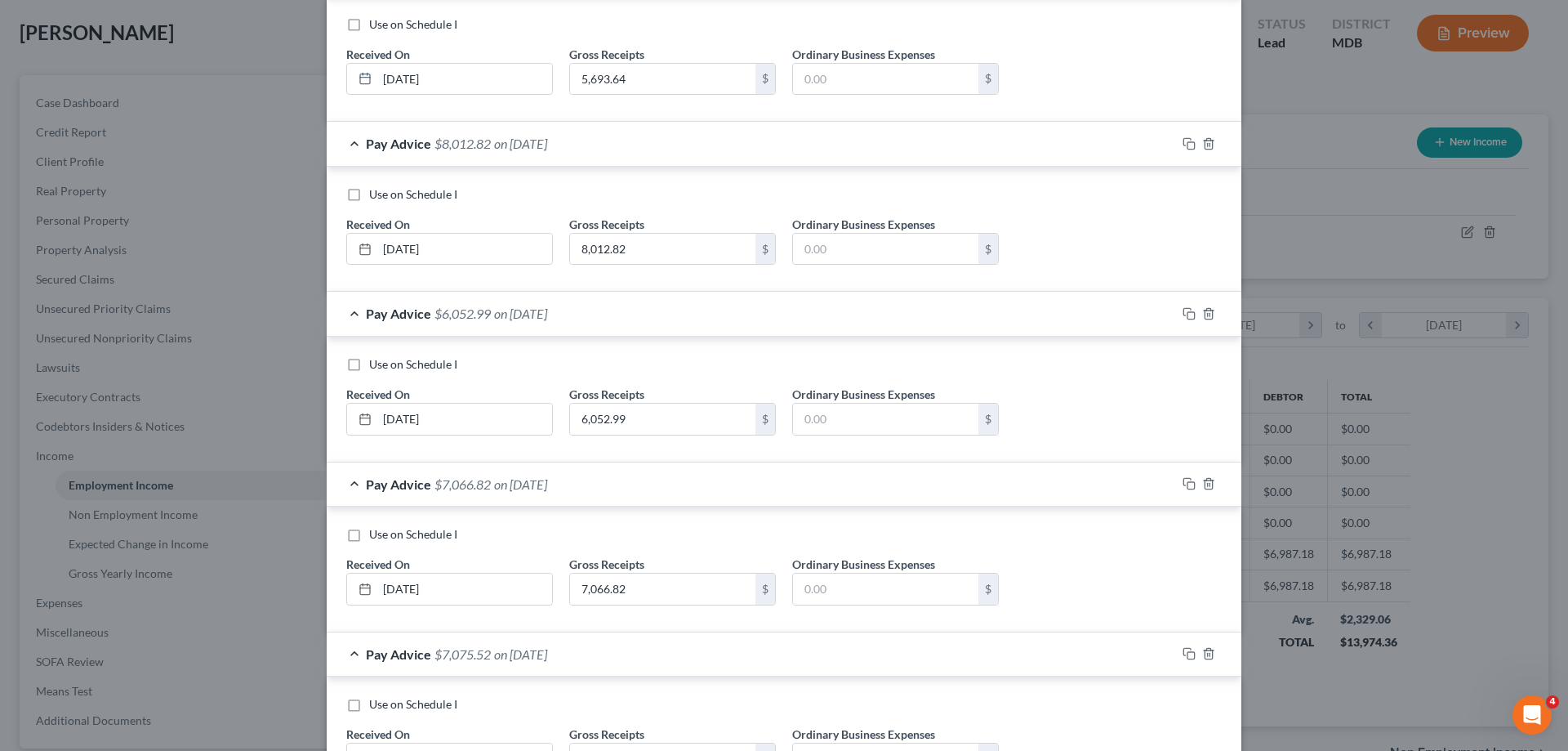
scroll to position [0, 0]
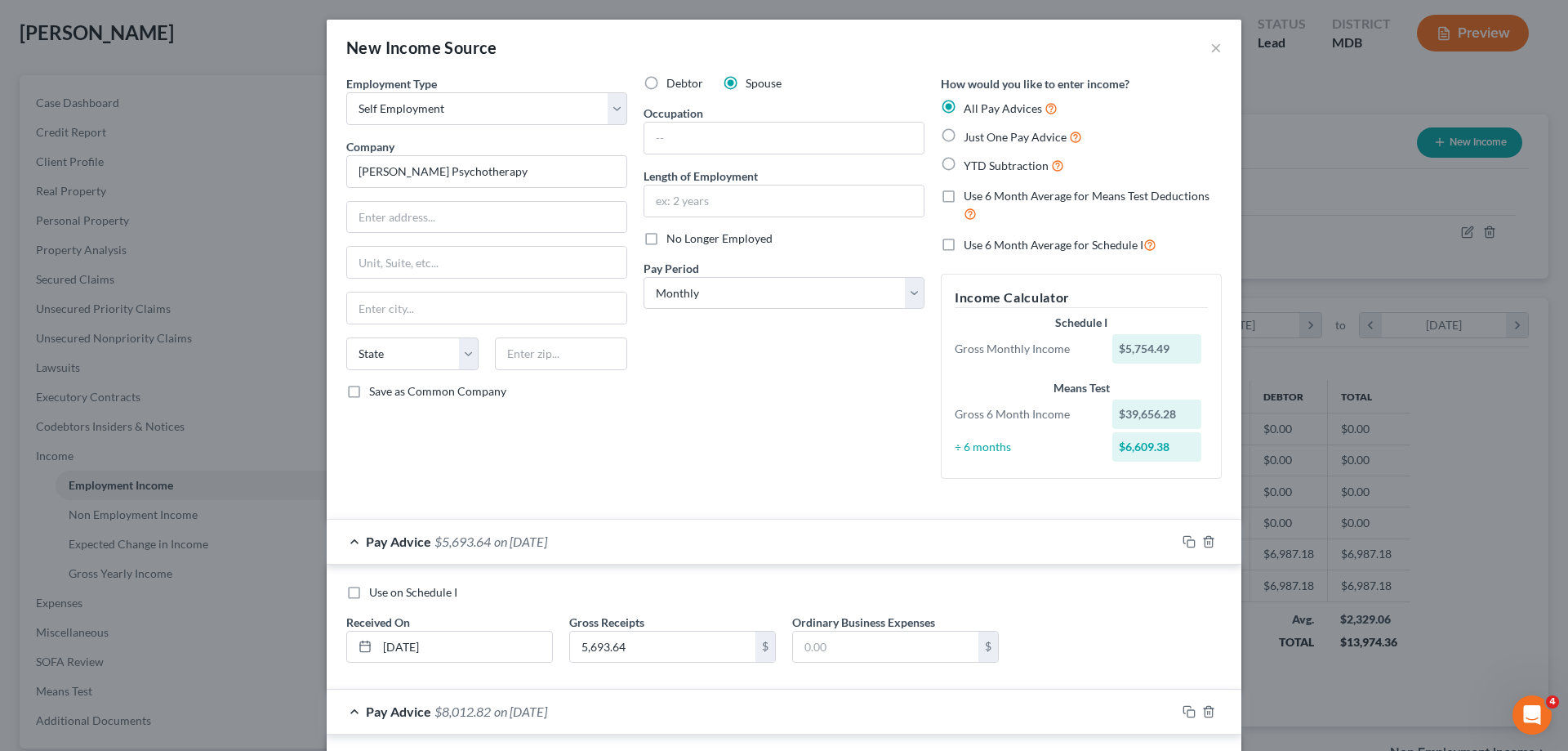
type input "5,754.49"
click at [964, 245] on label "Use 6 Month Average for Schedule I" at bounding box center [1060, 245] width 193 height 19
click at [970, 245] on input "Use 6 Month Average for Schedule I" at bounding box center [975, 240] width 10 height 10
checkbox input "true"
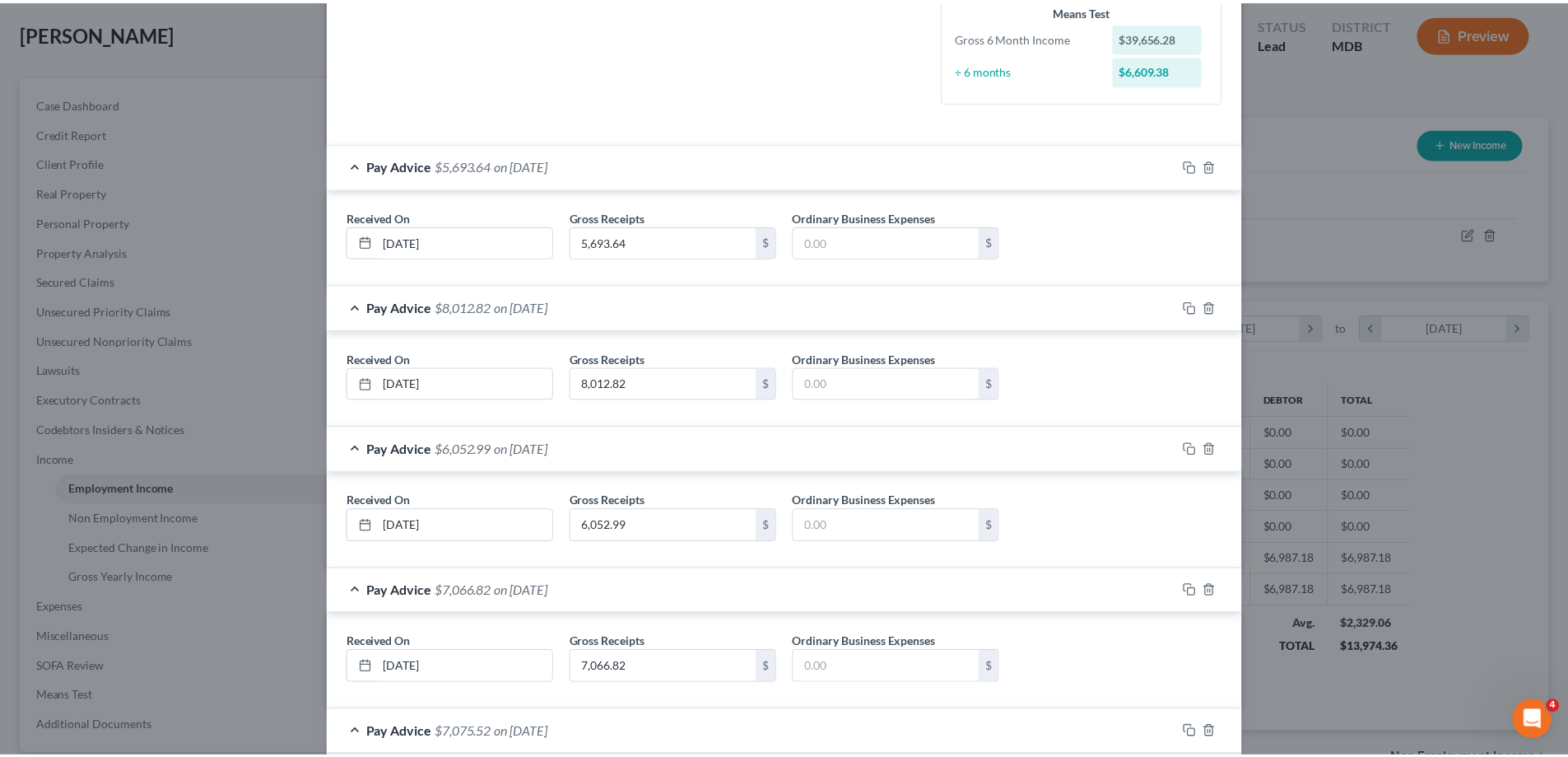
scroll to position [740, 0]
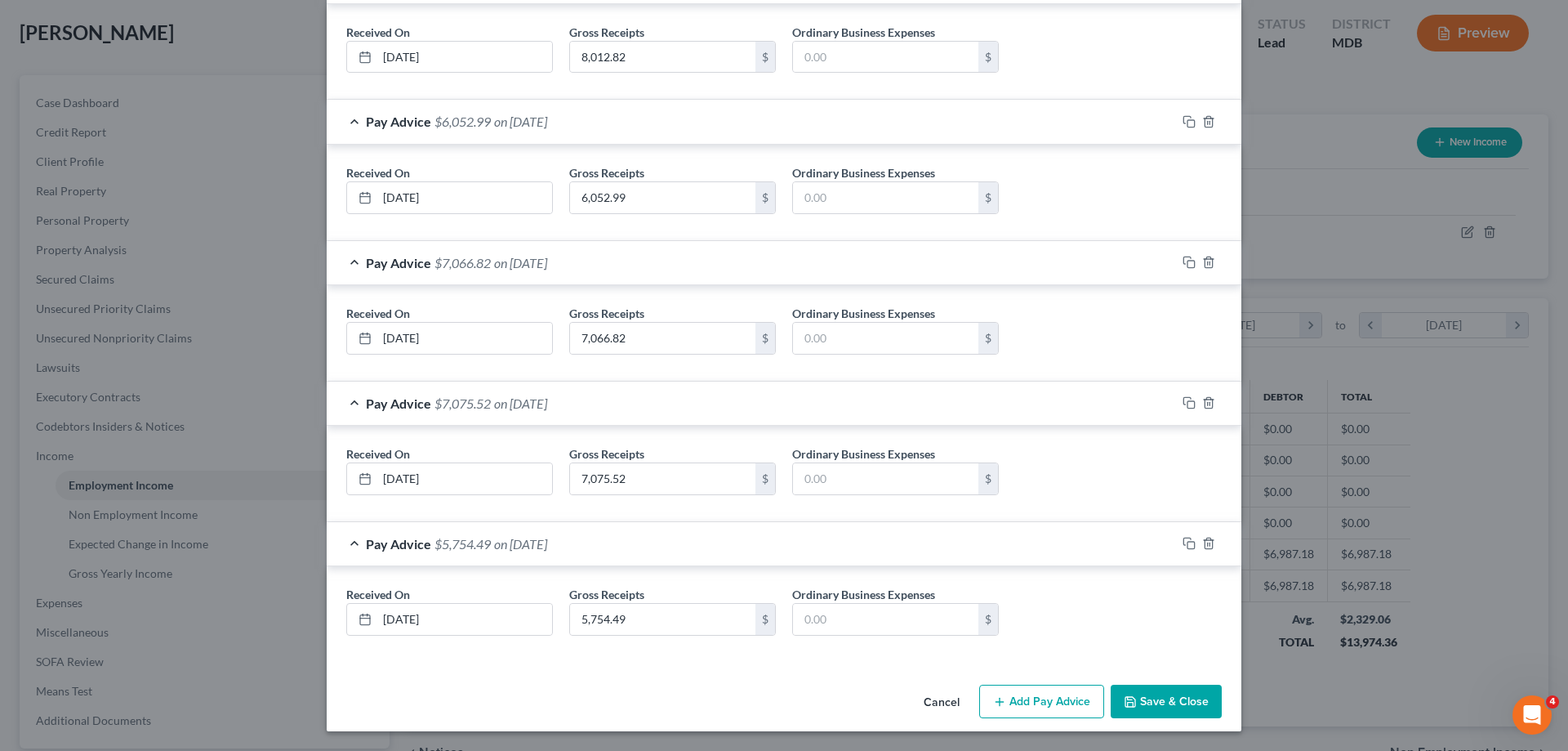
click at [1156, 697] on button "Save & Close" at bounding box center [1166, 702] width 111 height 34
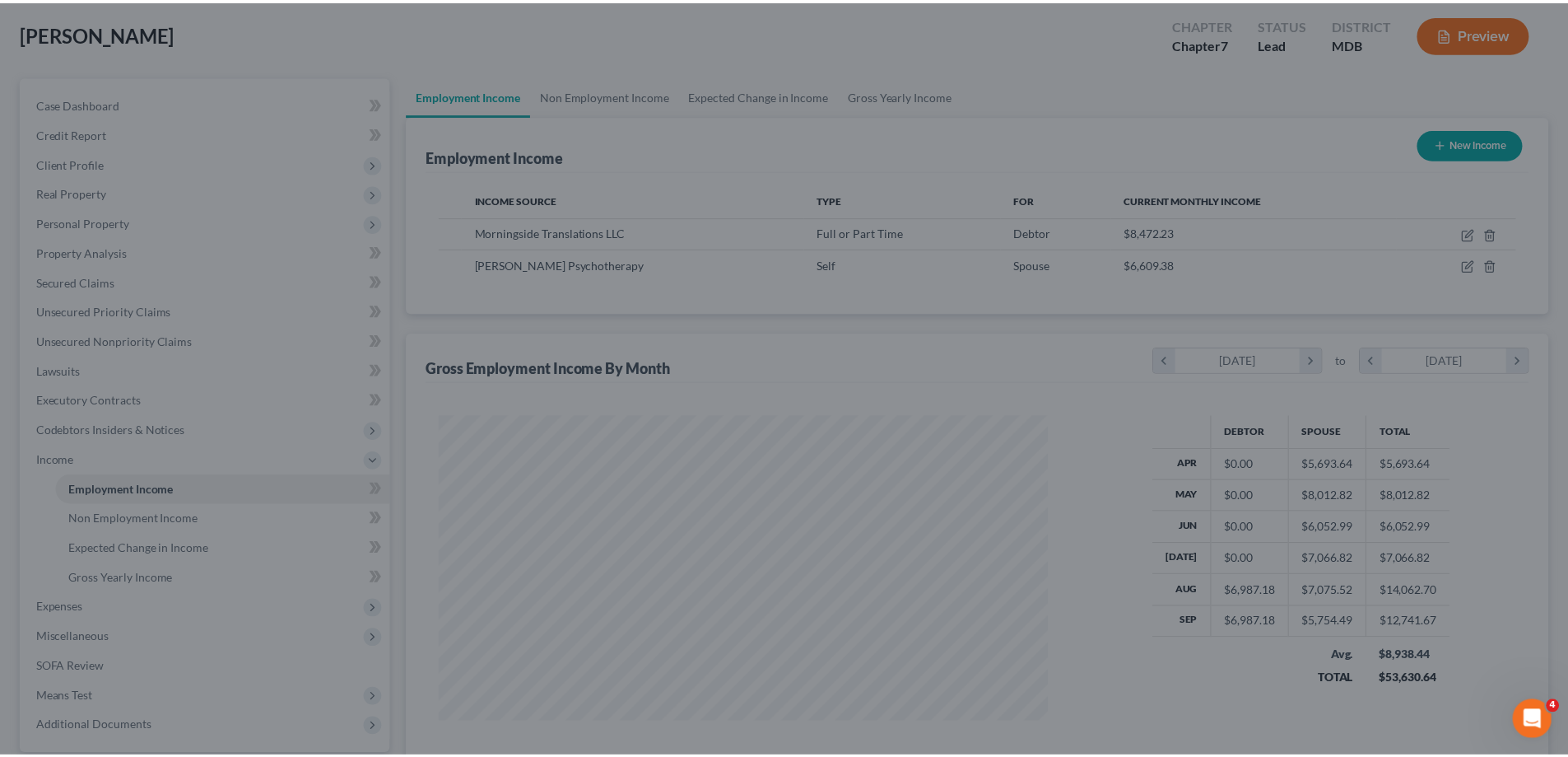
scroll to position [823253, 822553]
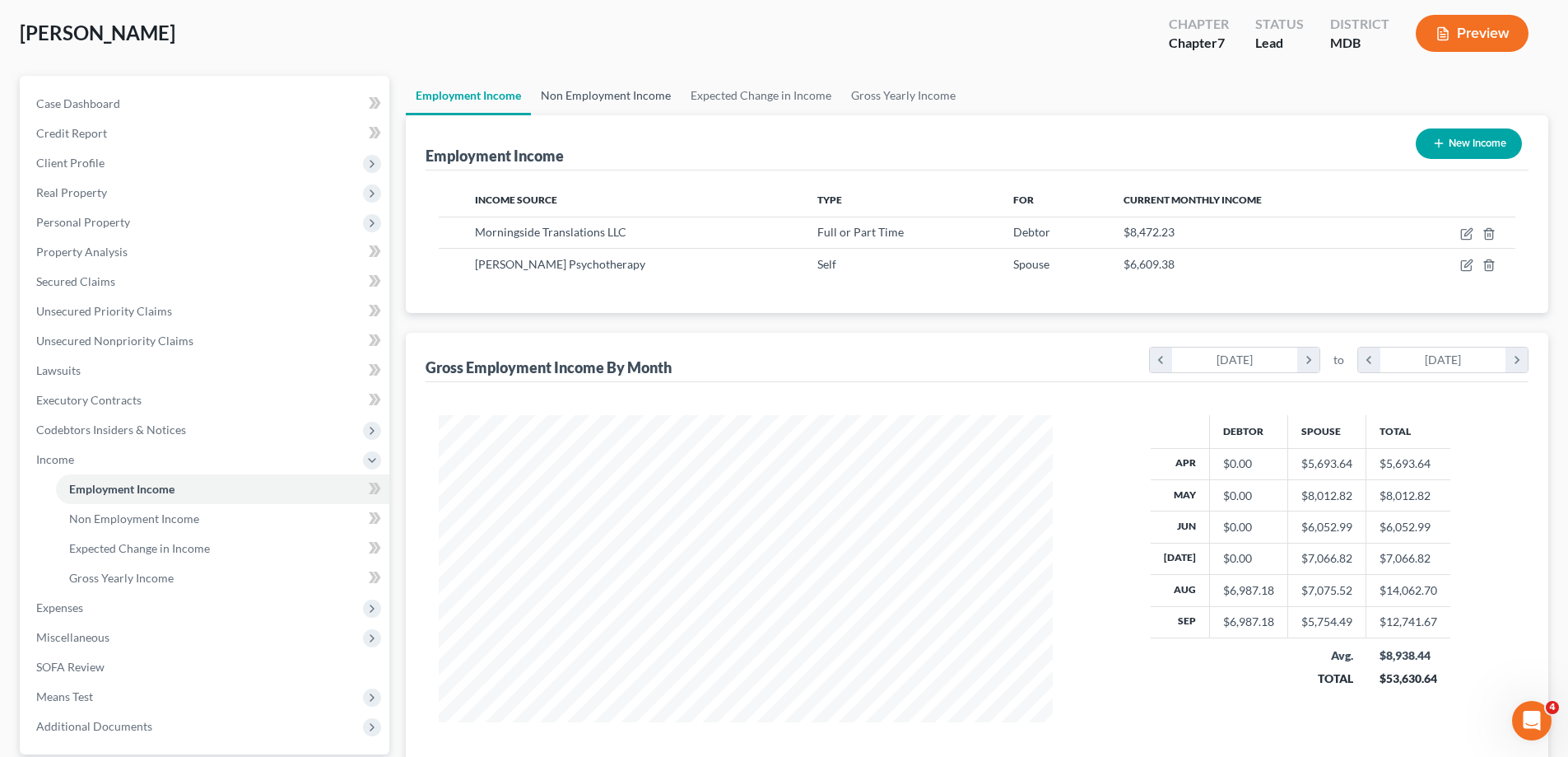
click at [608, 95] on link "Non Employment Income" at bounding box center [606, 95] width 150 height 39
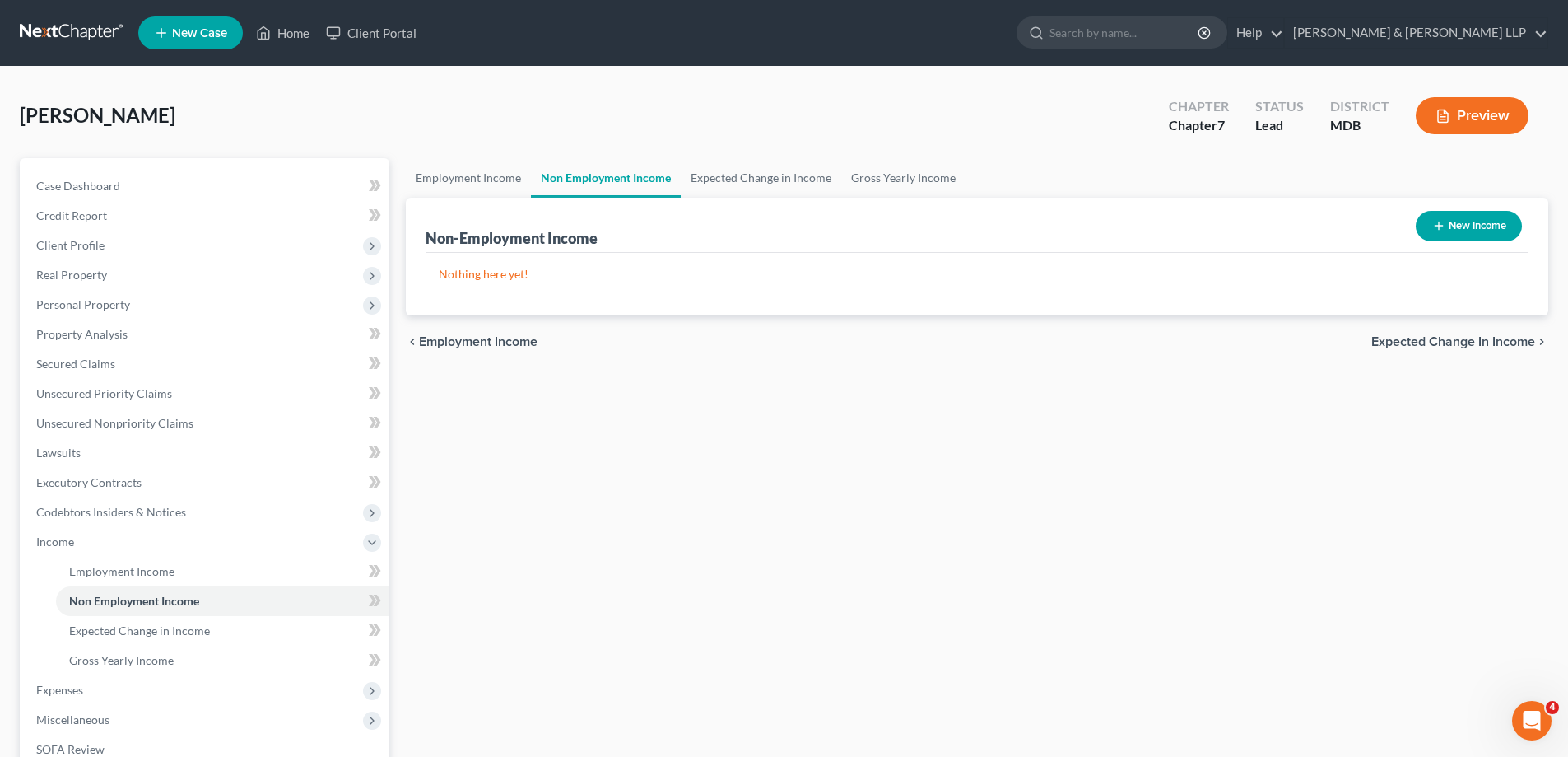
click at [1472, 229] on button "New Income" at bounding box center [1468, 226] width 106 height 31
select select "0"
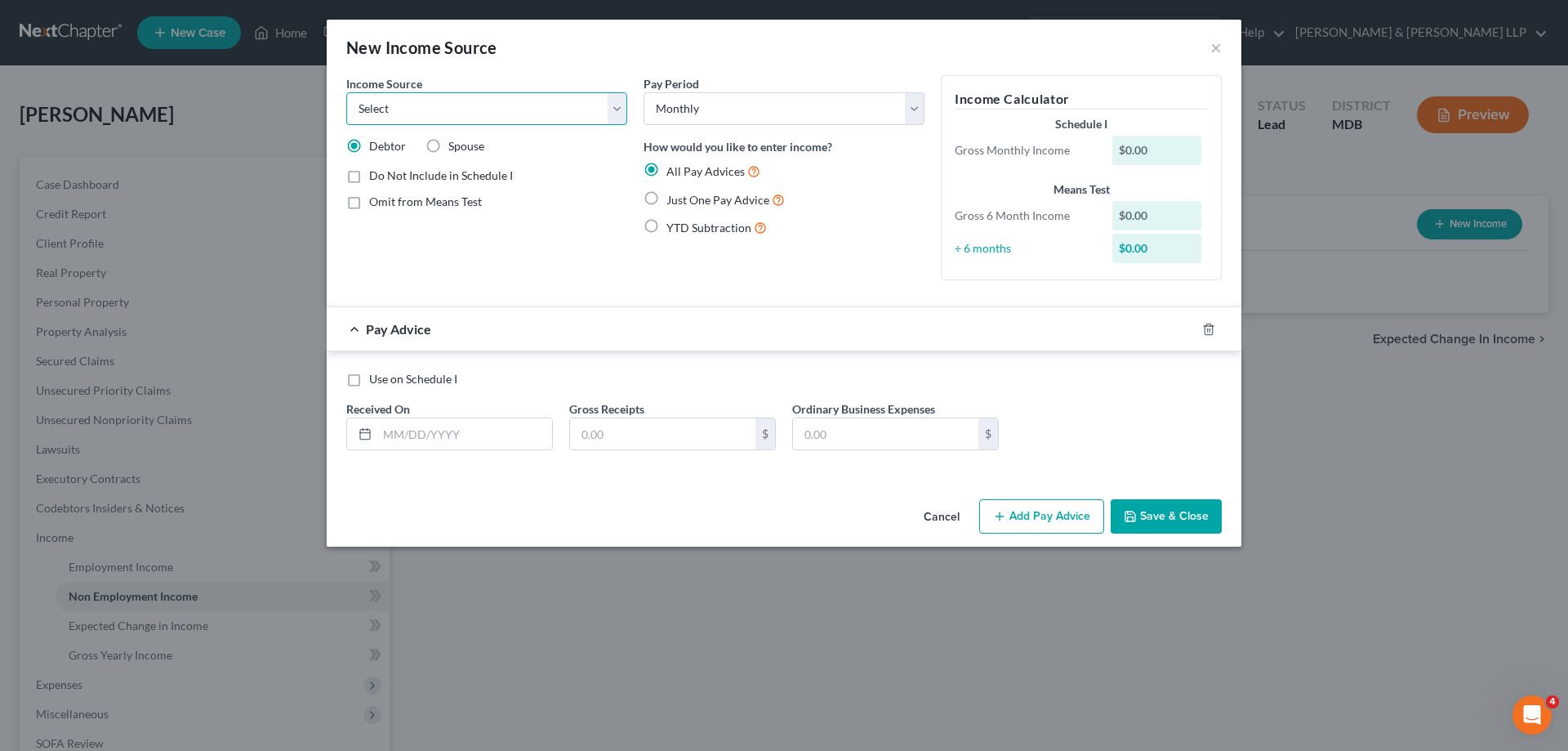
click at [618, 109] on select "Select Unemployment Disability (from employer) Pension Retirement Social Securi…" at bounding box center [486, 109] width 281 height 32
select select "0"
click at [346, 92] on select "Select Unemployment Disability (from employer) Pension Retirement Social Securi…" at bounding box center [486, 109] width 281 height 32
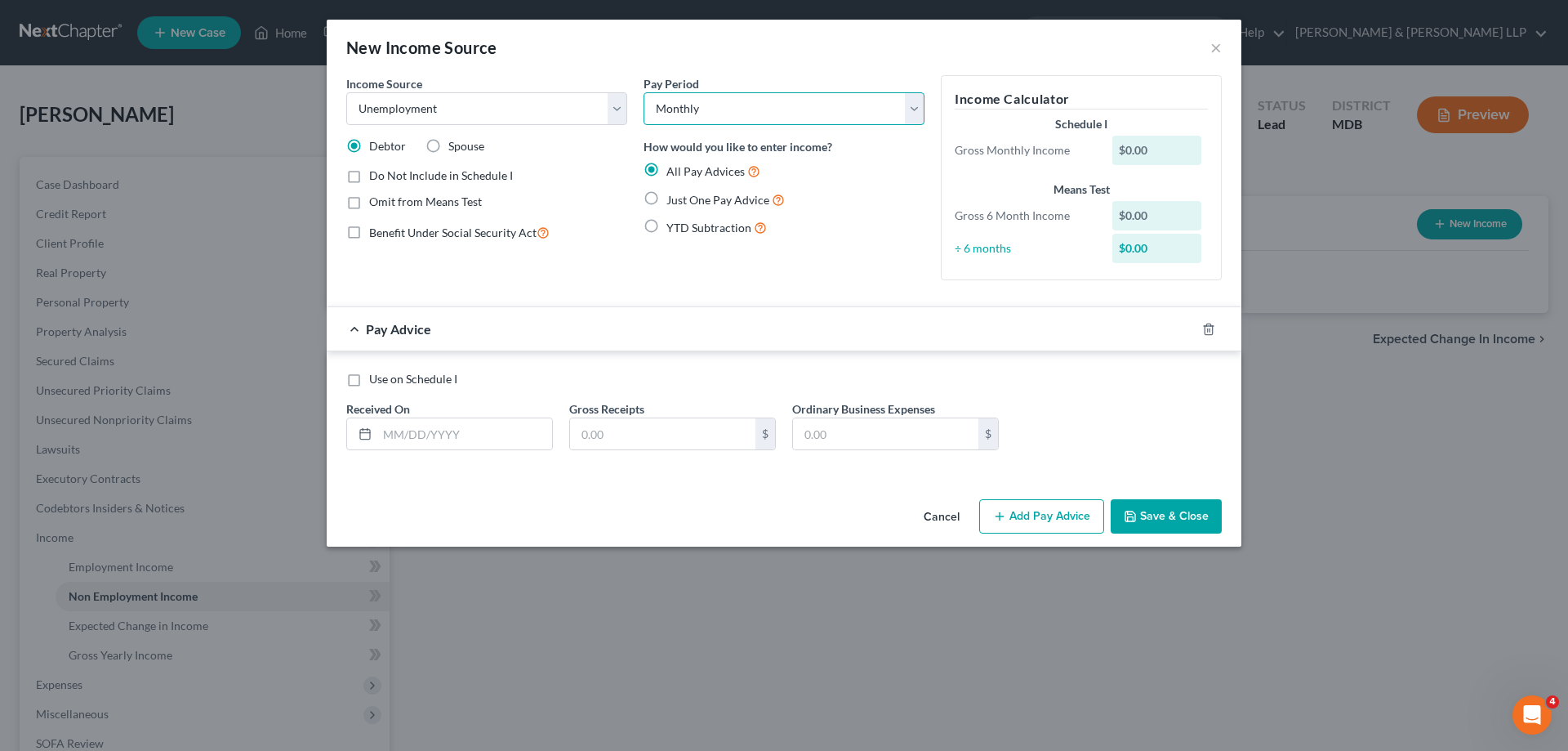
click at [912, 108] on select "Select Monthly Twice Monthly Every Other Week Weekly" at bounding box center [783, 109] width 281 height 32
click at [643, 92] on select "Select Monthly Twice Monthly Every Other Week Weekly" at bounding box center [783, 109] width 281 height 32
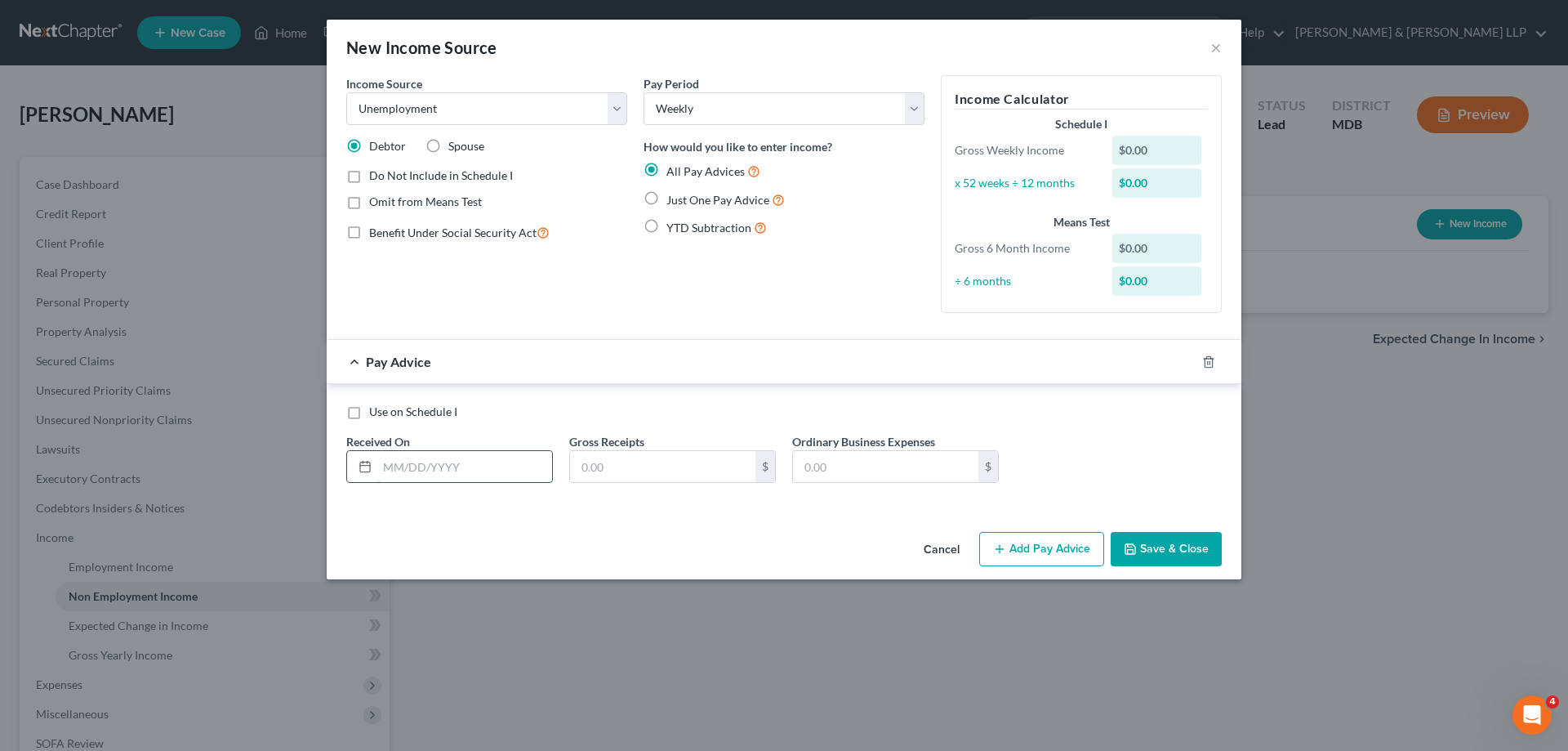
click at [395, 470] on input "text" at bounding box center [465, 466] width 175 height 31
click at [911, 116] on select "Select Monthly Twice Monthly Every Other Week Weekly" at bounding box center [783, 109] width 281 height 32
select select "0"
click at [643, 92] on select "Select Monthly Twice Monthly Every Other Week Weekly" at bounding box center [783, 109] width 281 height 32
click at [409, 471] on input "text" at bounding box center [465, 466] width 175 height 31
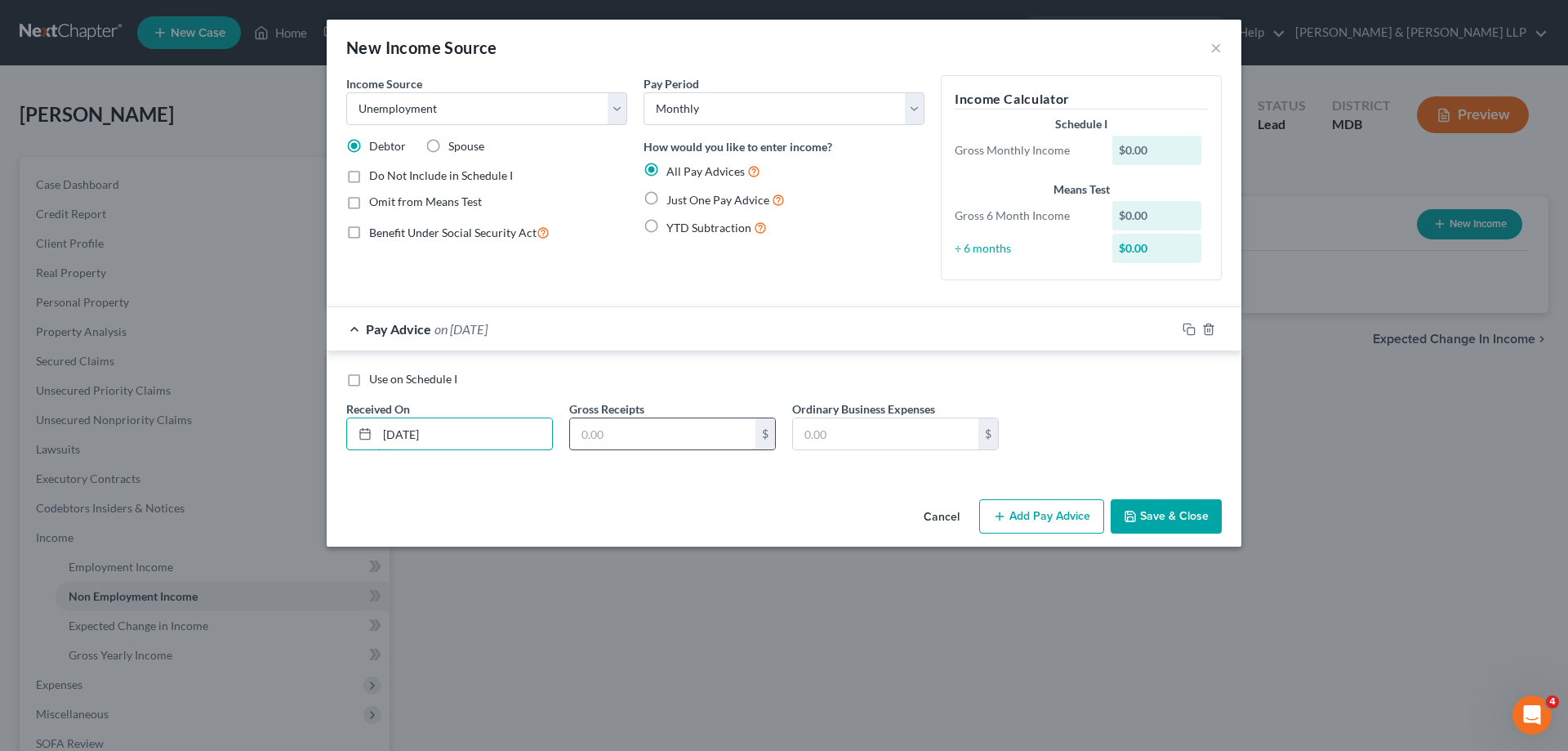
type input "[DATE]"
click at [657, 428] on input "text" at bounding box center [662, 433] width 186 height 31
type input "860.00"
click at [1029, 520] on button "Add Pay Advice" at bounding box center [1041, 516] width 125 height 34
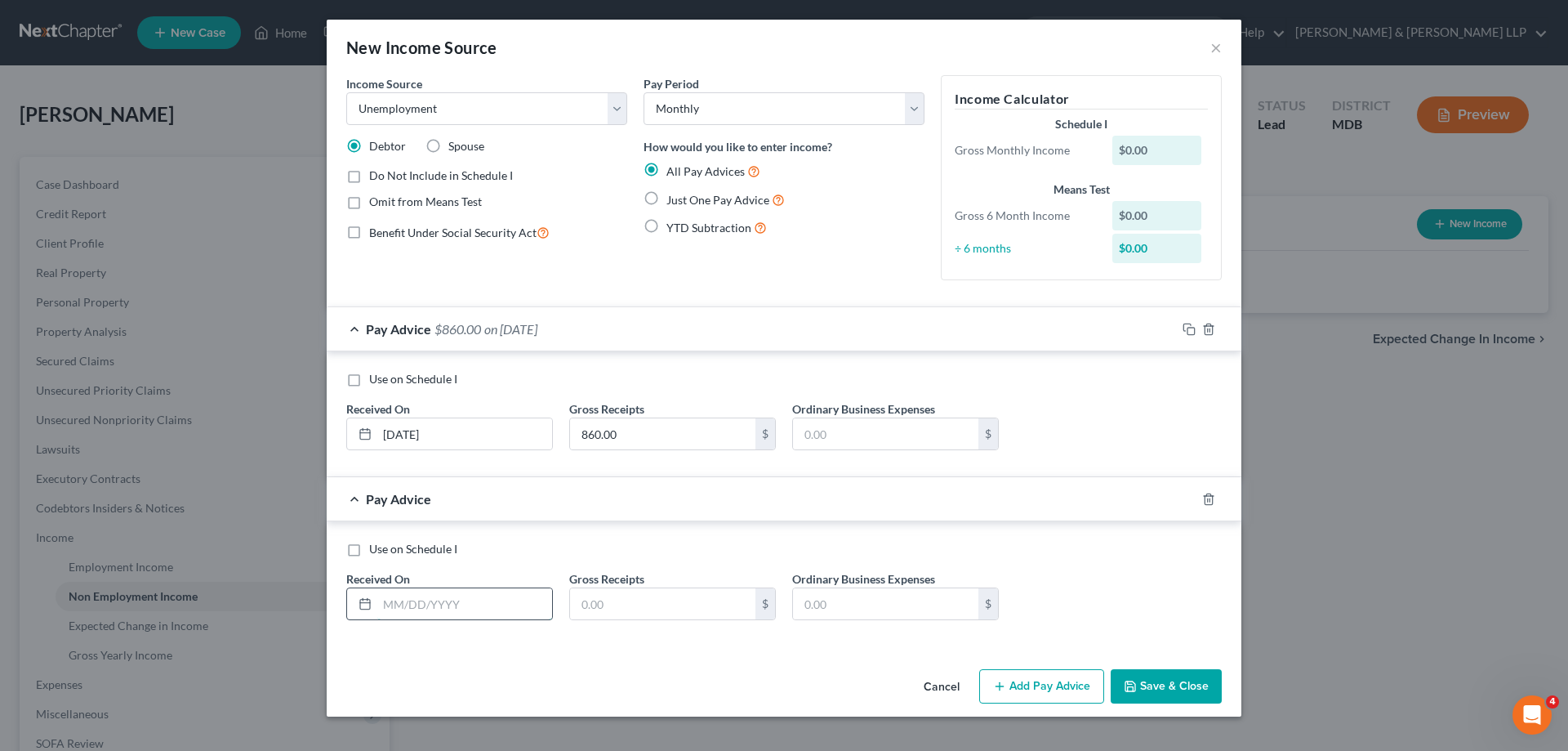
click at [424, 607] on input "text" at bounding box center [465, 603] width 175 height 31
type input "[DATE]"
click at [628, 598] on input "text" at bounding box center [662, 603] width 186 height 31
type input "1,720"
click at [1035, 682] on button "Add Pay Advice" at bounding box center [1041, 686] width 125 height 34
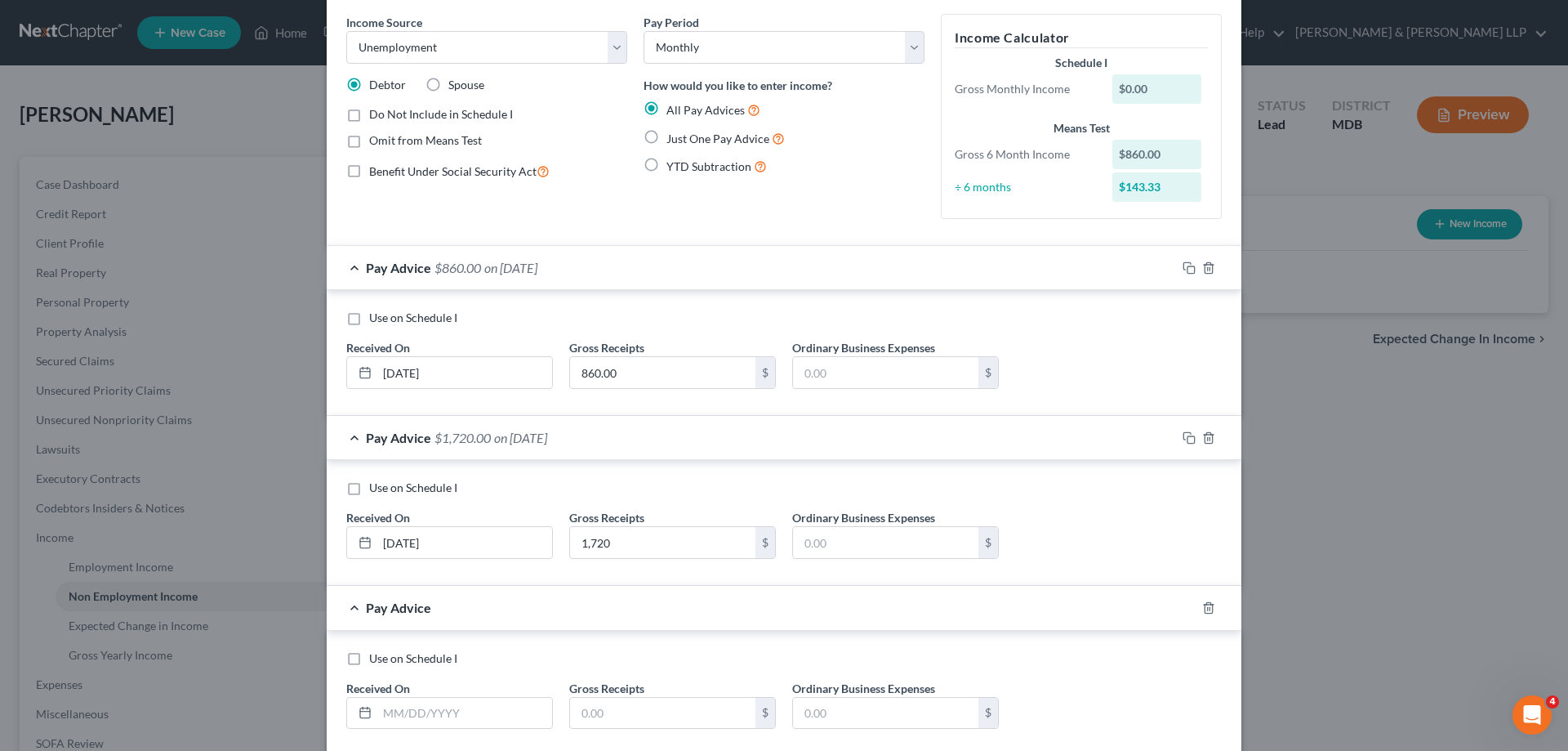
scroll to position [155, 0]
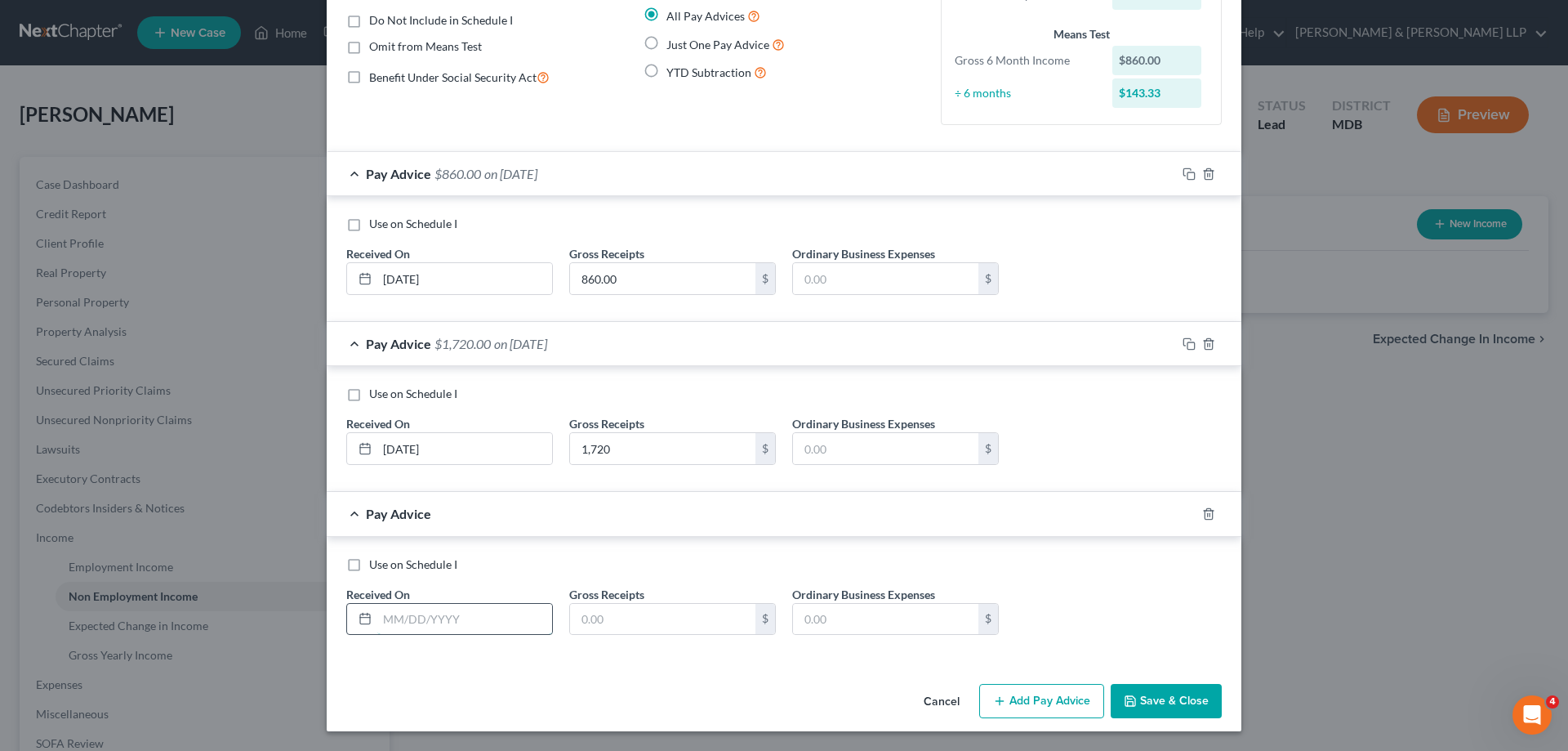
click at [418, 621] on input "text" at bounding box center [465, 619] width 175 height 31
click at [422, 624] on input "[DATE]" at bounding box center [465, 619] width 175 height 31
type input "[DATE]"
click at [666, 613] on input "text" at bounding box center [662, 619] width 186 height 31
type input "2,150"
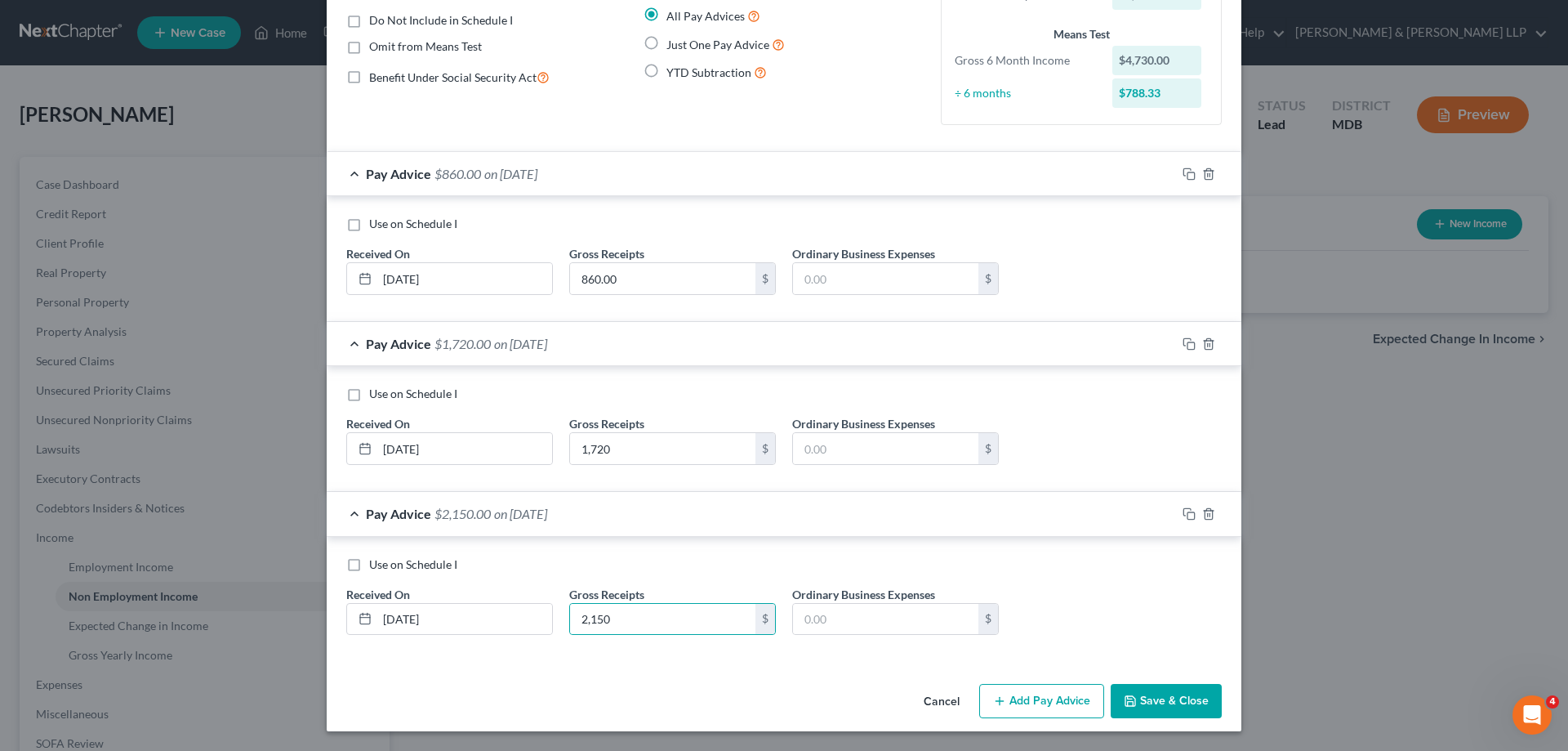
click at [1025, 699] on button "Add Pay Advice" at bounding box center [1041, 701] width 125 height 34
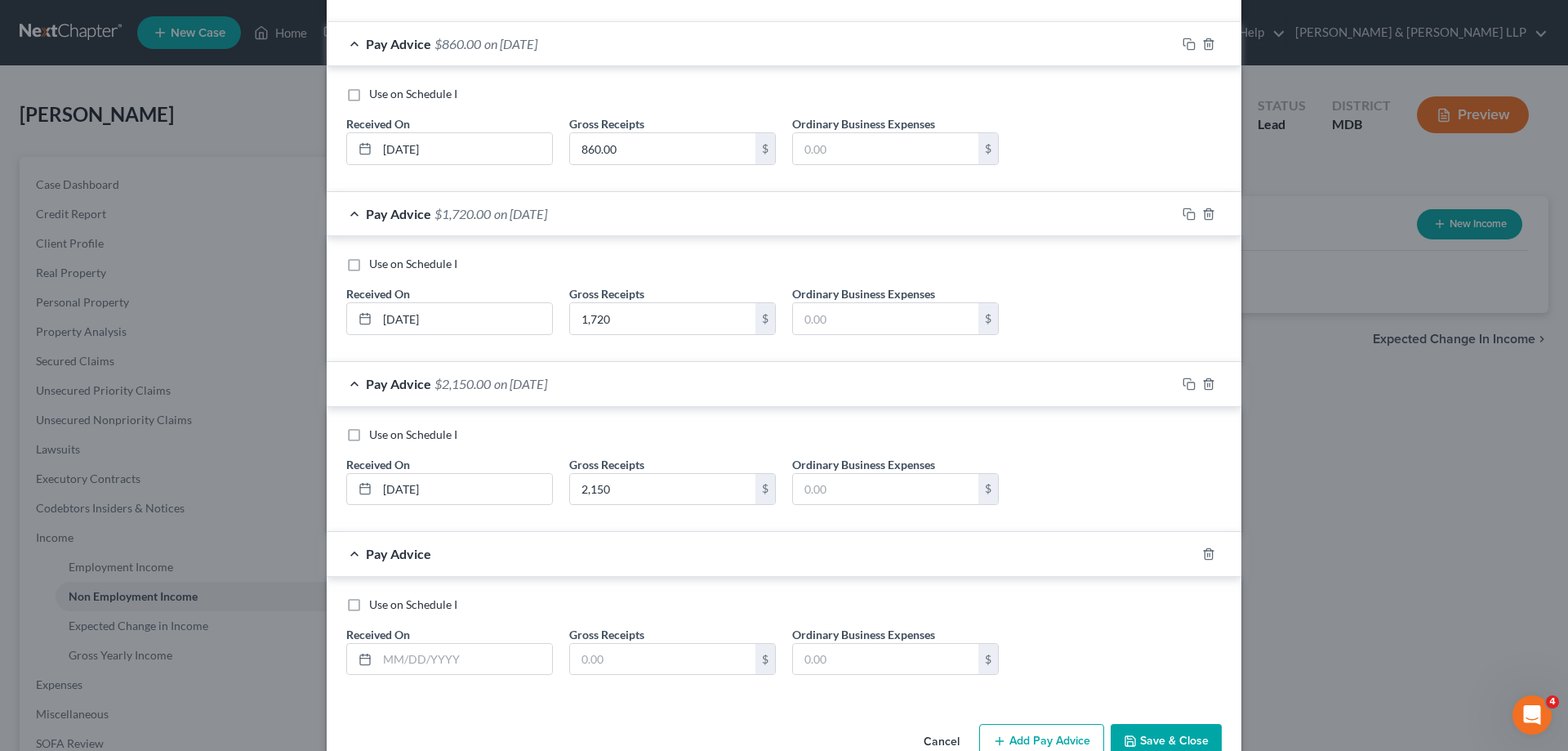
scroll to position [326, 0]
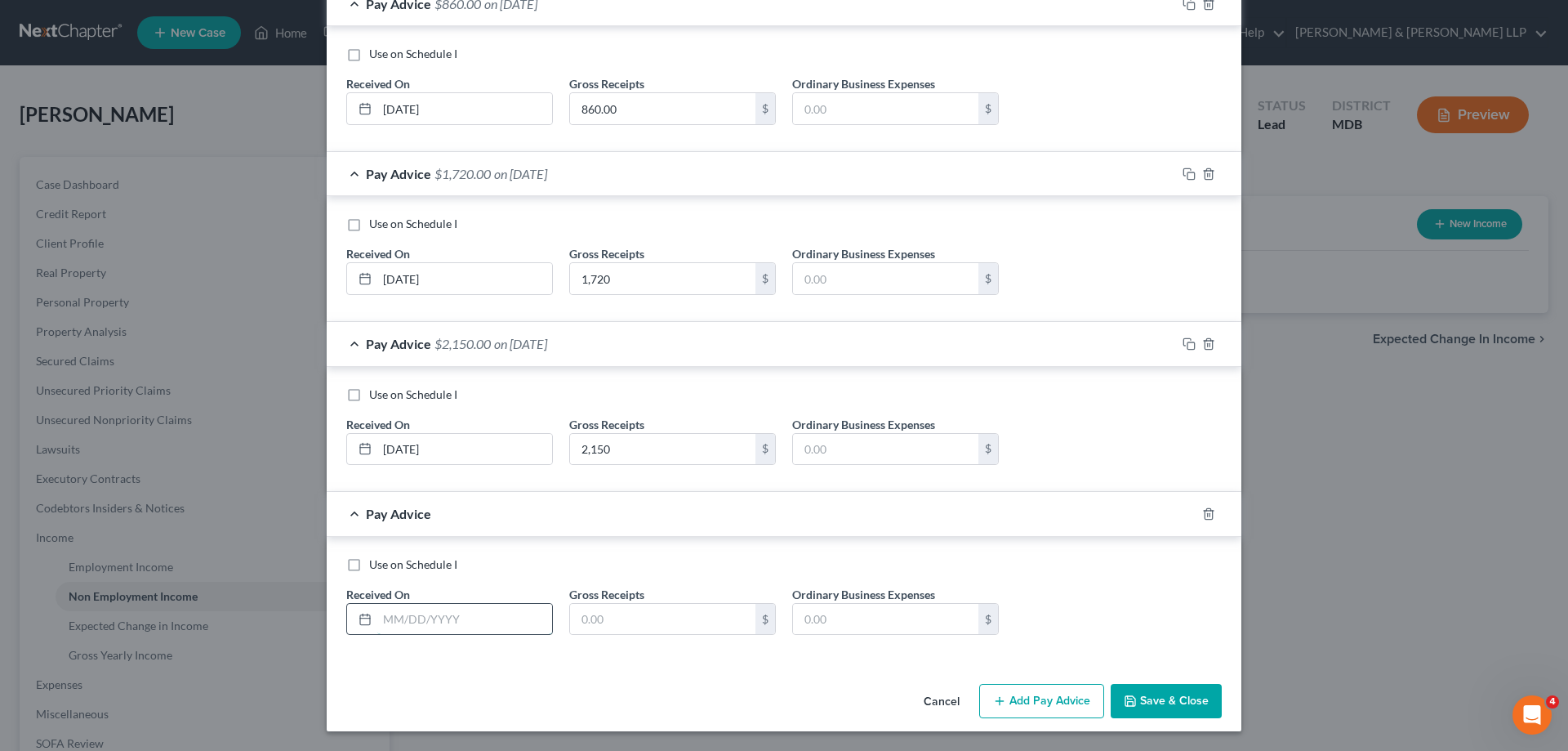
click at [385, 620] on input "text" at bounding box center [465, 619] width 175 height 31
type input "[DATE]"
click at [617, 621] on input "text" at bounding box center [662, 619] width 186 height 31
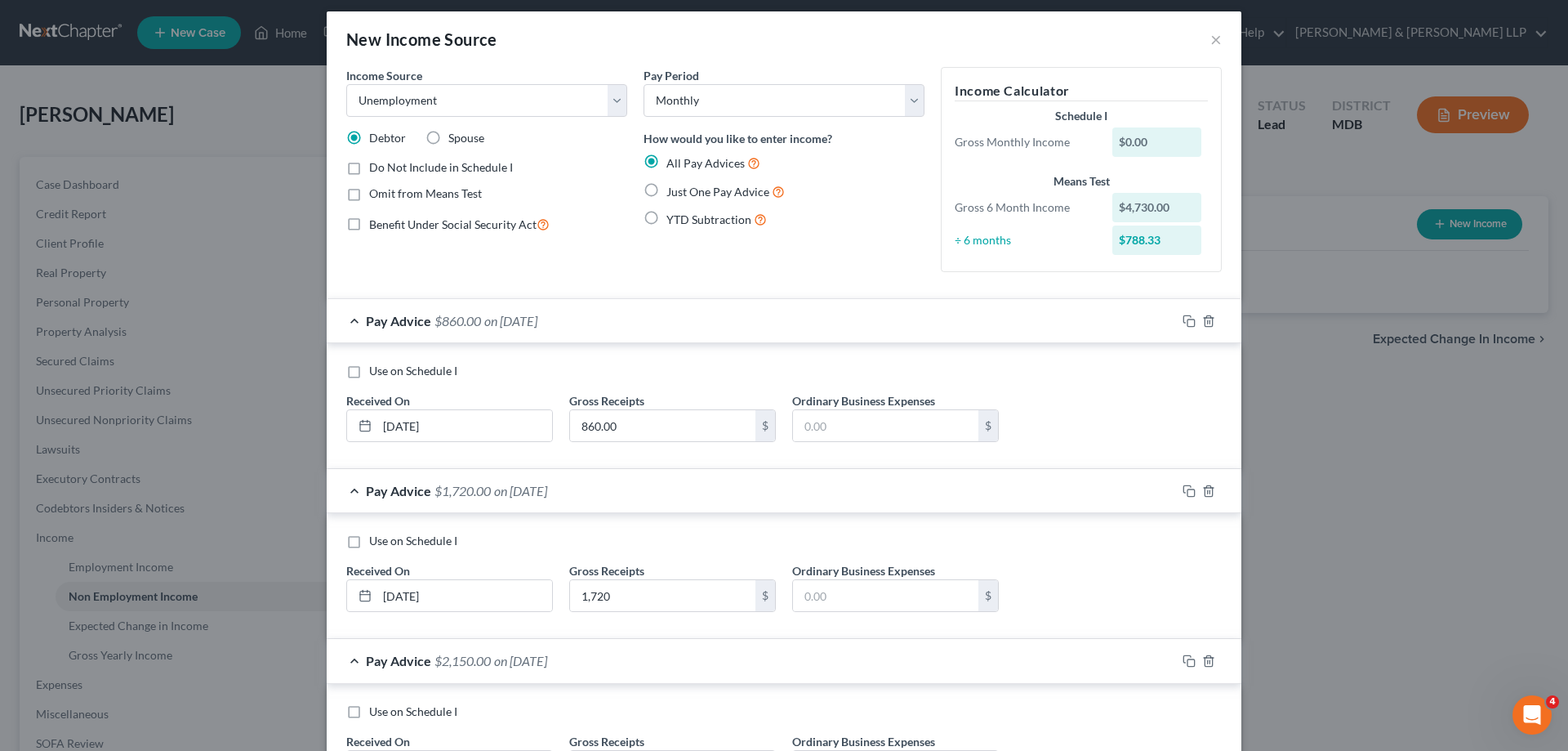
scroll to position [0, 0]
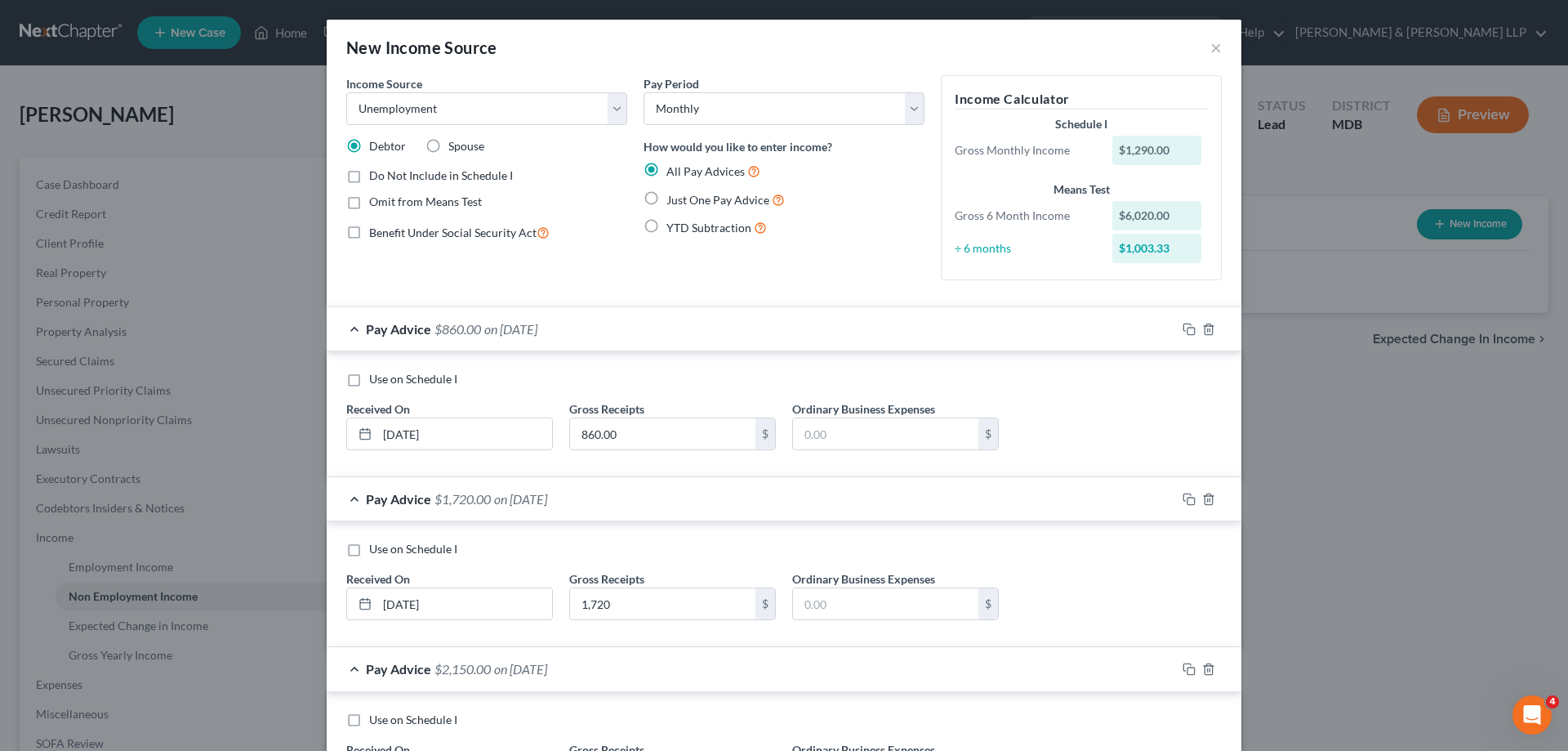
type input "1,290"
click at [369, 177] on label "Do Not Include in Schedule I" at bounding box center [441, 175] width 144 height 16
click at [376, 177] on input "Do Not Include in Schedule I" at bounding box center [381, 172] width 10 height 10
checkbox input "true"
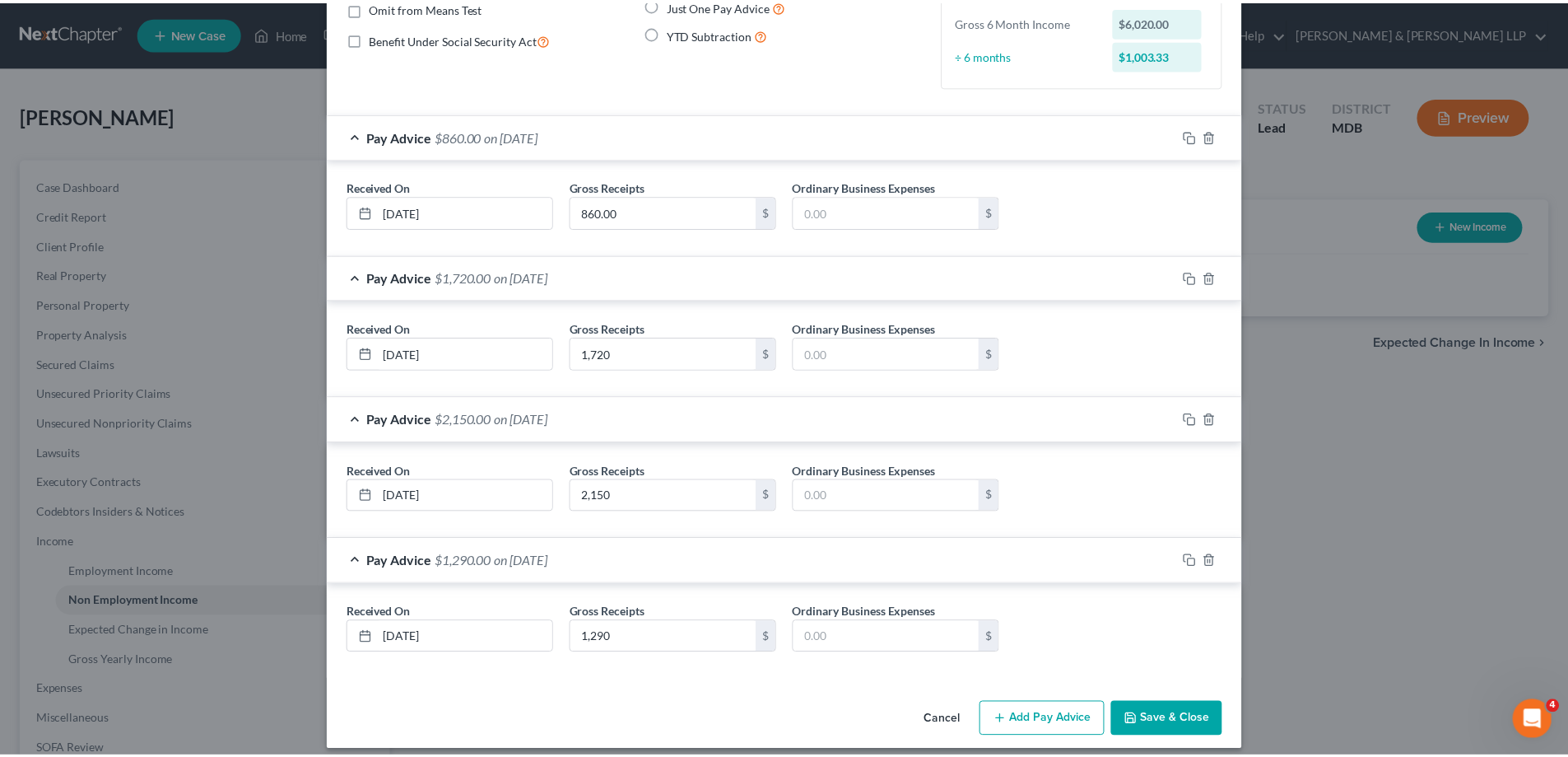
scroll to position [209, 0]
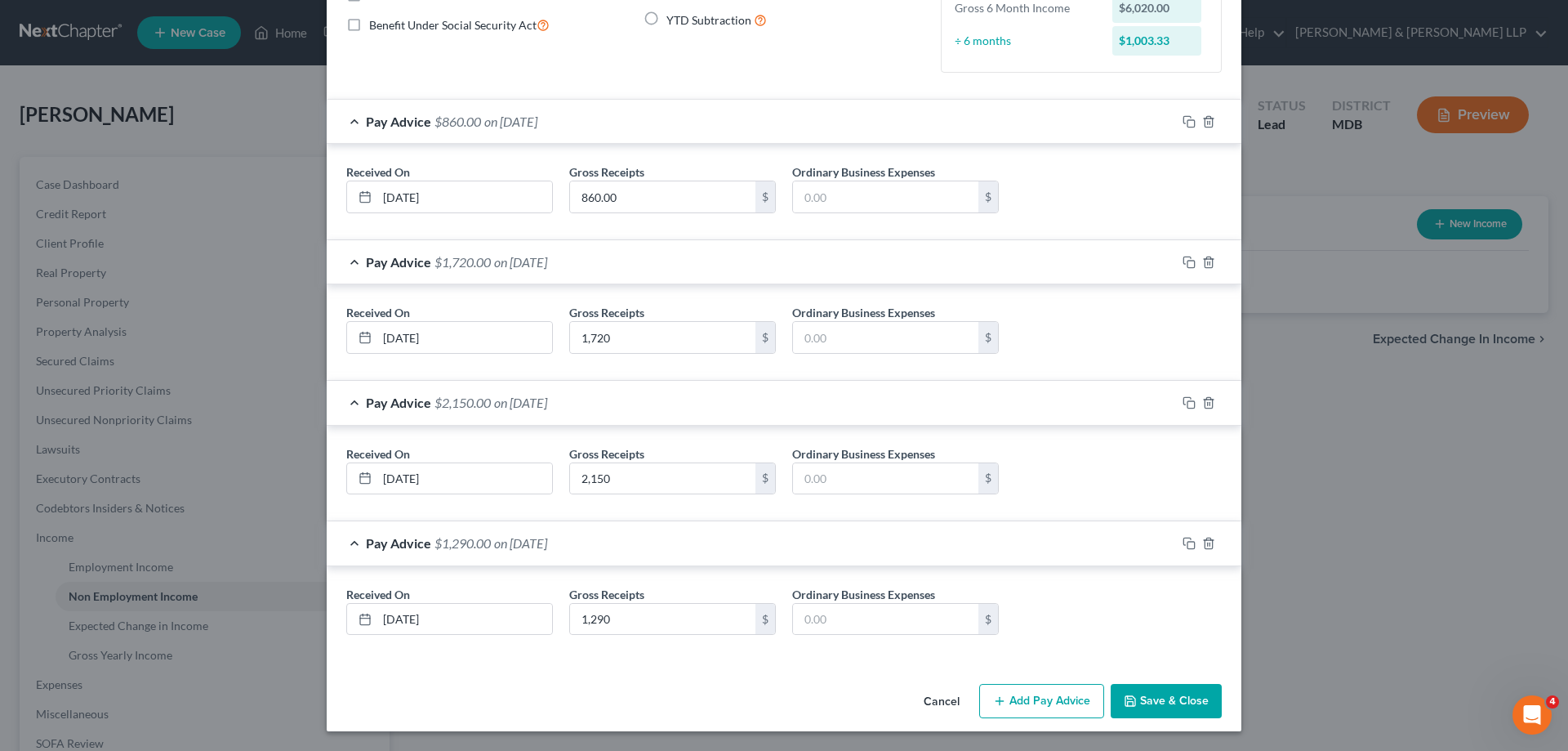
click at [1147, 701] on button "Save & Close" at bounding box center [1166, 701] width 111 height 34
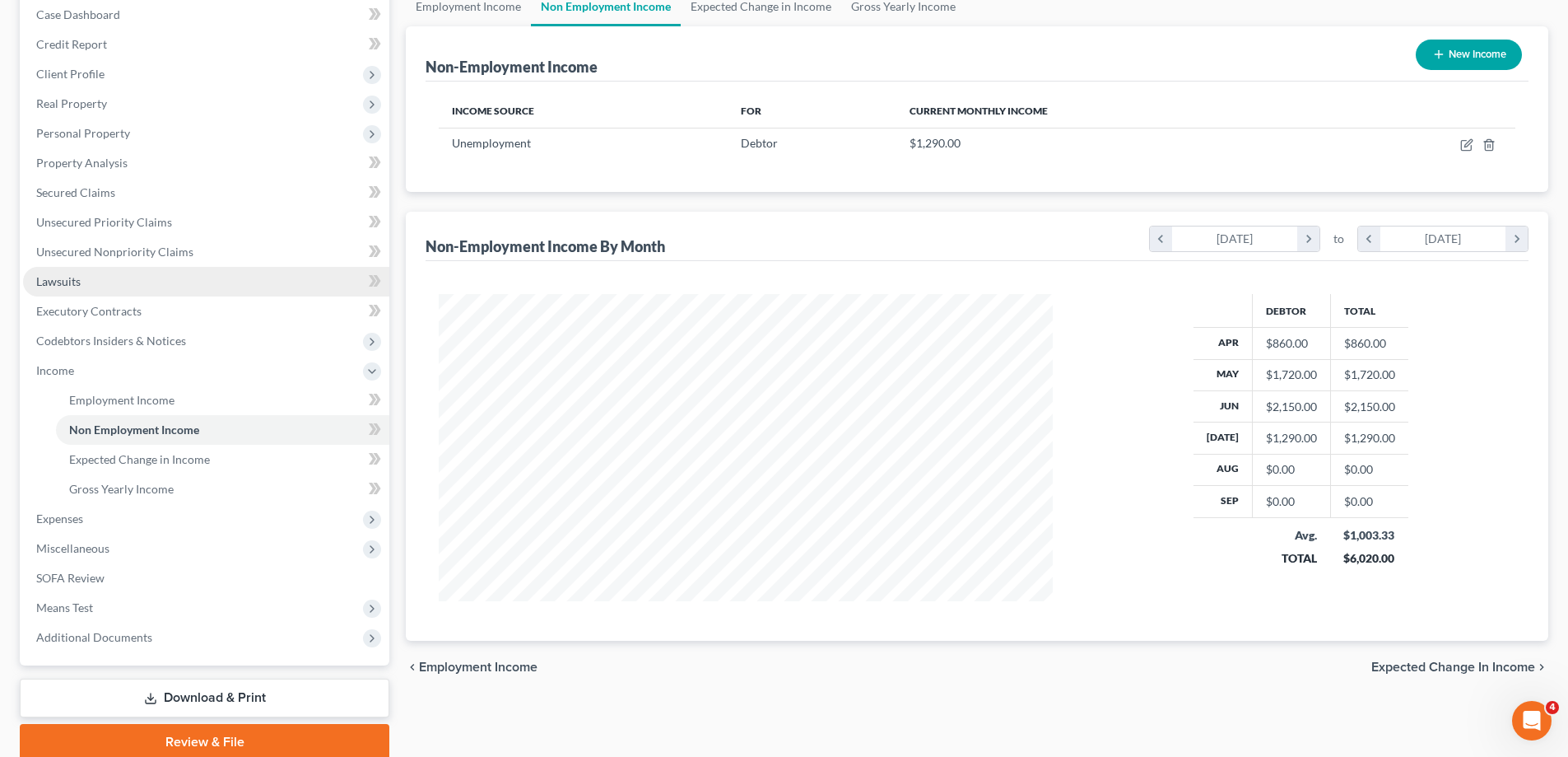
scroll to position [237, 0]
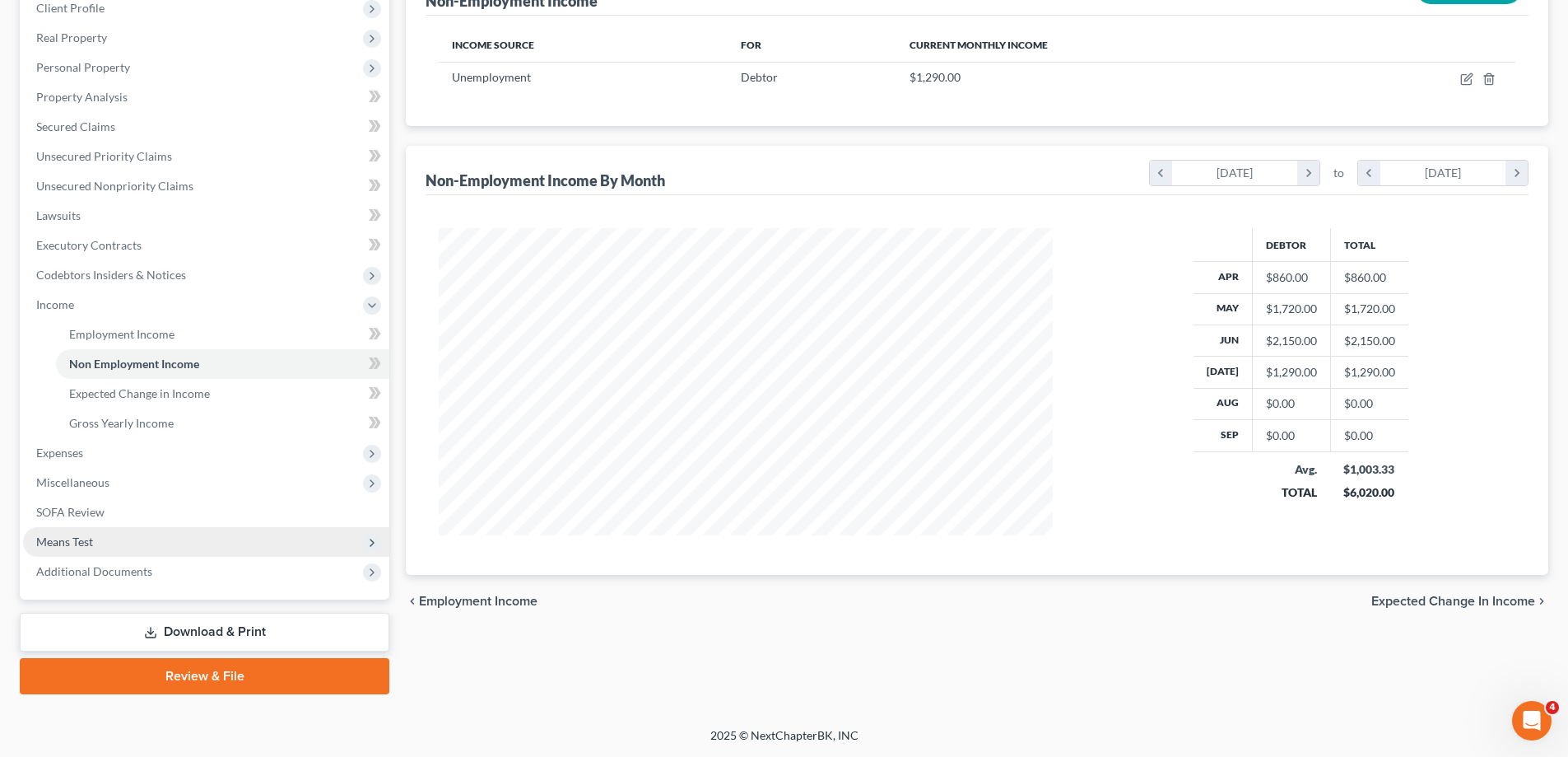
click at [118, 543] on span "Means Test" at bounding box center [206, 541] width 366 height 30
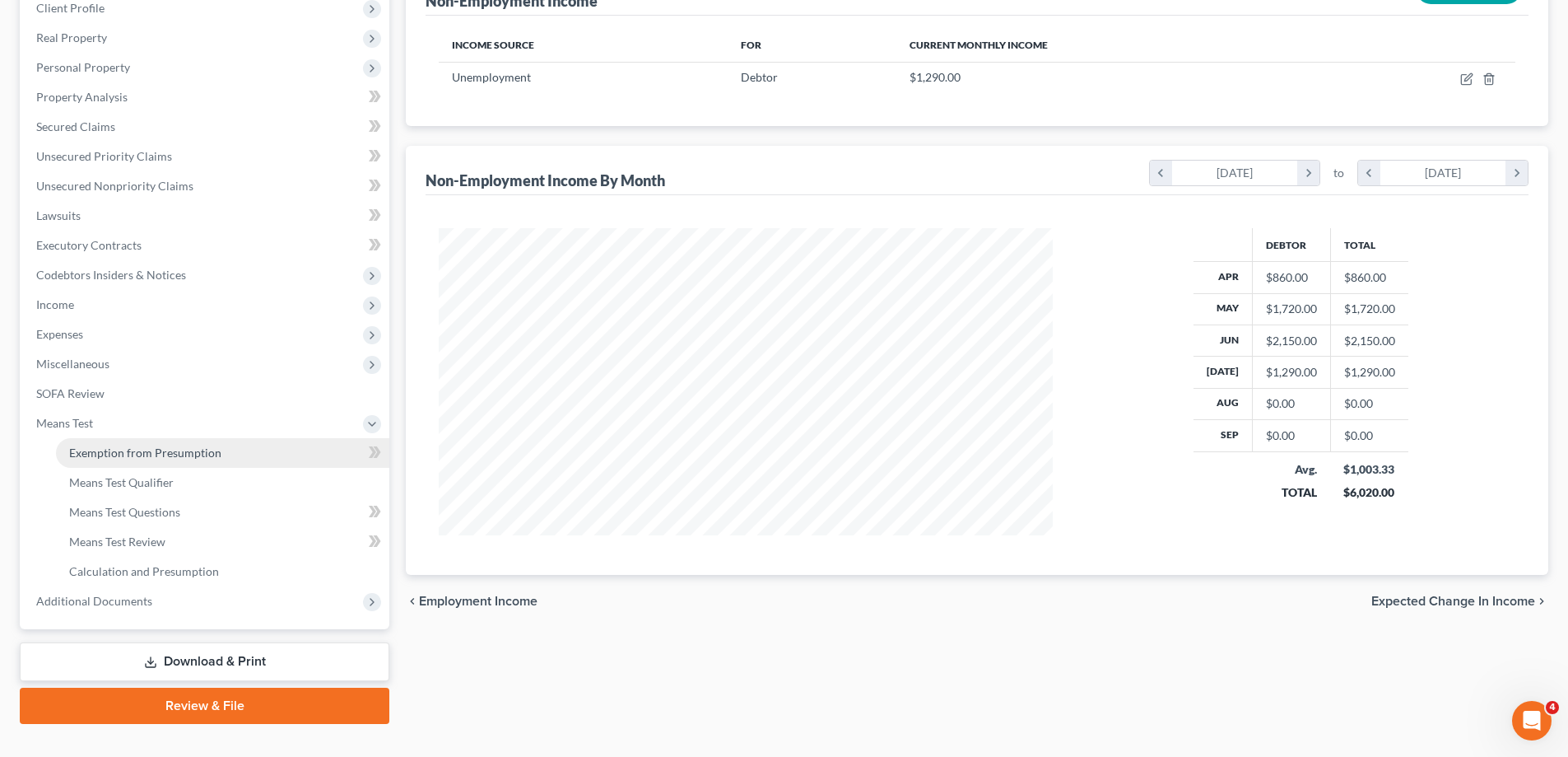
click at [177, 452] on span "Exemption from Presumption" at bounding box center [145, 452] width 152 height 14
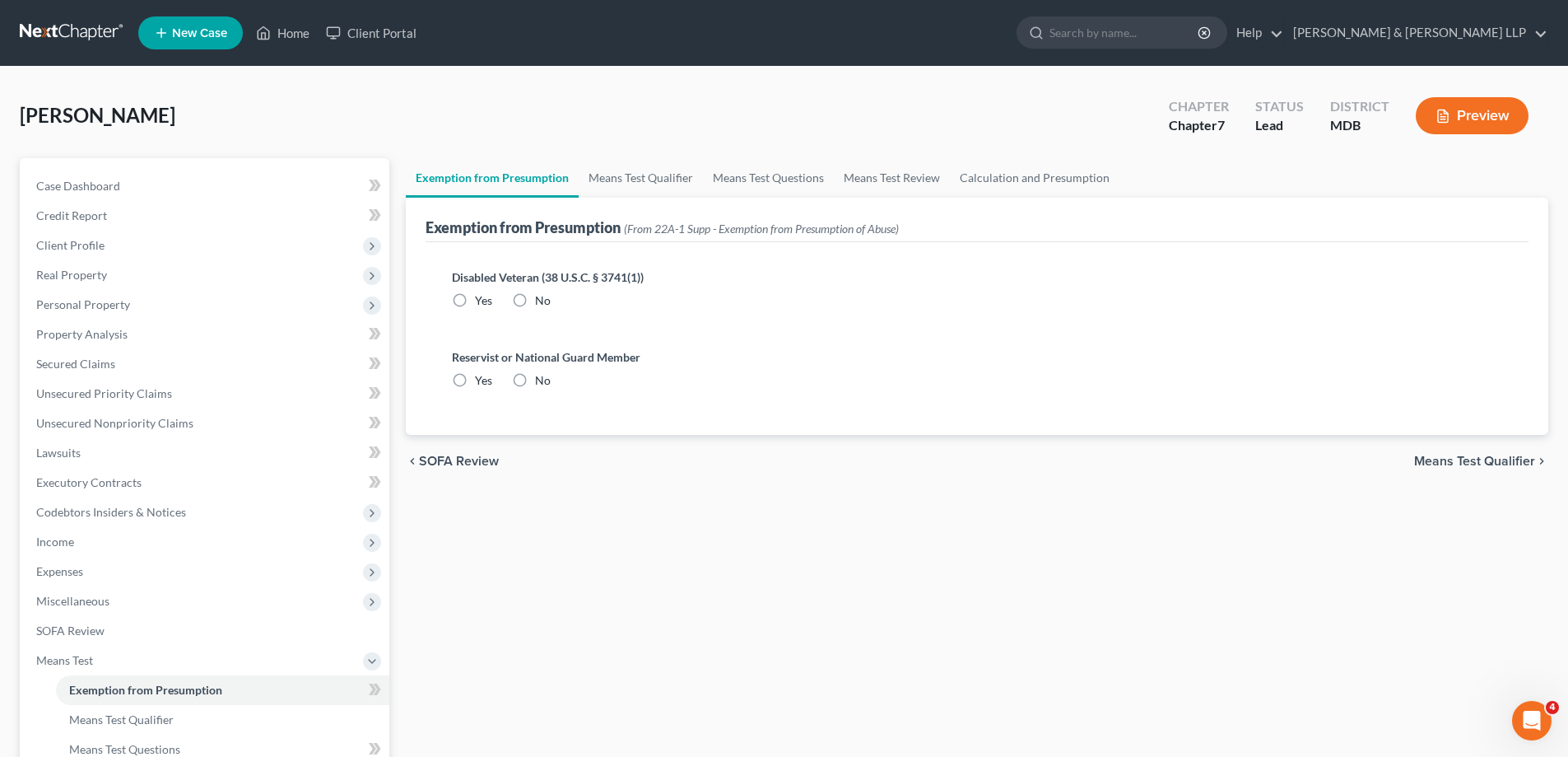
click at [535, 298] on label "No" at bounding box center [543, 300] width 15 height 16
click at [542, 298] on input "No" at bounding box center [547, 297] width 11 height 11
radio input "true"
click at [535, 381] on label "No" at bounding box center [543, 380] width 15 height 16
click at [542, 381] on input "No" at bounding box center [547, 377] width 11 height 11
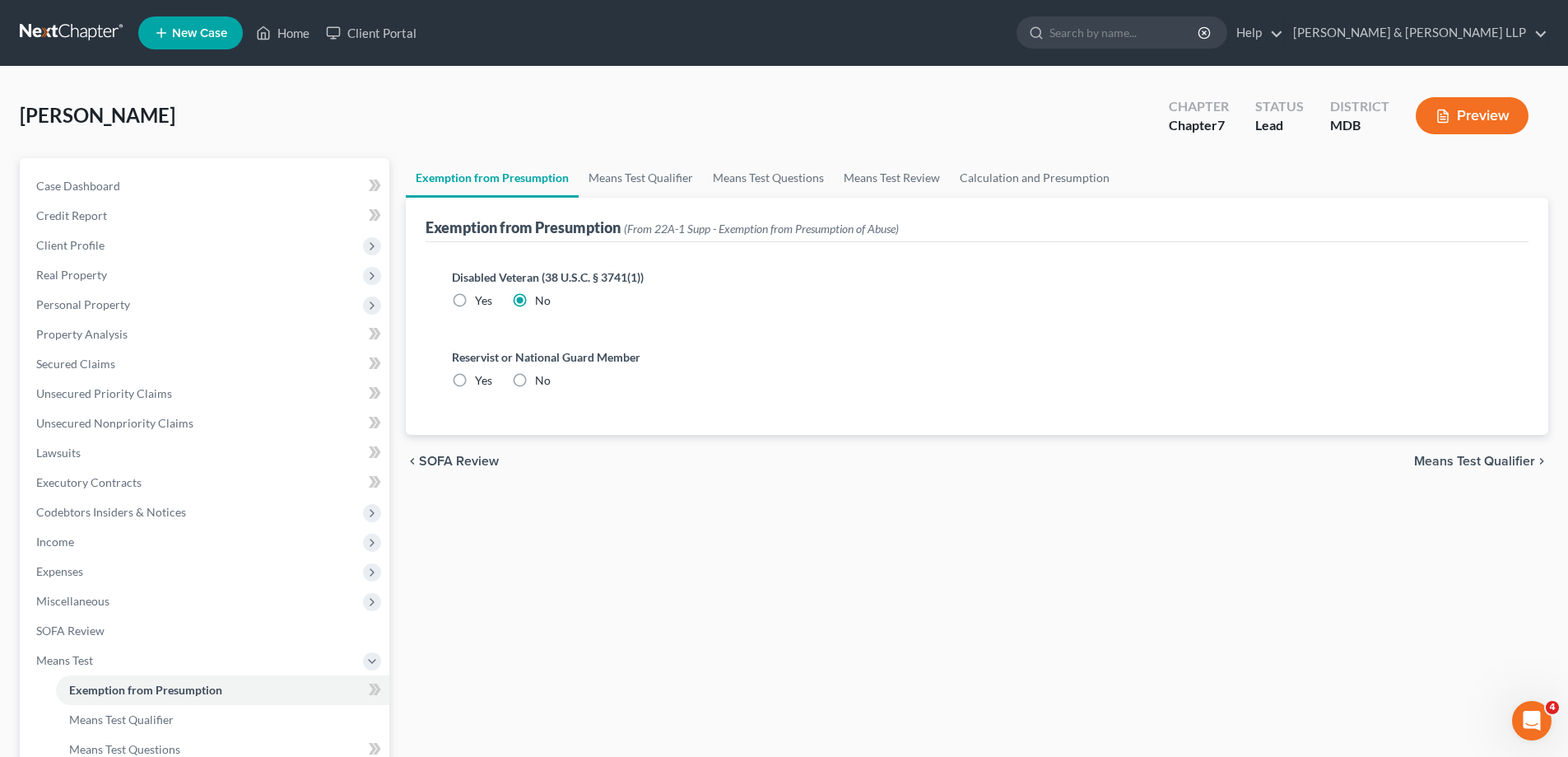
radio input "true"
click at [1506, 461] on span "Means Test Qualifier" at bounding box center [1475, 461] width 121 height 13
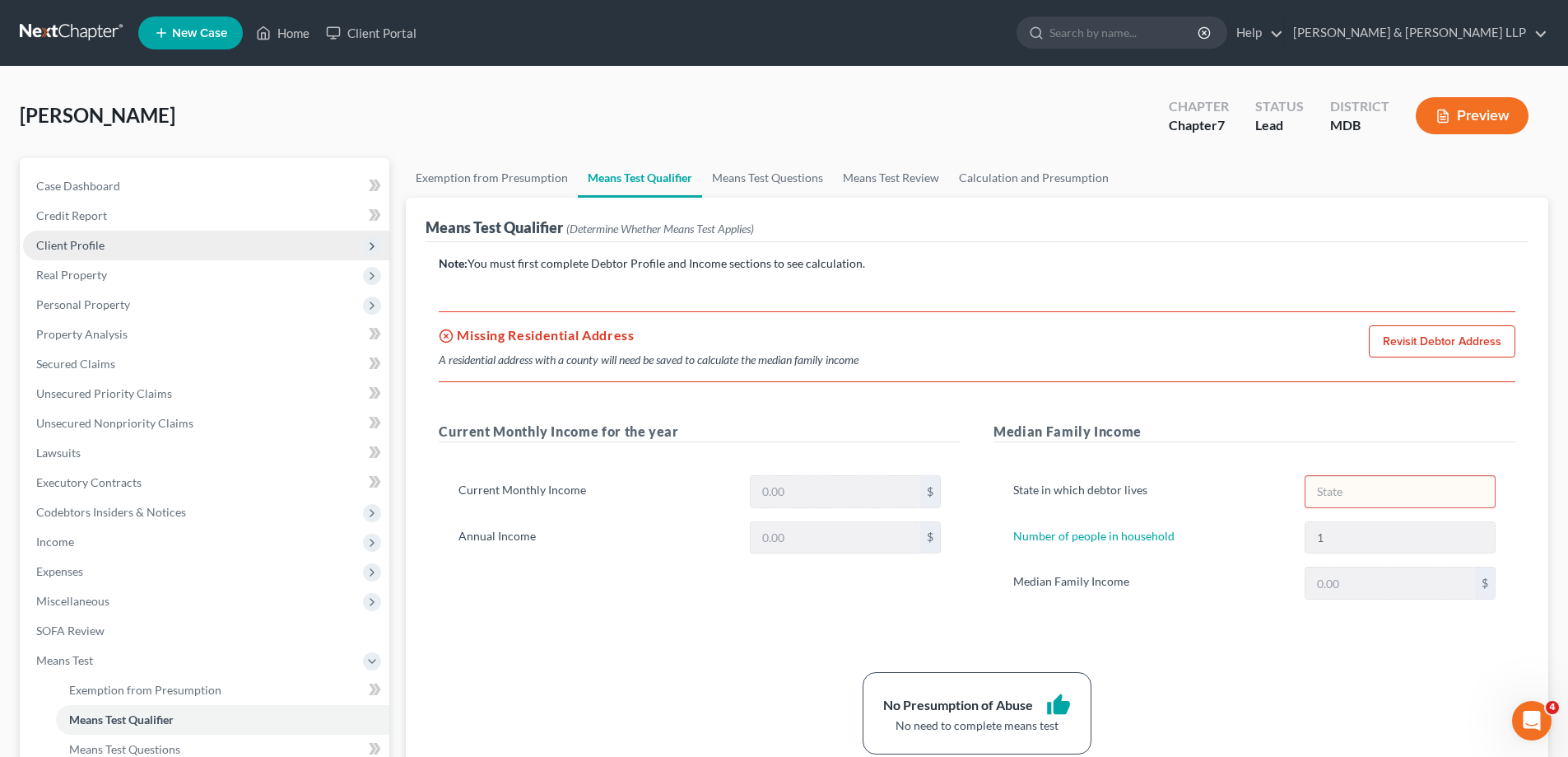
click at [90, 248] on span "Client Profile" at bounding box center [70, 245] width 68 height 14
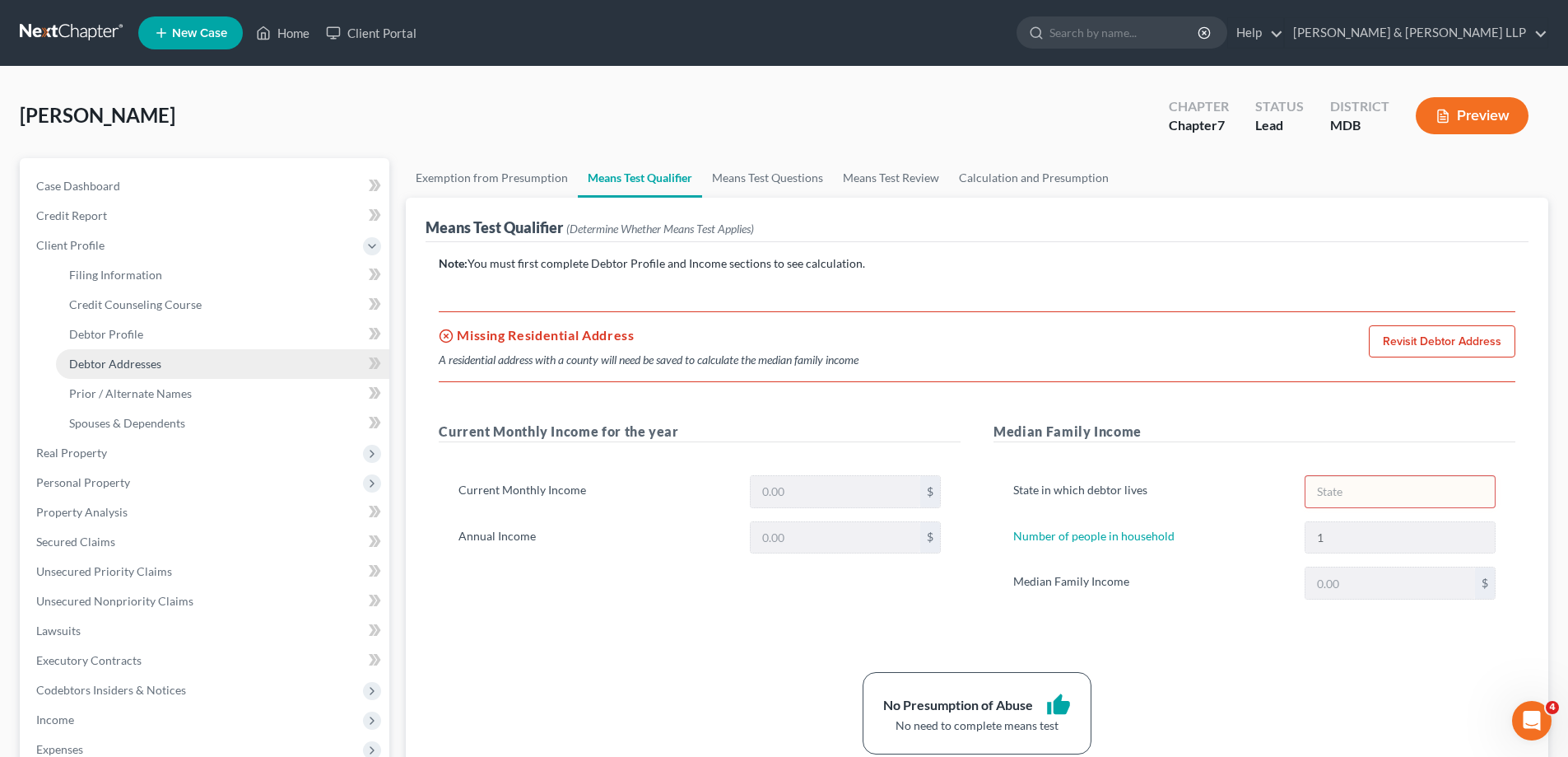
click at [112, 360] on span "Debtor Addresses" at bounding box center [115, 364] width 92 height 14
select select "0"
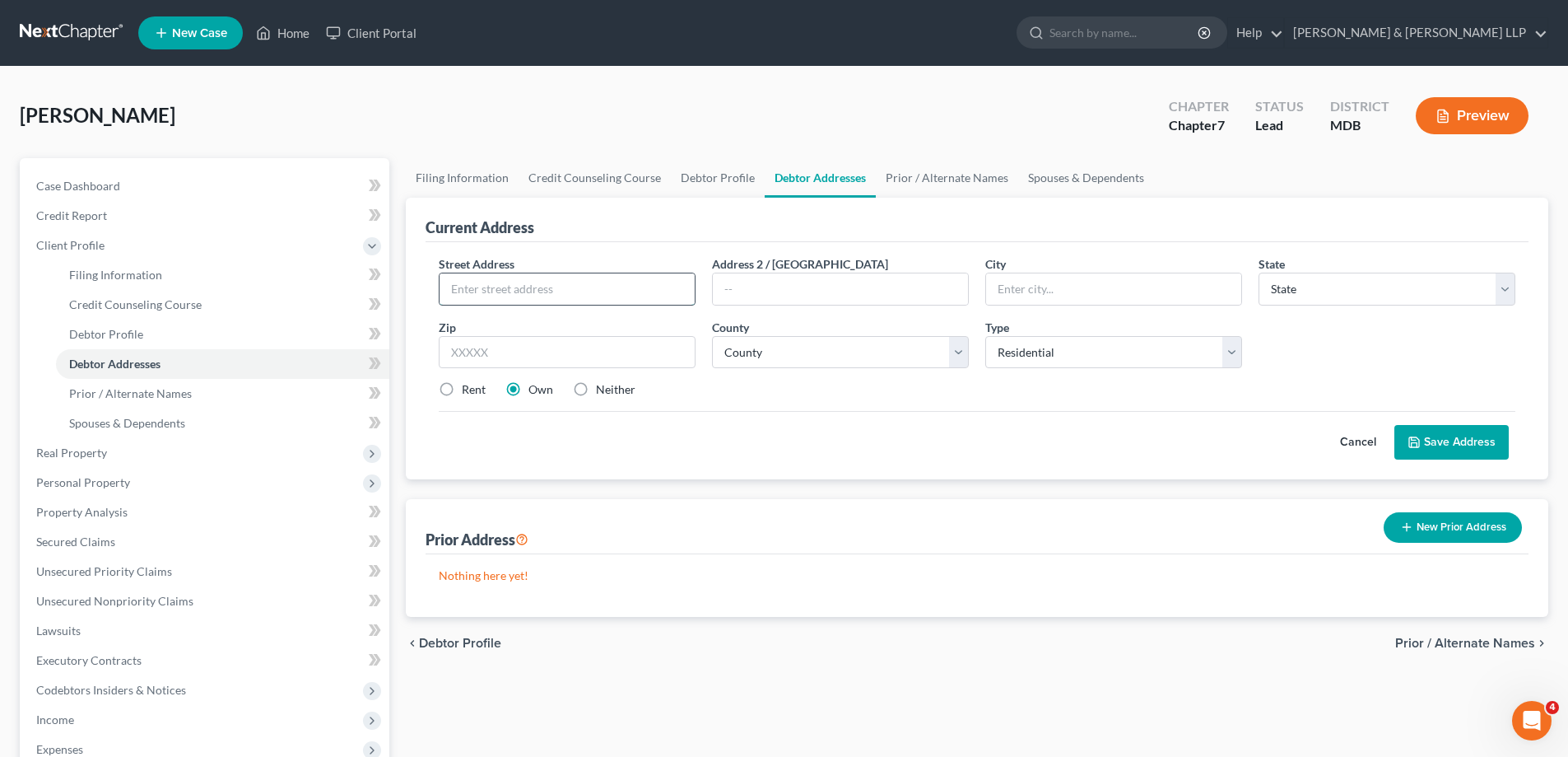
click at [486, 291] on input "text" at bounding box center [567, 289] width 255 height 32
type input "[STREET_ADDRESS][PERSON_NAME]"
type input "[GEOGRAPHIC_DATA]"
select select "21"
type input "21231"
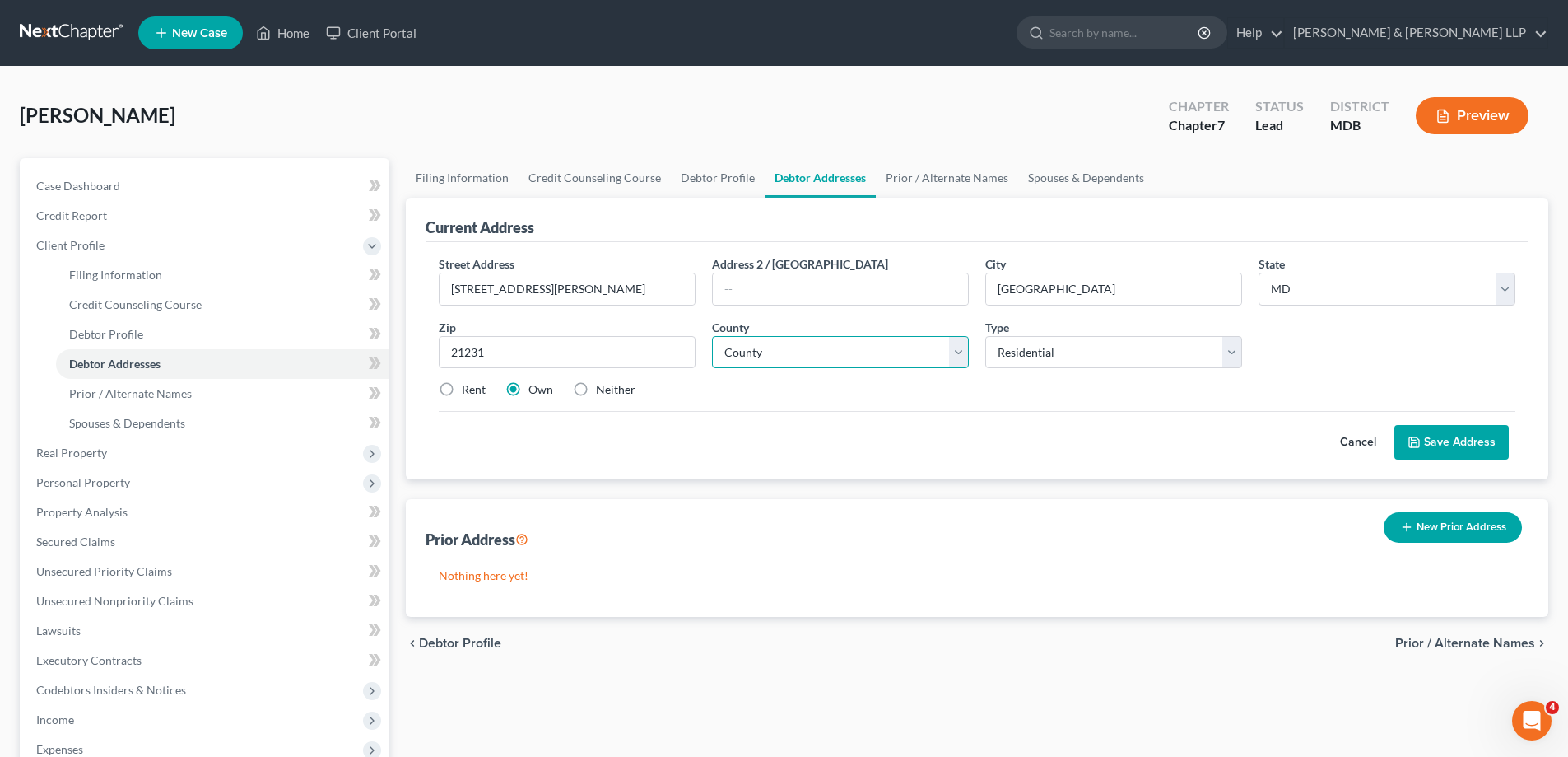
click at [956, 356] on select "County [GEOGRAPHIC_DATA] [GEOGRAPHIC_DATA] [GEOGRAPHIC_DATA] [GEOGRAPHIC_DATA] …" at bounding box center [840, 352] width 257 height 33
select select "3"
click at [712, 336] on select "County [GEOGRAPHIC_DATA] [GEOGRAPHIC_DATA] [GEOGRAPHIC_DATA] [GEOGRAPHIC_DATA] …" at bounding box center [840, 352] width 257 height 33
click at [1474, 444] on button "Save Address" at bounding box center [1451, 442] width 114 height 35
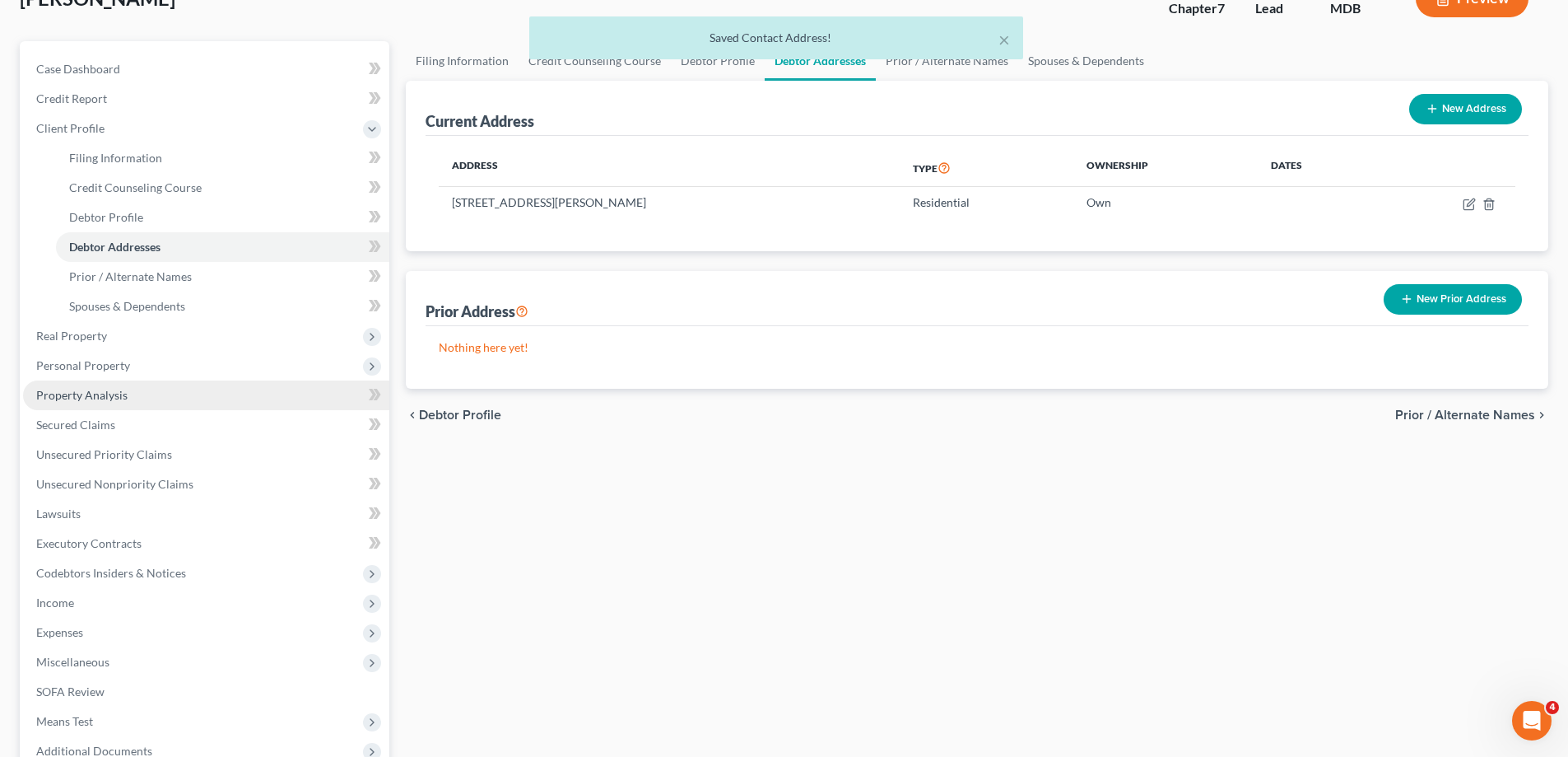
scroll to position [296, 0]
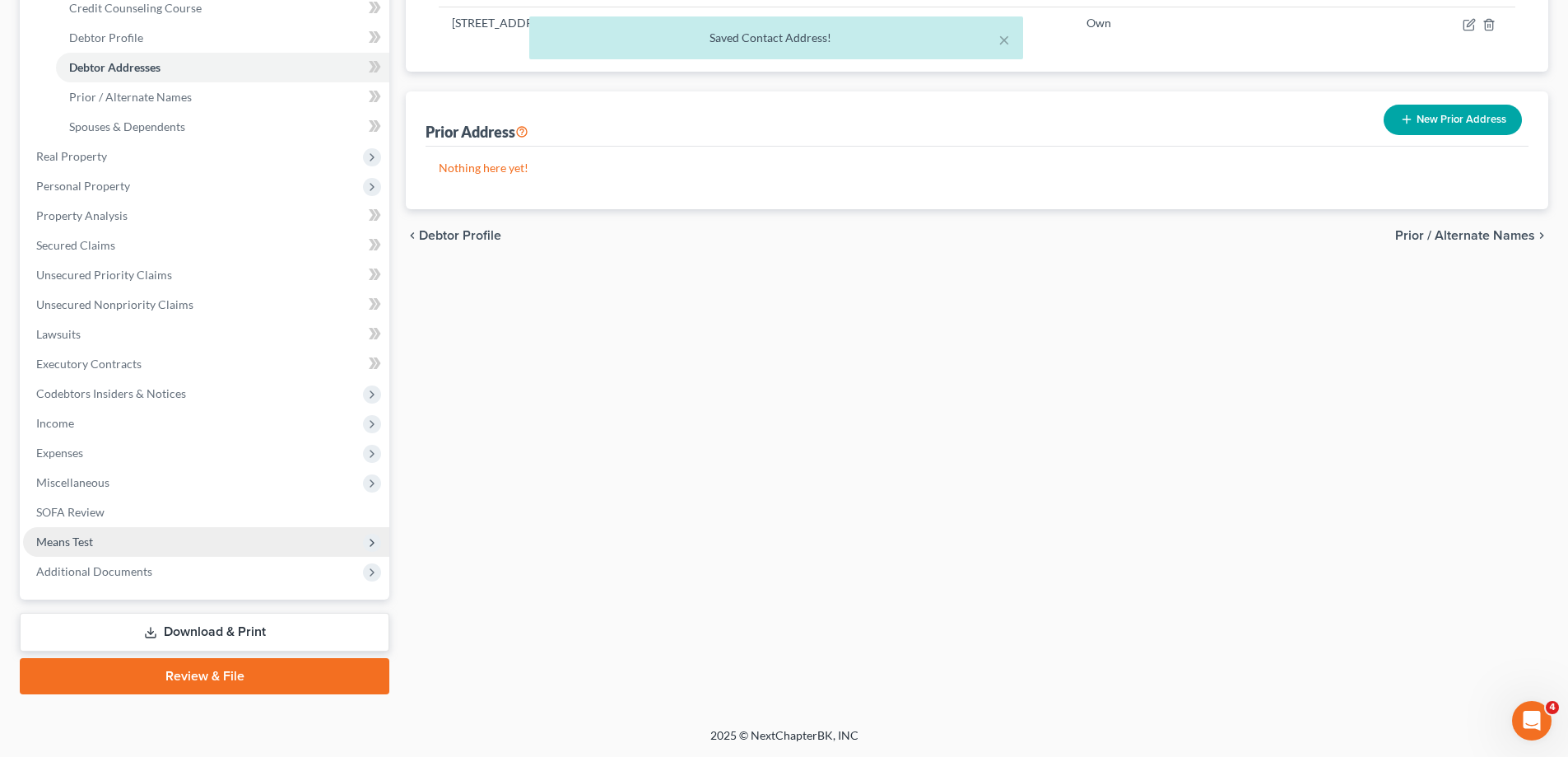
click at [85, 542] on span "Means Test" at bounding box center [64, 541] width 57 height 14
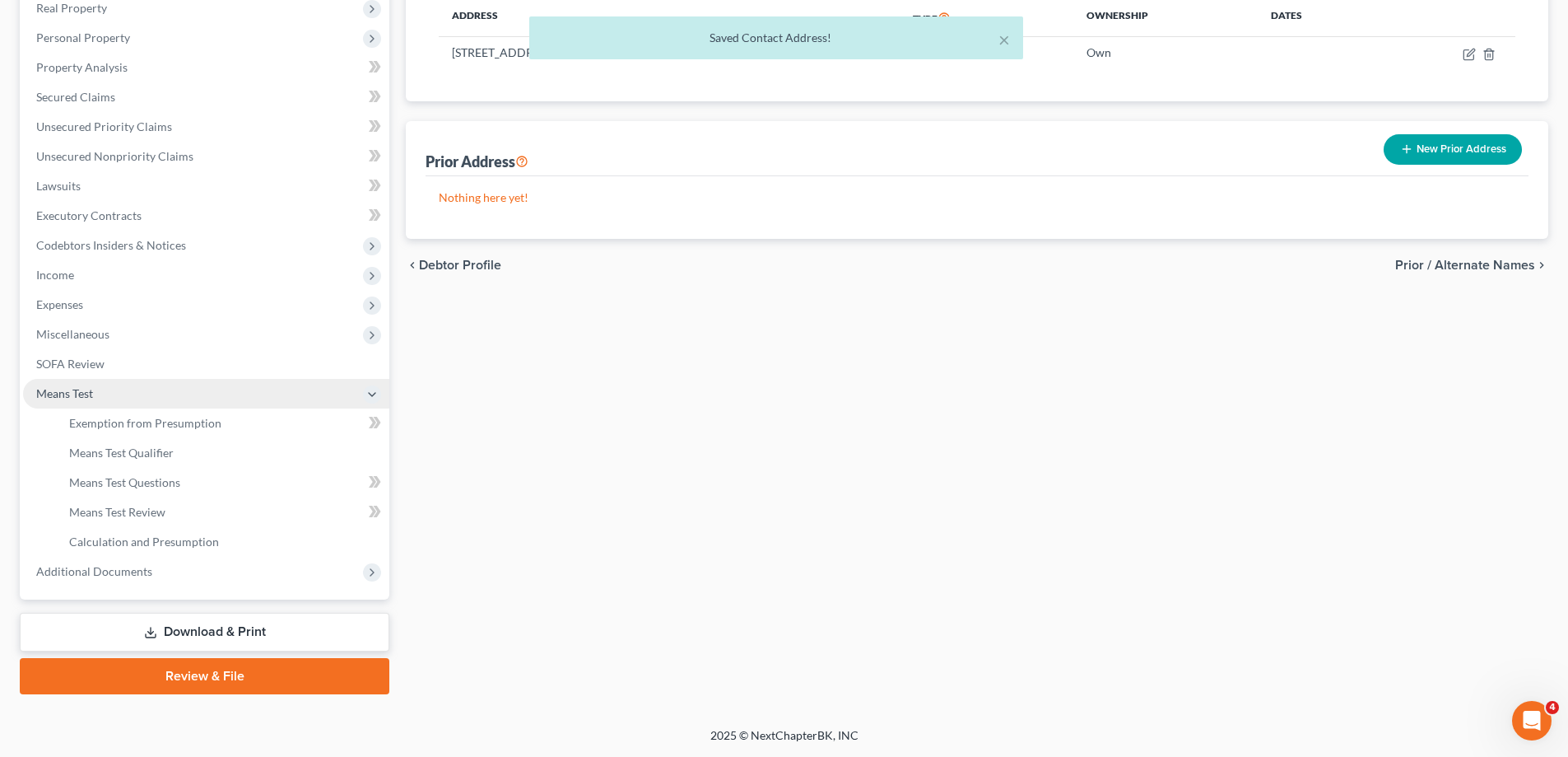
scroll to position [267, 0]
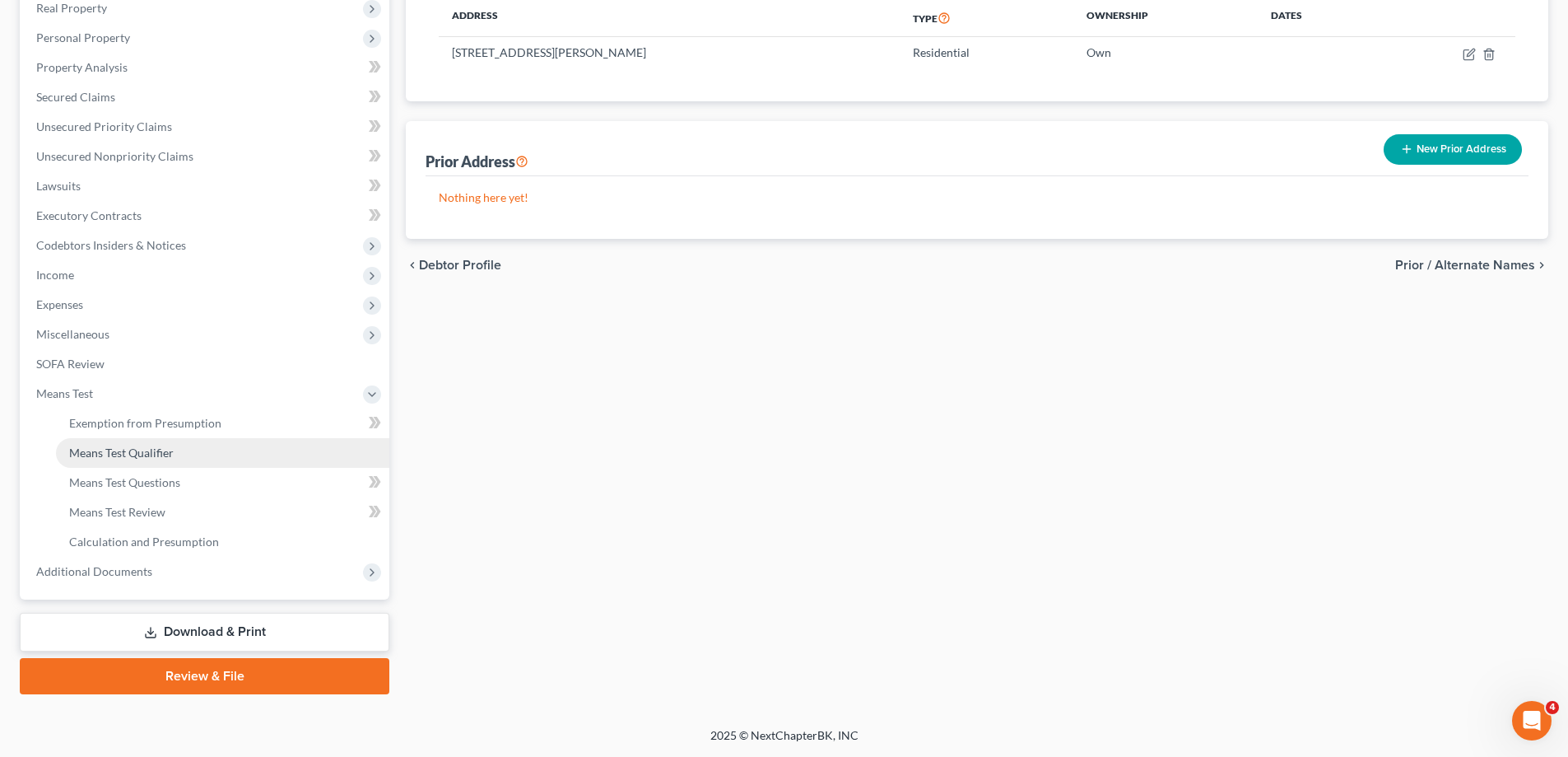
click at [138, 457] on span "Means Test Qualifier" at bounding box center [121, 452] width 105 height 14
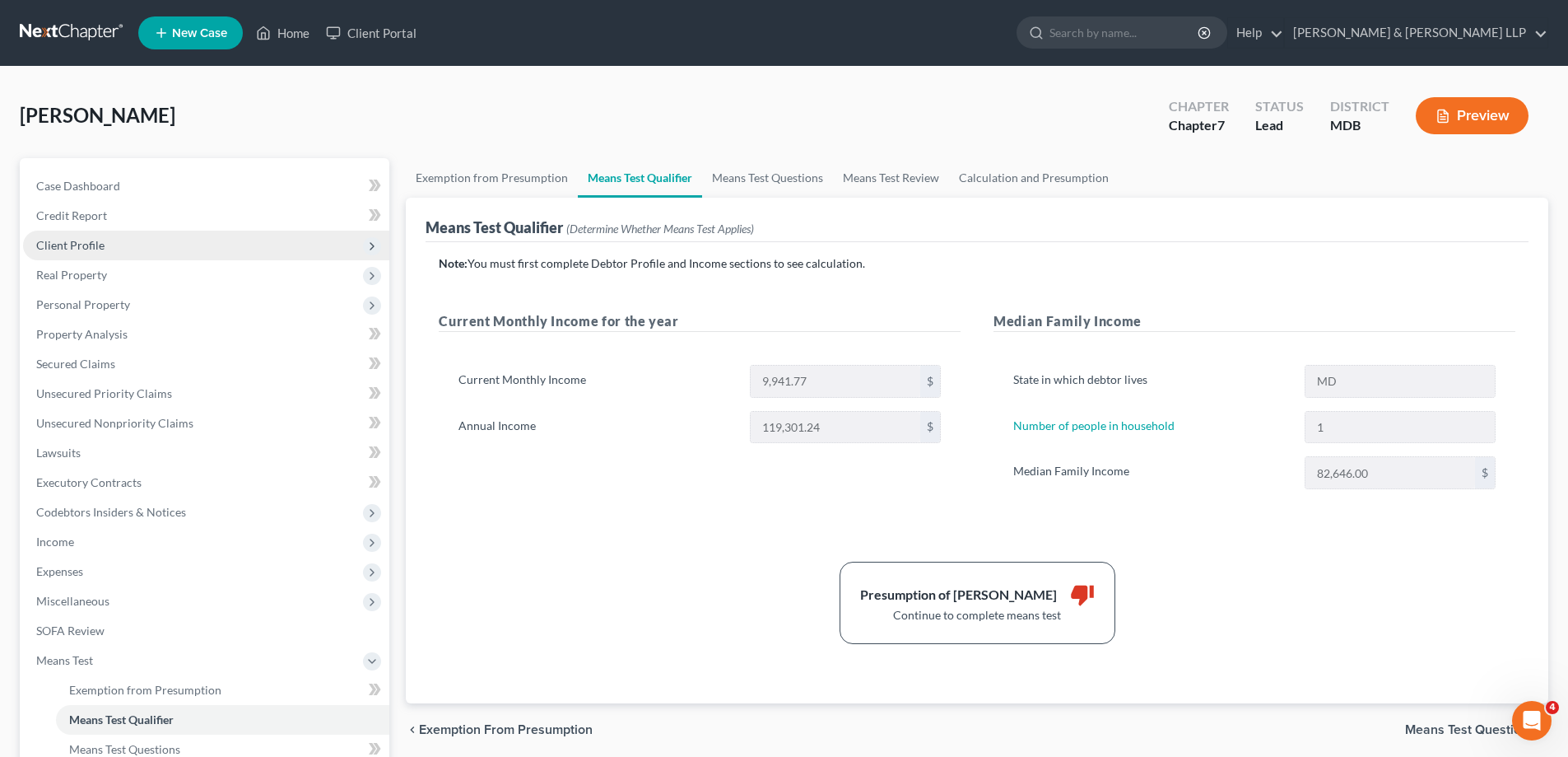
click at [84, 249] on span "Client Profile" at bounding box center [70, 245] width 68 height 14
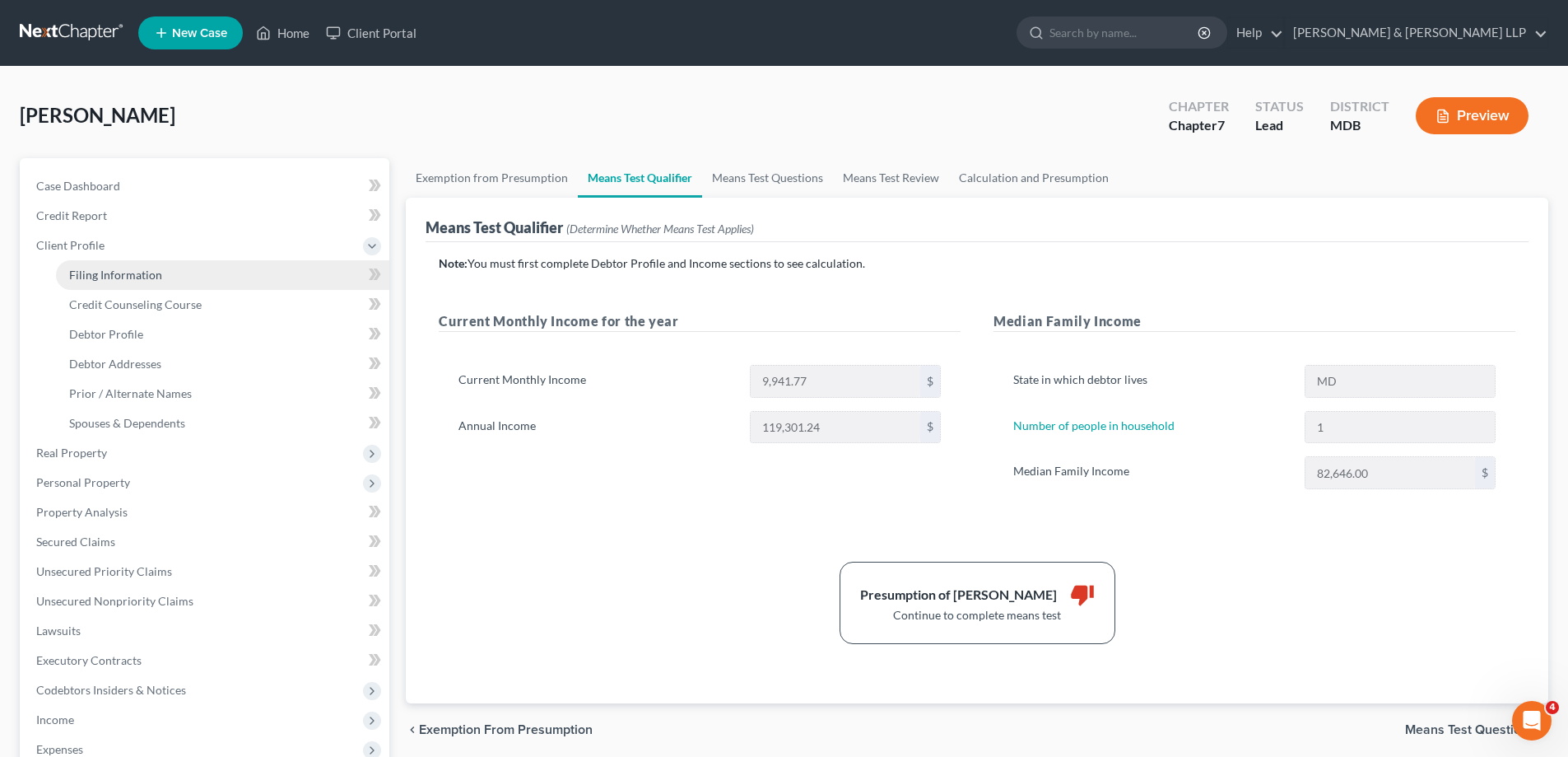
click at [113, 282] on link "Filing Information" at bounding box center [222, 274] width 334 height 30
select select "1"
select select "0"
select select "38"
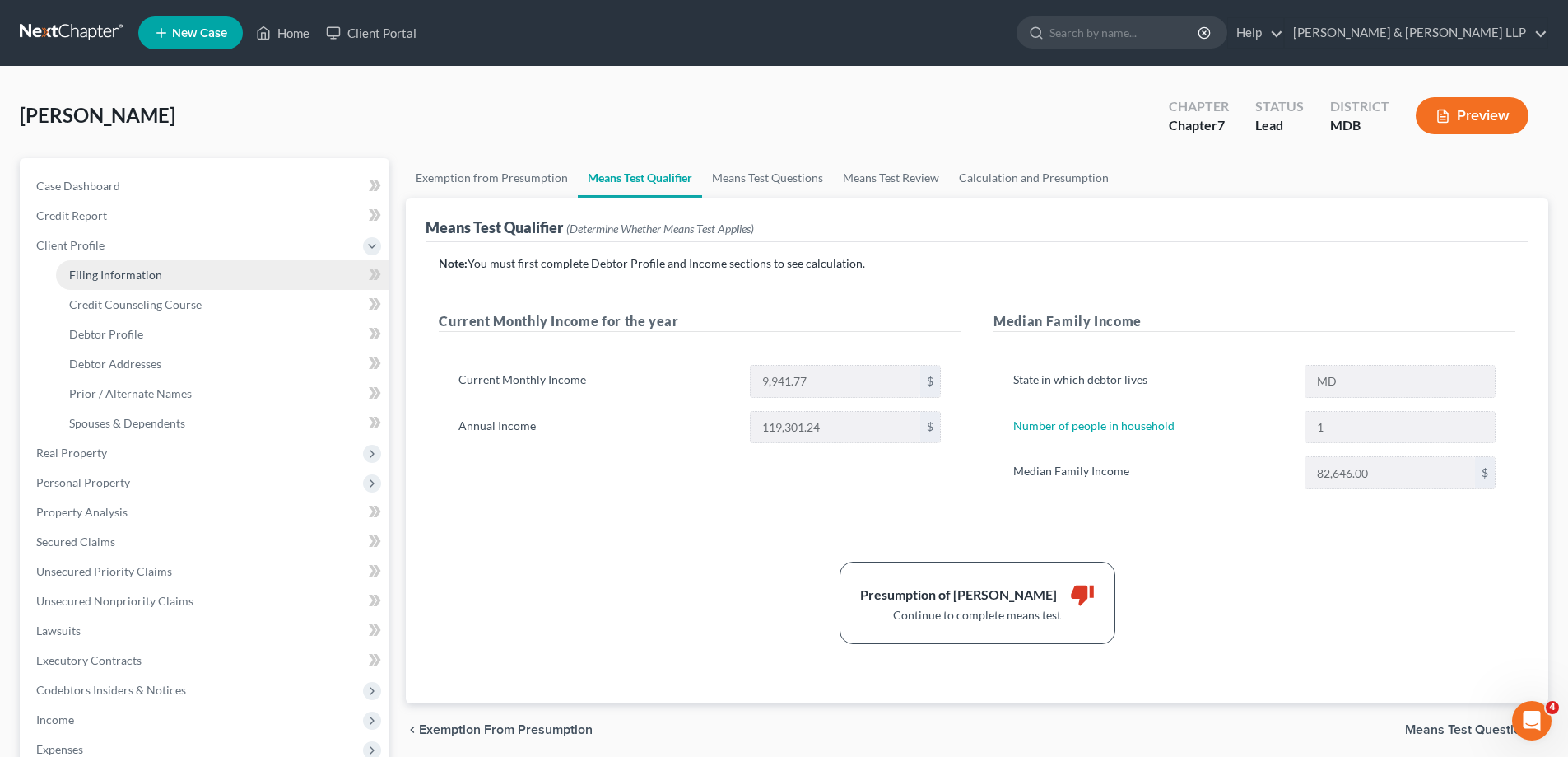
select select "21"
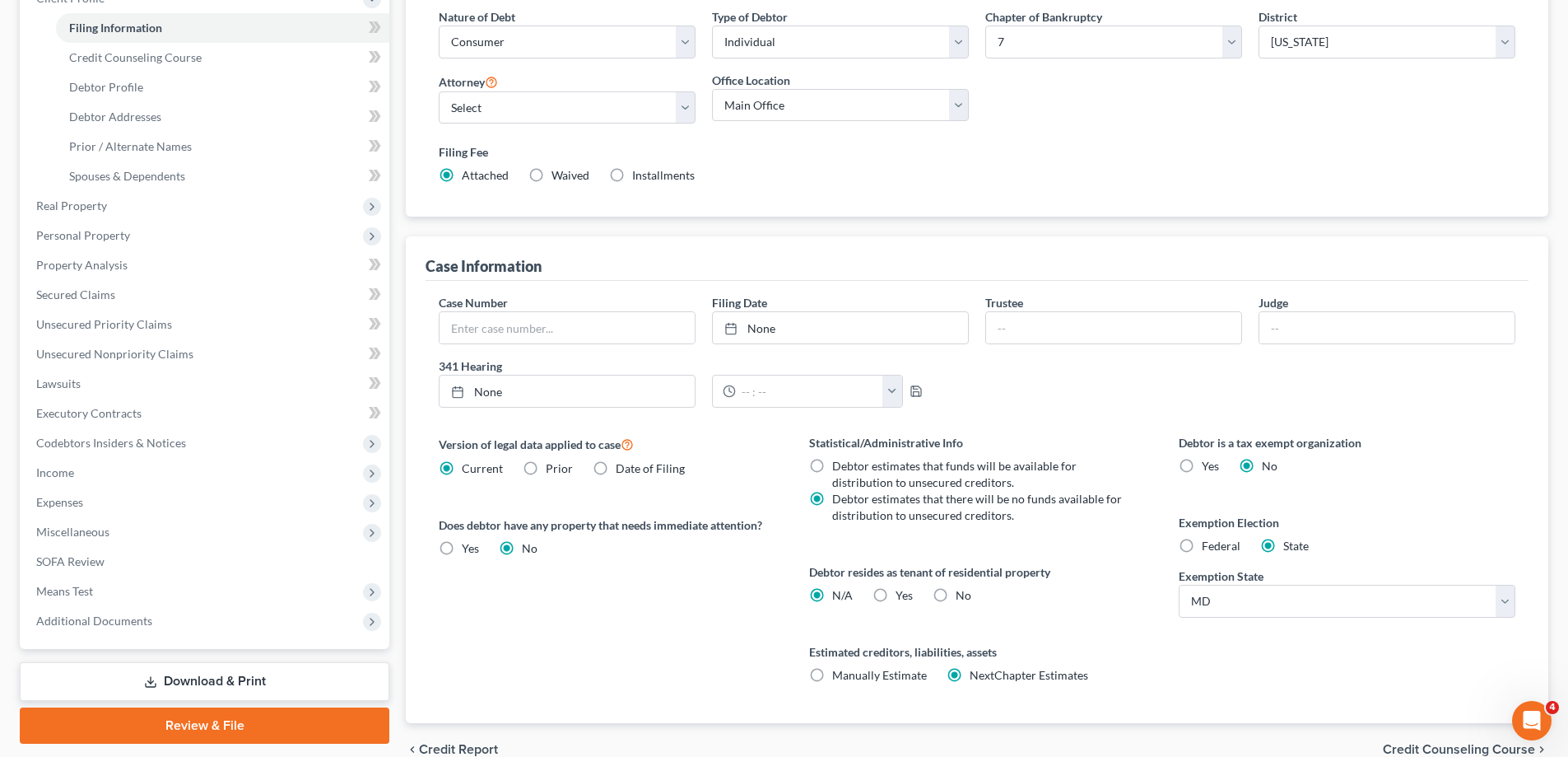
scroll to position [328, 0]
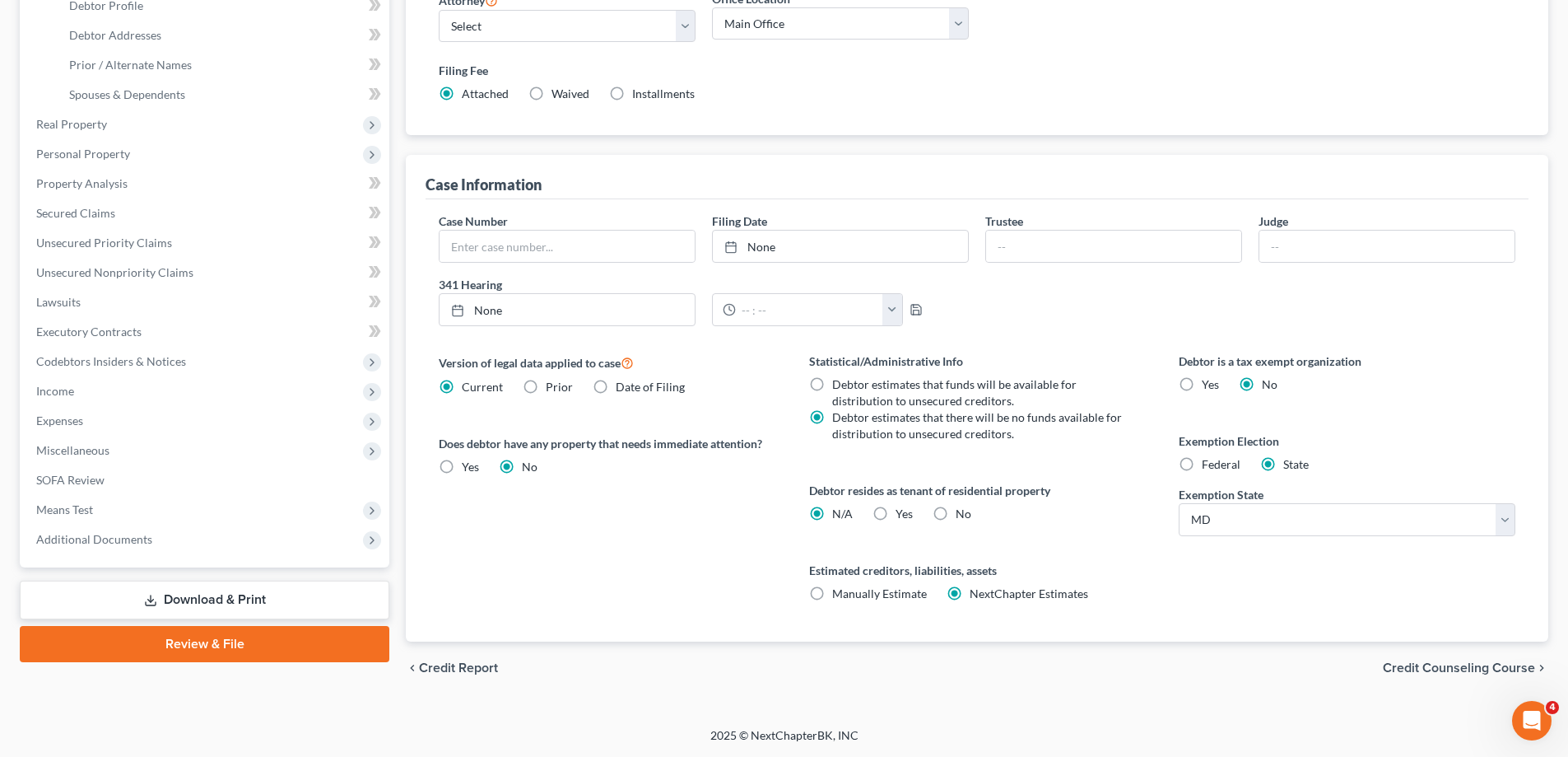
click at [1454, 666] on span "Credit Counseling Course" at bounding box center [1459, 668] width 152 height 13
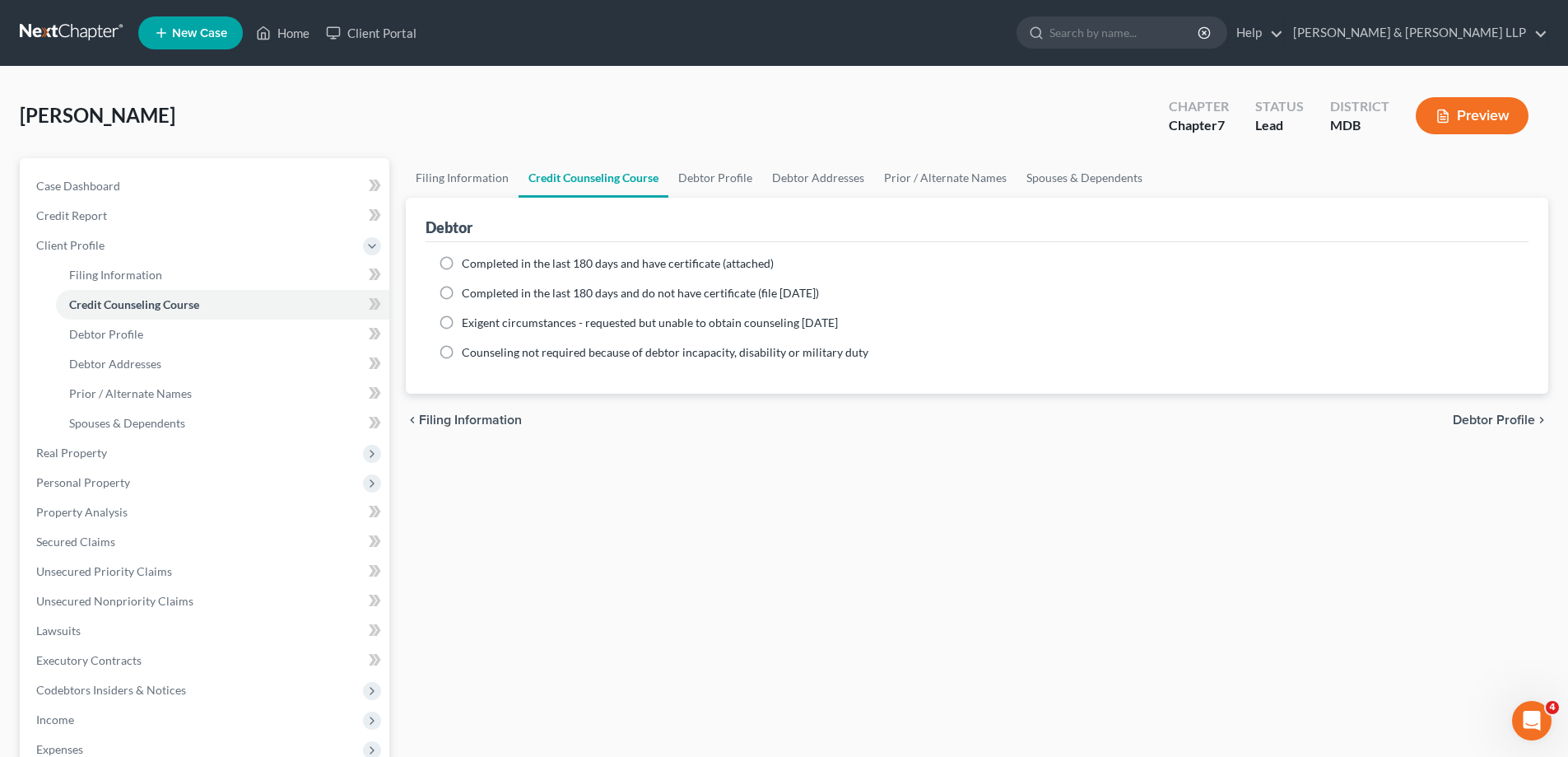
click at [1490, 420] on span "Debtor Profile" at bounding box center [1494, 420] width 82 height 13
select select "0"
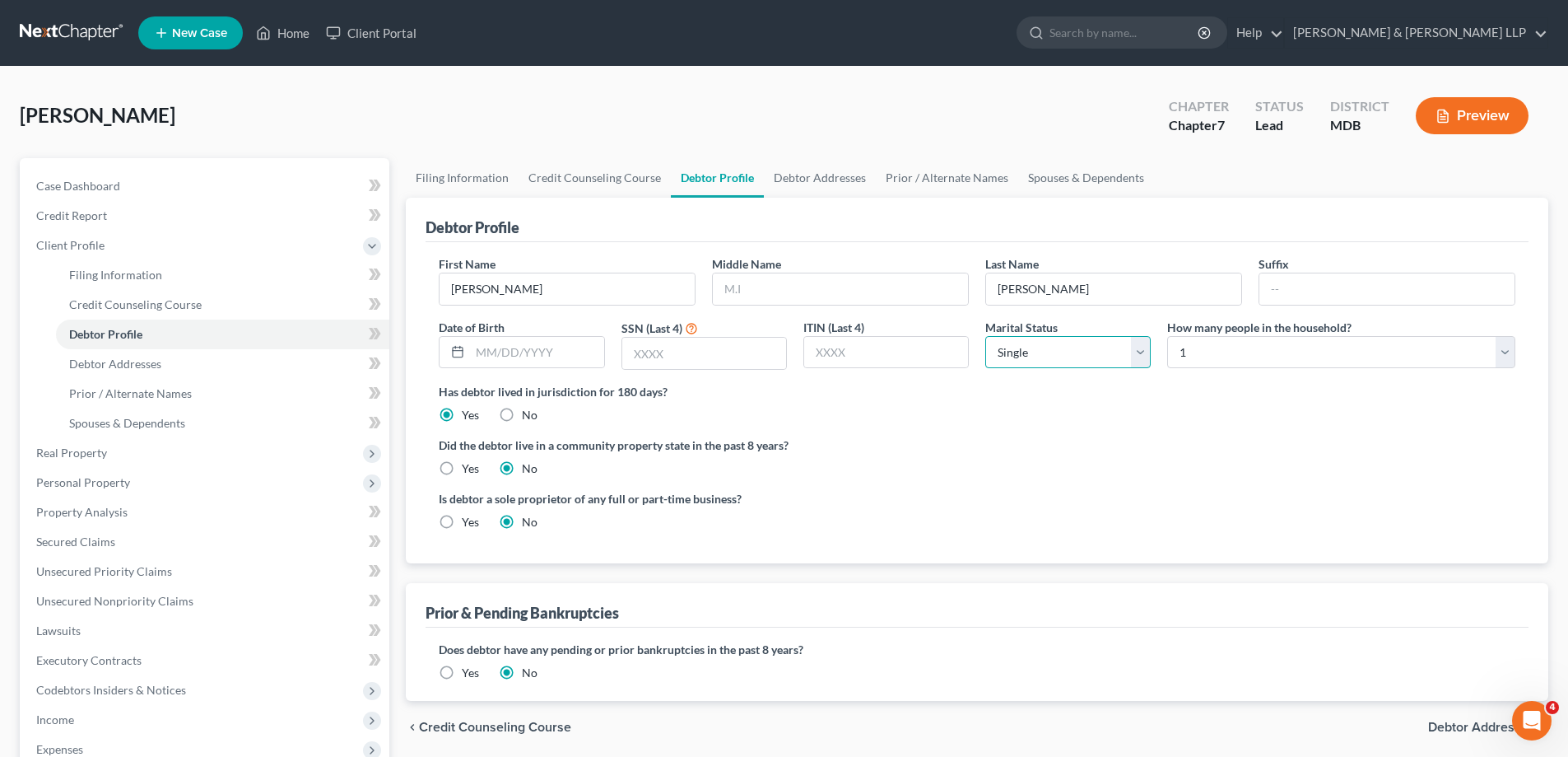
click at [1141, 350] on select "Select Single Married Separated Divorced Widowed" at bounding box center [1067, 352] width 166 height 33
select select "1"
click at [985, 336] on select "Select Single Married Separated Divorced Widowed" at bounding box center [1067, 352] width 166 height 33
click at [1507, 354] on select "Select 1 2 3 4 5 6 7 8 9 10 11 12 13 14 15 16 17 18 19 20" at bounding box center [1341, 352] width 348 height 33
select select "1"
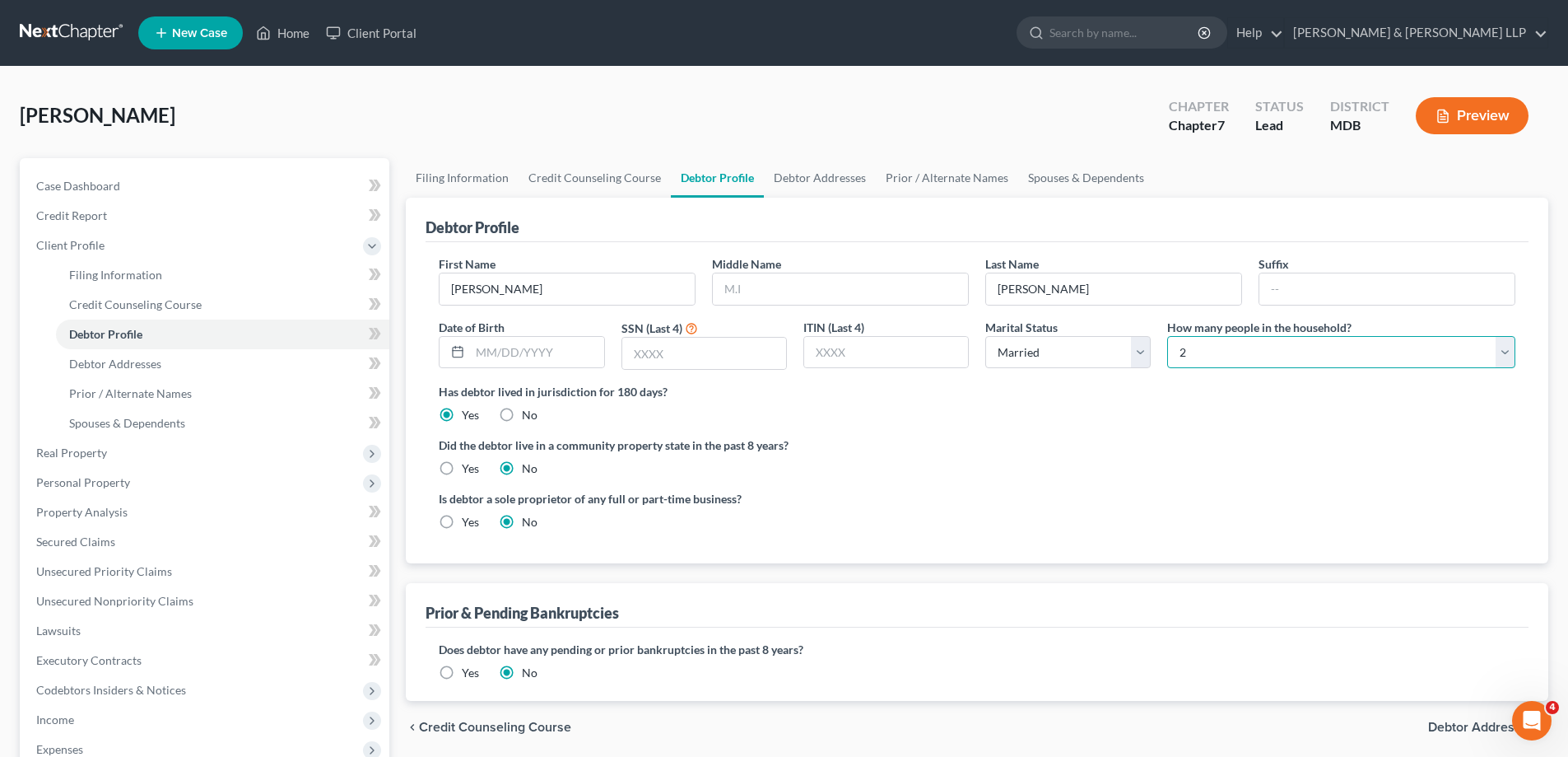
click at [1167, 336] on select "Select 1 2 3 4 5 6 7 8 9 10 11 12 13 14 15 16 17 18 19 20" at bounding box center [1341, 352] width 348 height 33
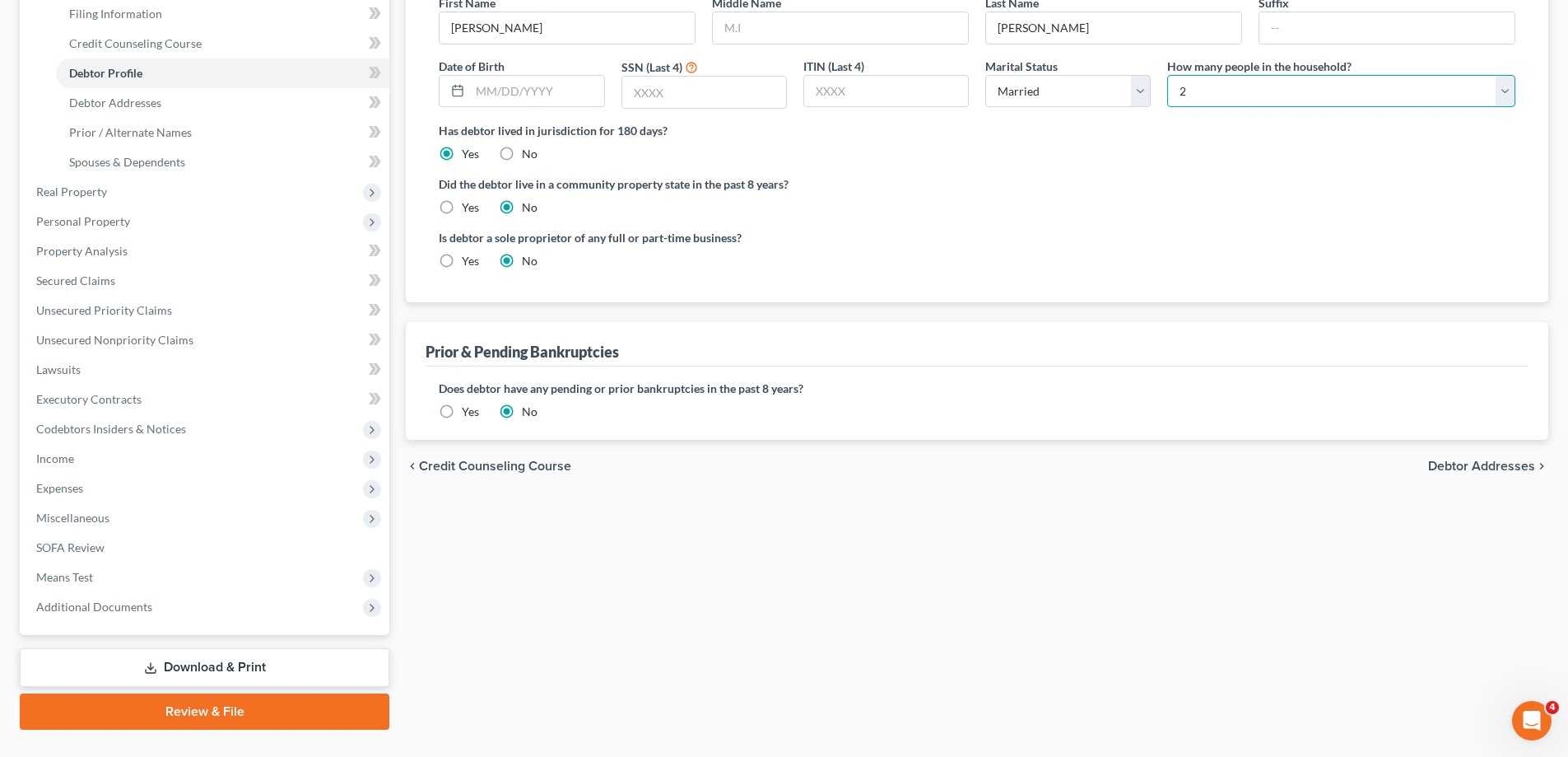
scroll to position [296, 0]
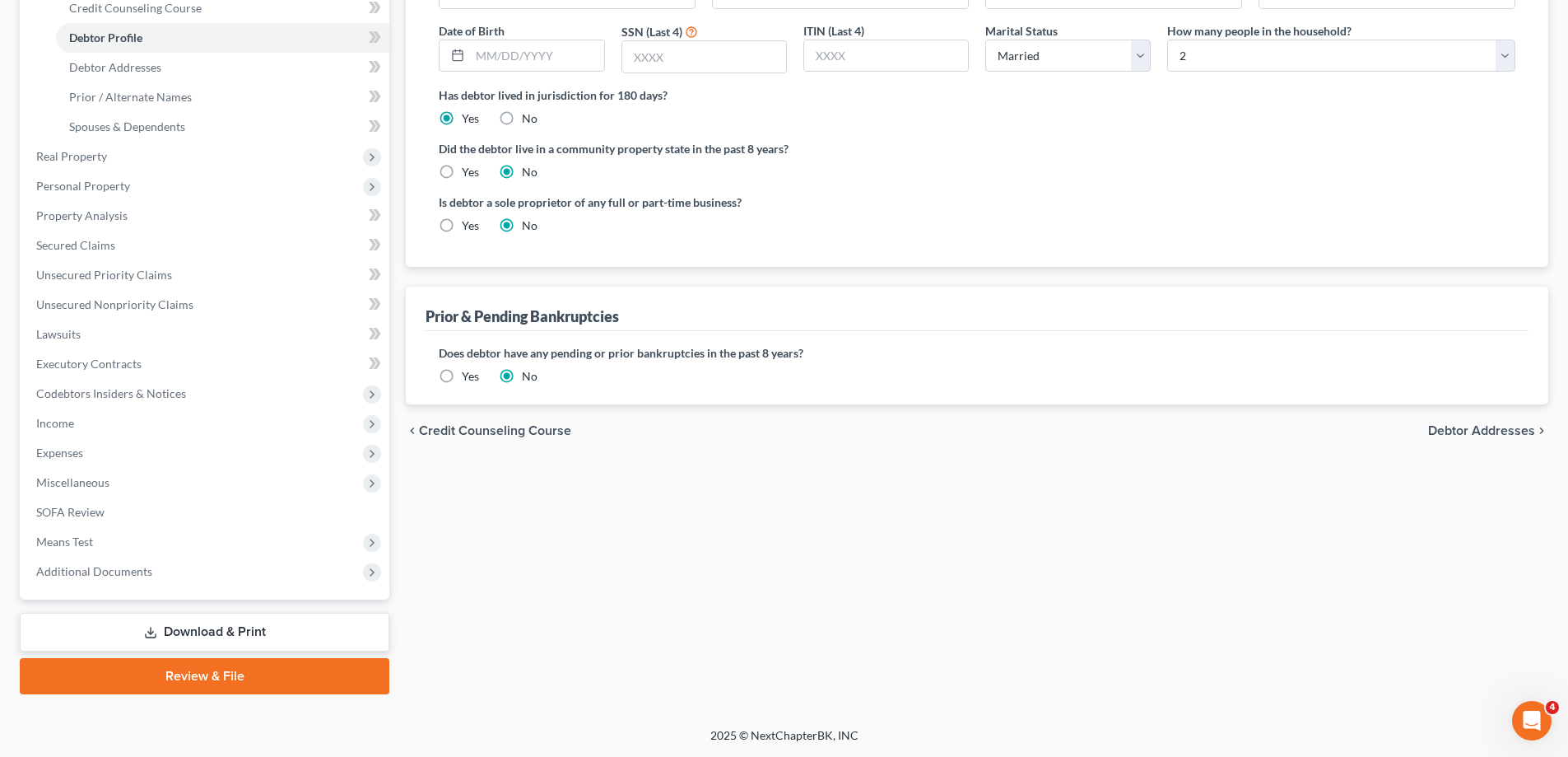
click at [1488, 434] on span "Debtor Addresses" at bounding box center [1482, 431] width 107 height 13
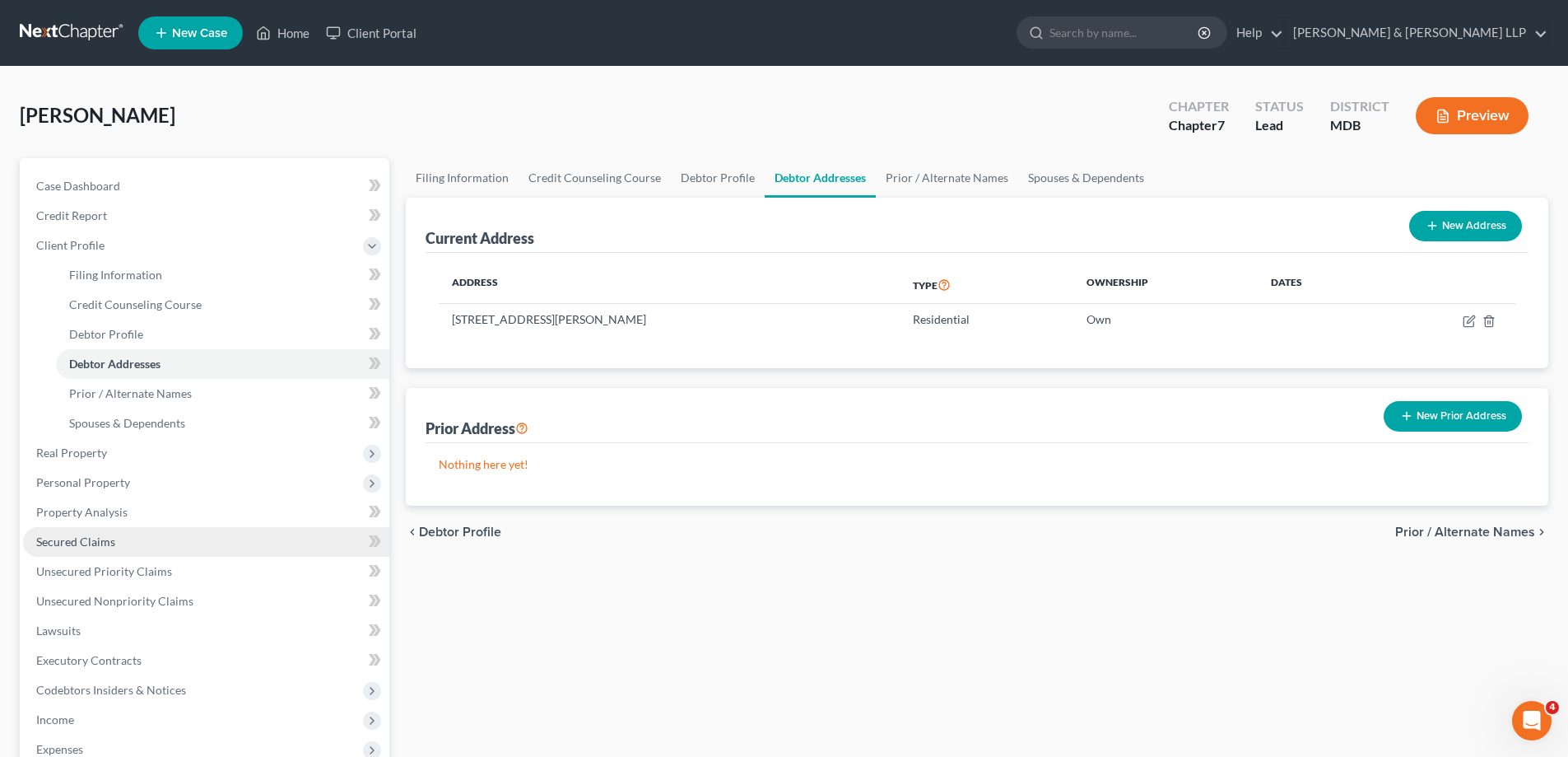
scroll to position [296, 0]
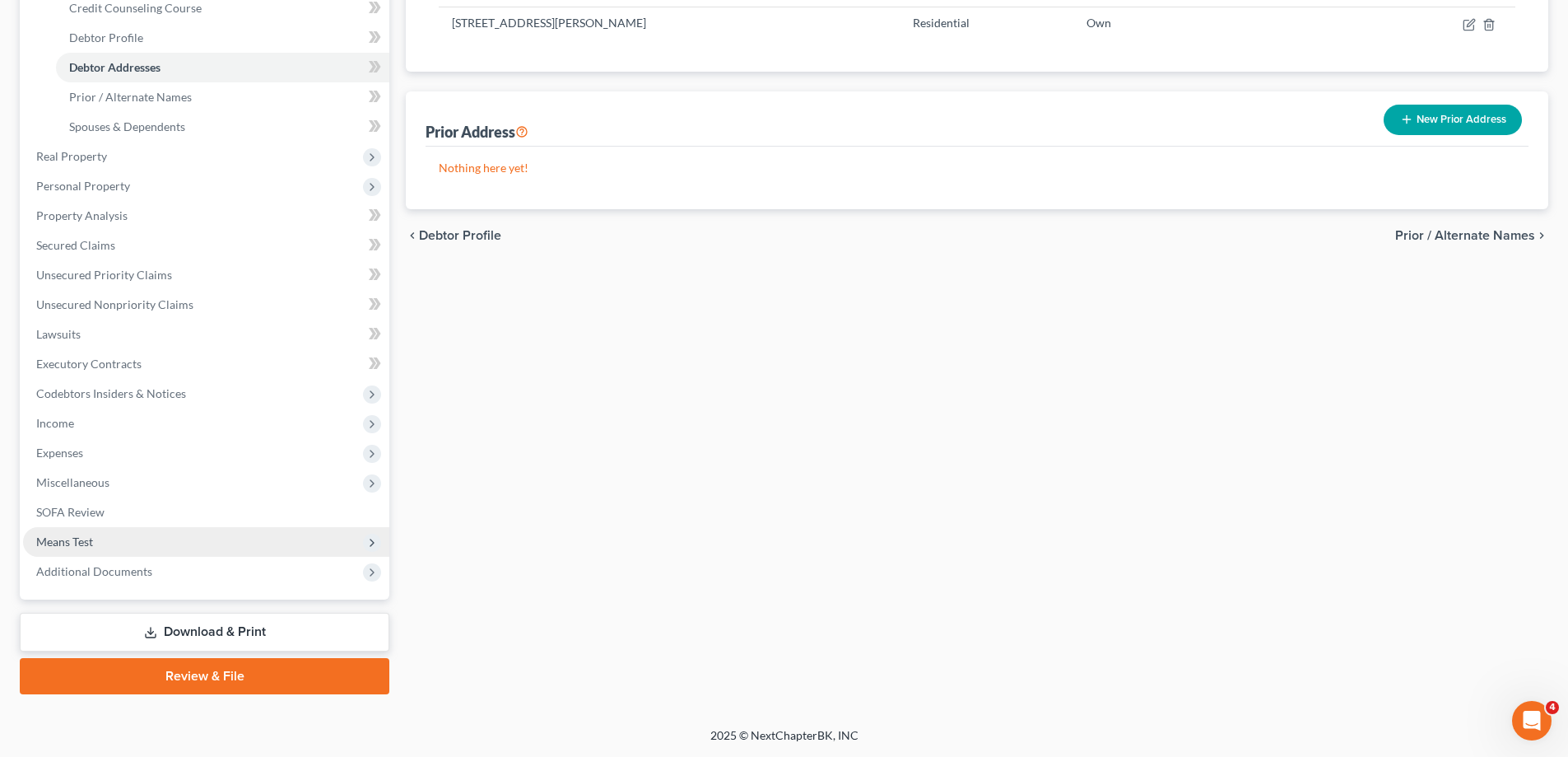
click at [101, 538] on span "Means Test" at bounding box center [206, 541] width 366 height 30
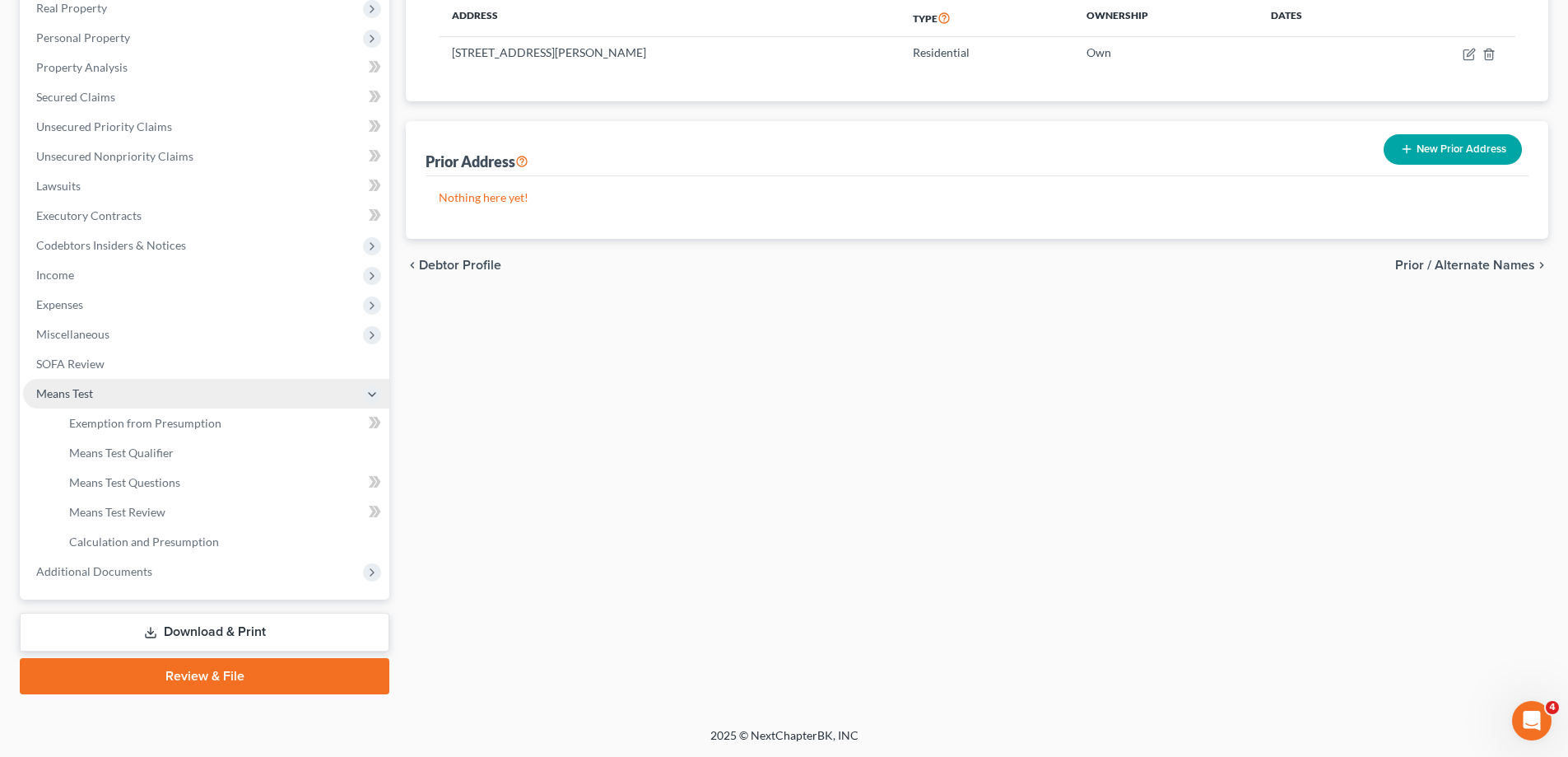
scroll to position [267, 0]
click at [148, 453] on span "Means Test Qualifier" at bounding box center [121, 452] width 105 height 14
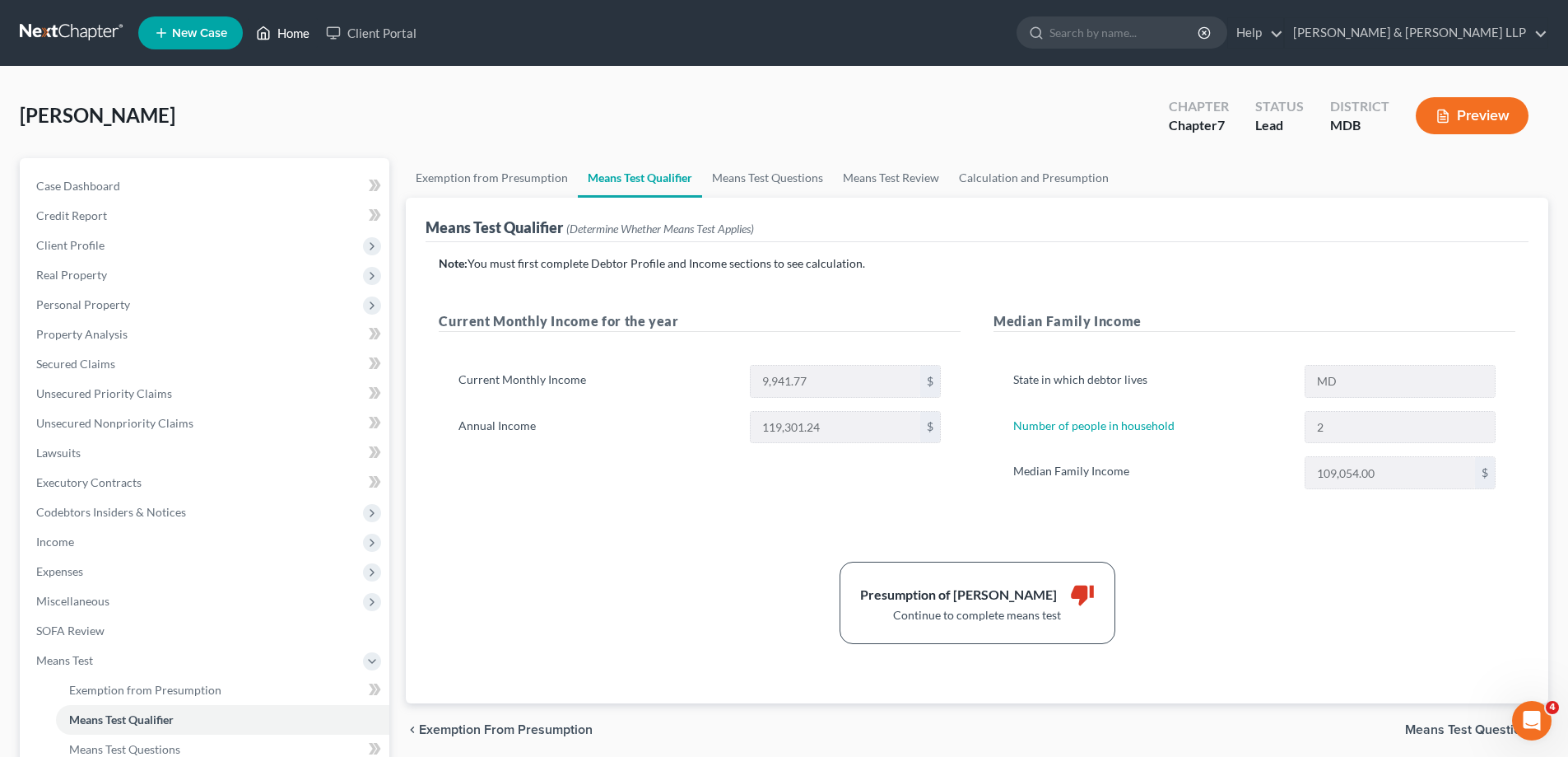
click at [288, 34] on link "Home" at bounding box center [282, 33] width 70 height 30
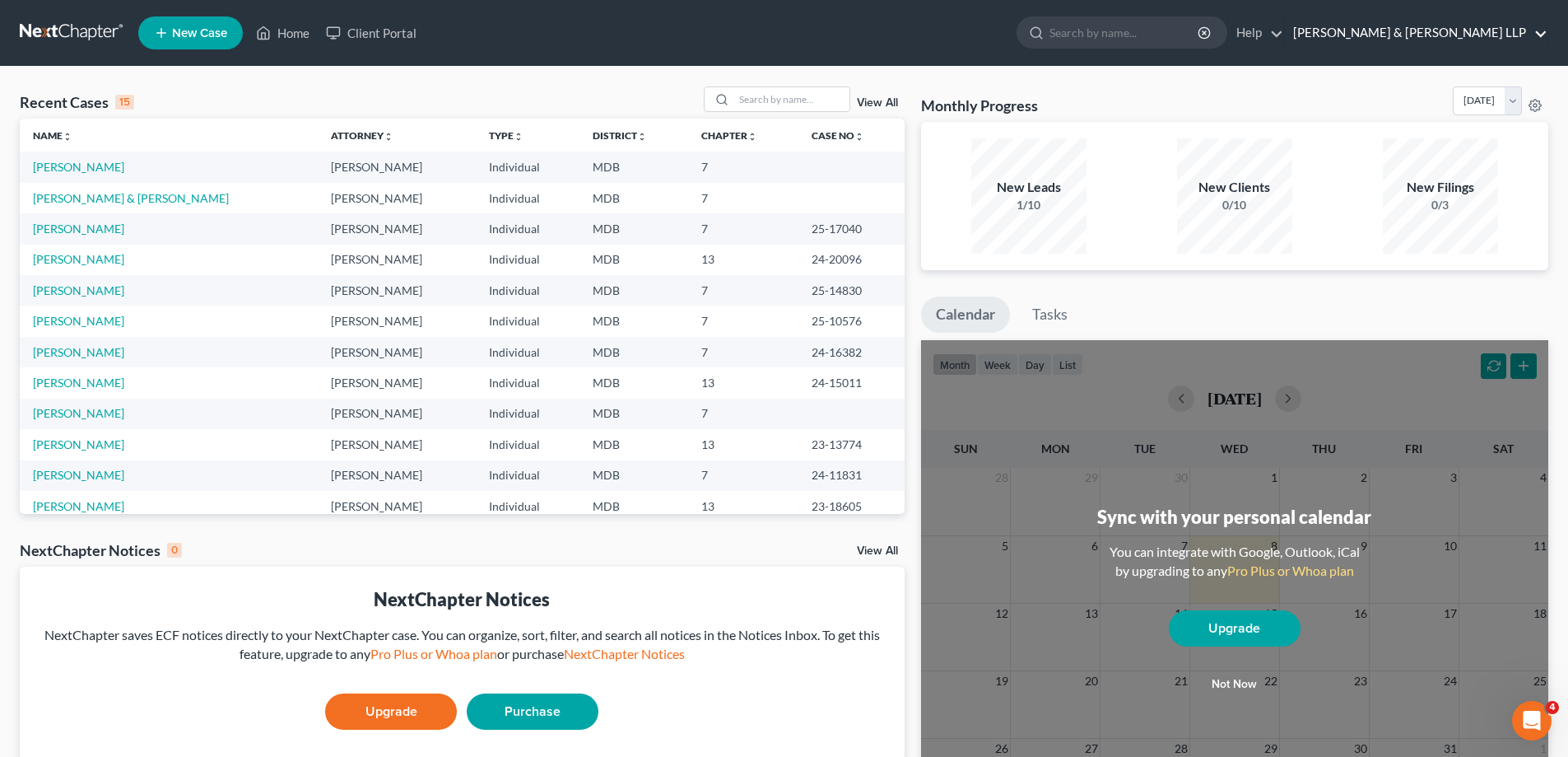
click at [1535, 36] on link "[PERSON_NAME] & [PERSON_NAME] LLP" at bounding box center [1416, 33] width 263 height 30
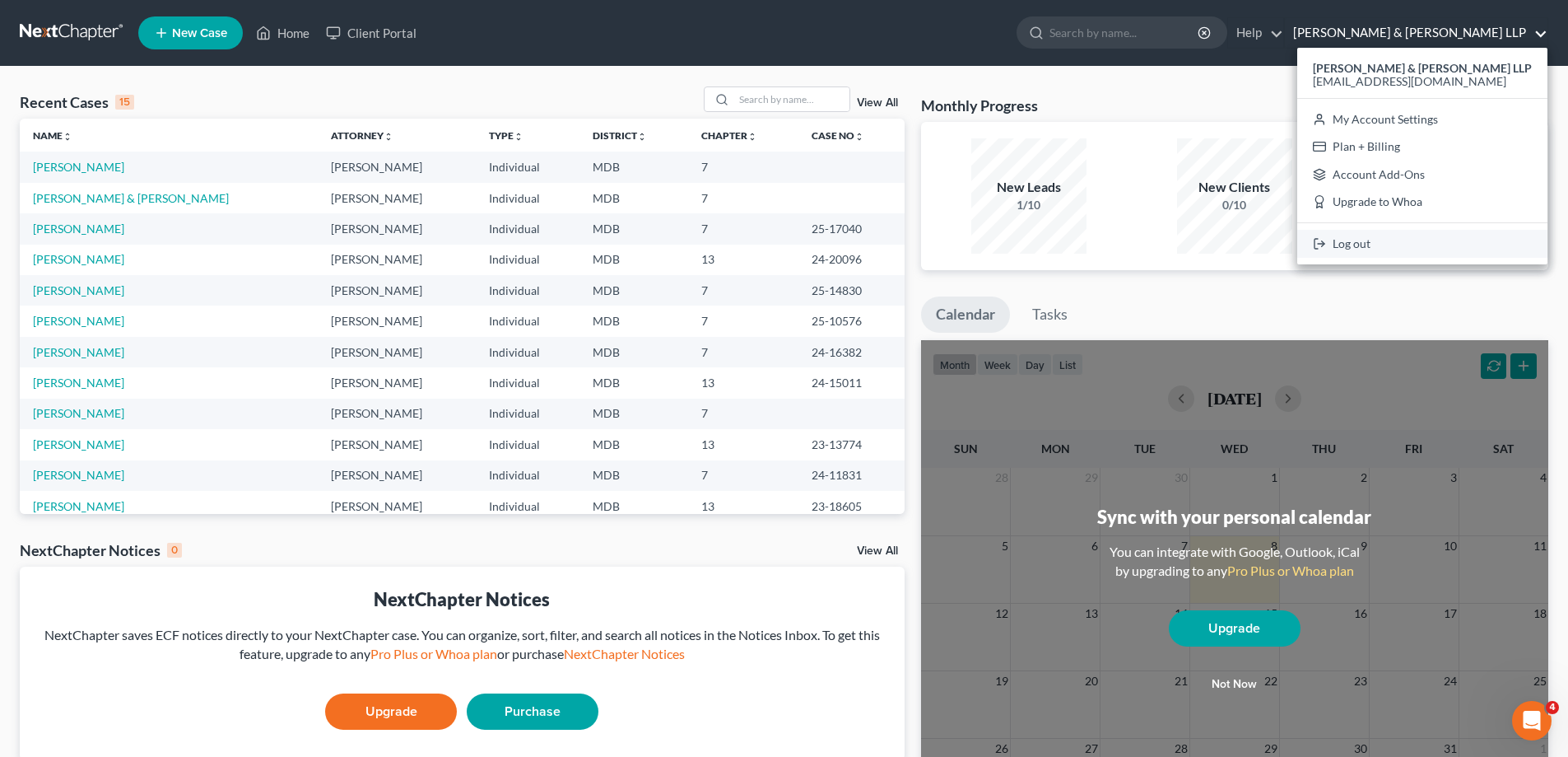
click at [1445, 247] on link "Log out" at bounding box center [1422, 243] width 250 height 28
